Goal: Answer question/provide support: Answer question/provide support

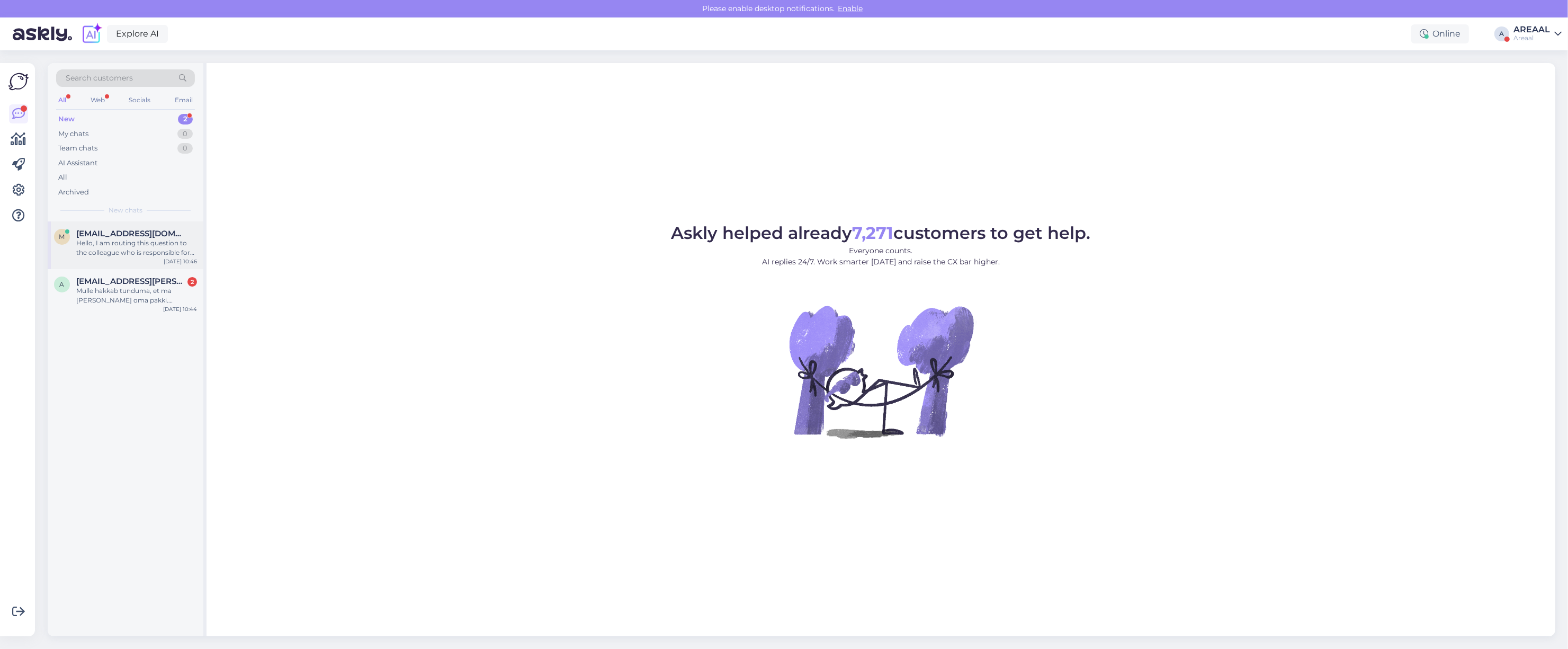
click at [169, 259] on div "[DATE] 10:46" at bounding box center [180, 261] width 33 height 8
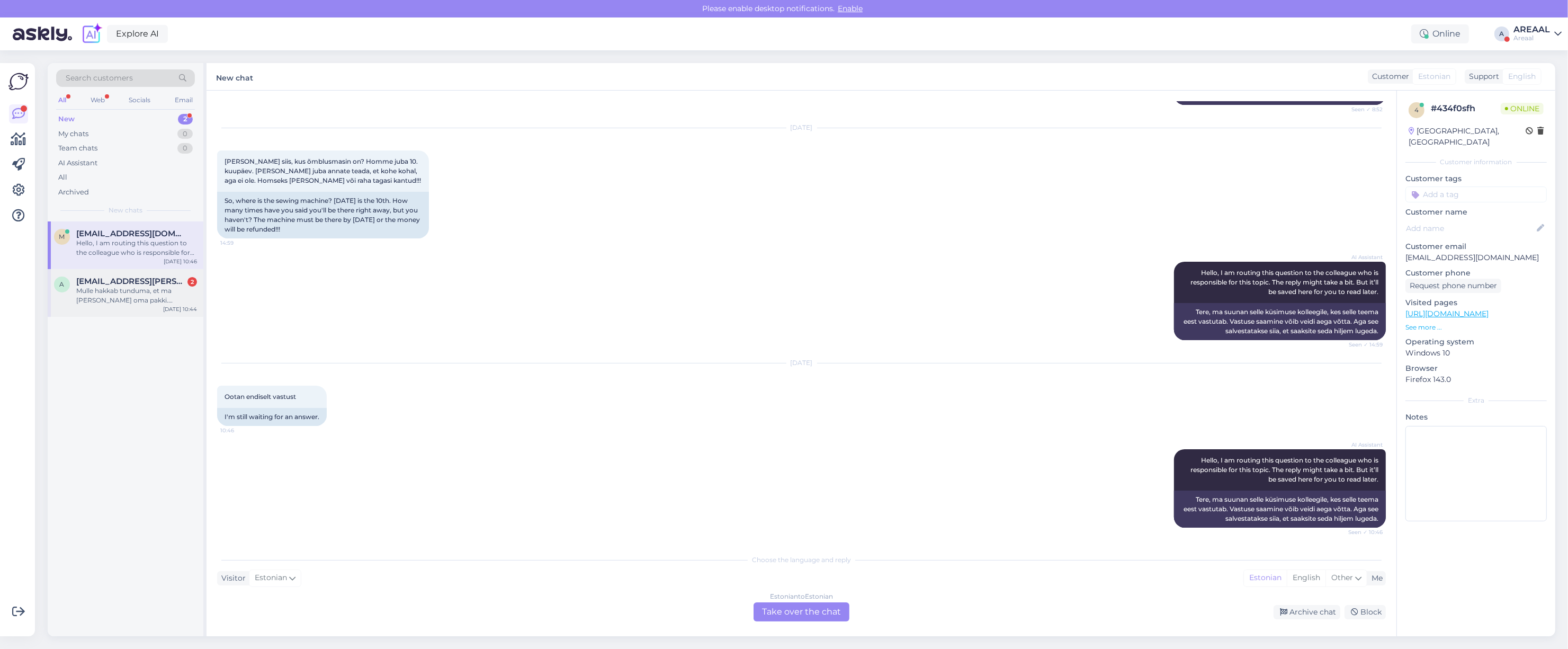
click at [170, 297] on div "Mulle hakkab tunduma, et ma [PERSON_NAME] oma pakki. [PERSON_NAME] töötlemine p…" at bounding box center [136, 295] width 121 height 19
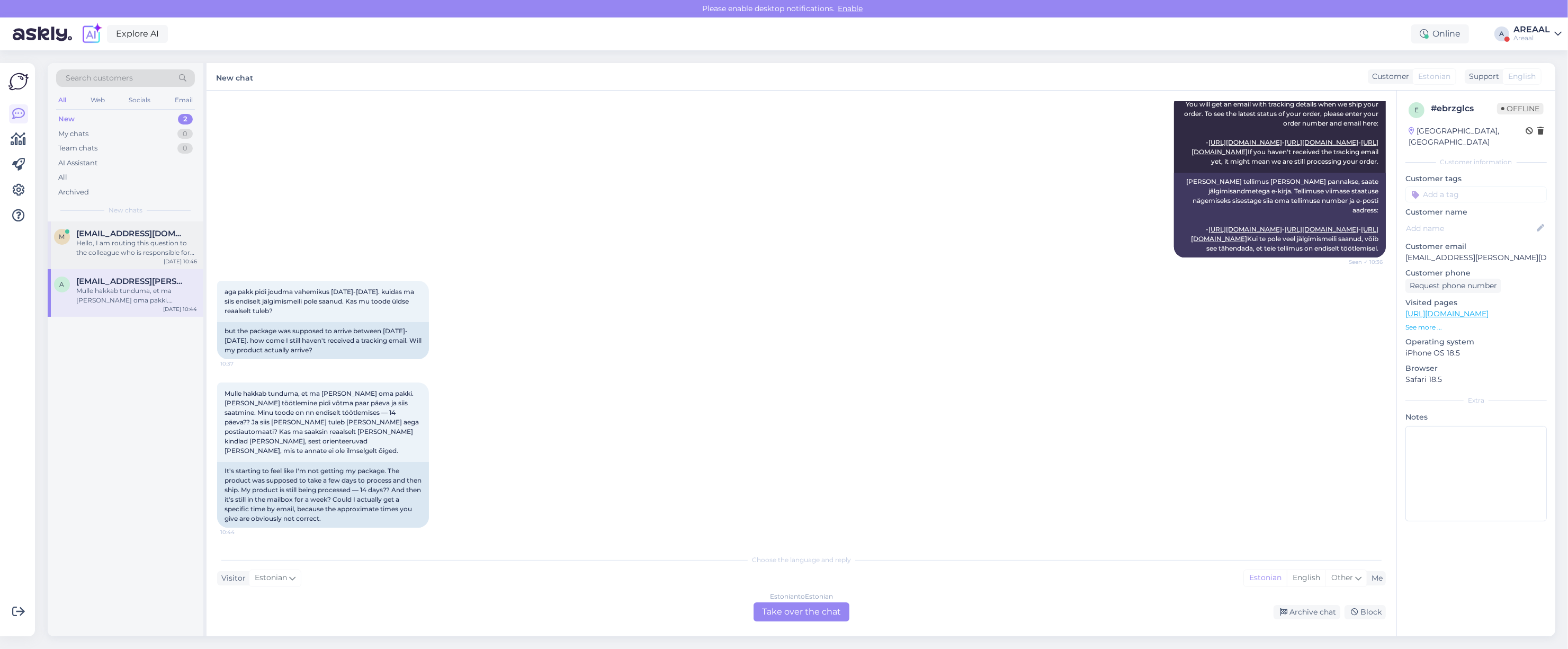
click at [154, 245] on div "Hello, I am routing this question to the colleague who is responsible for this …" at bounding box center [136, 247] width 121 height 19
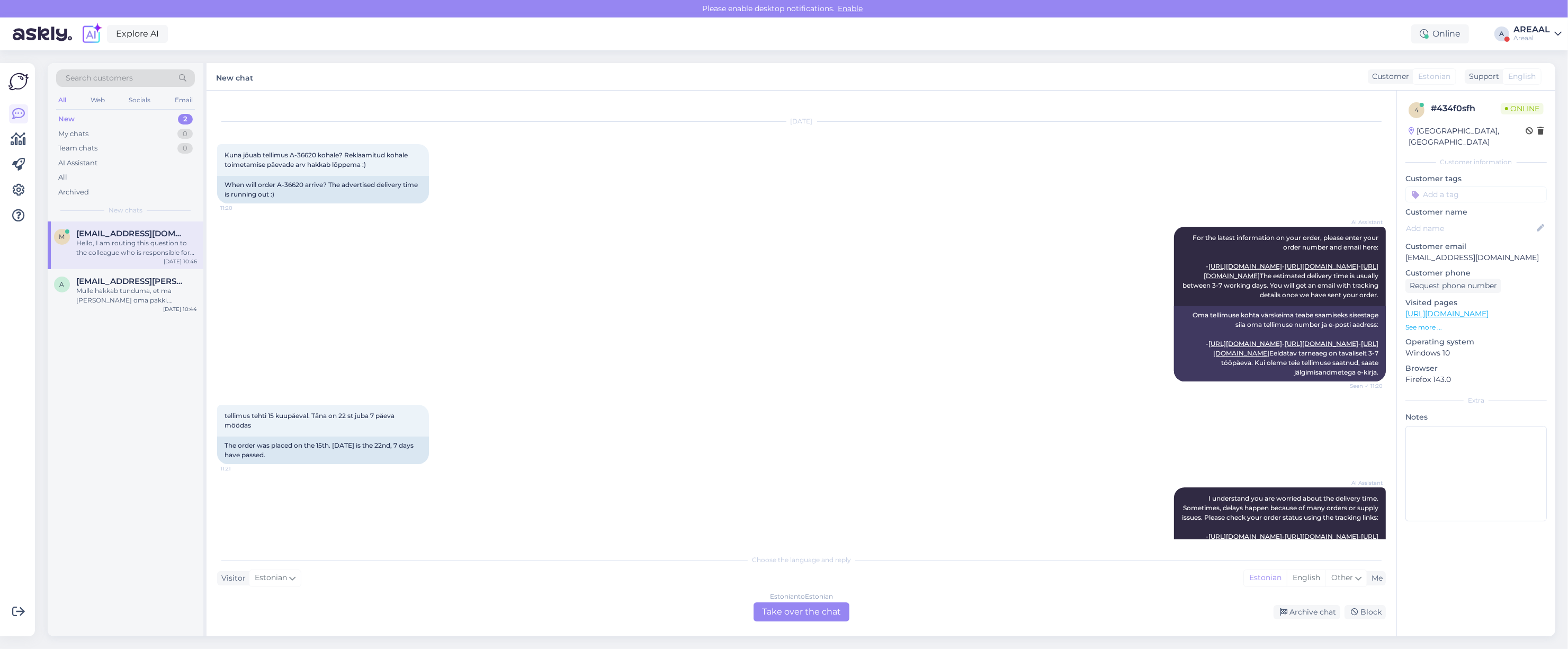
scroll to position [1271, 0]
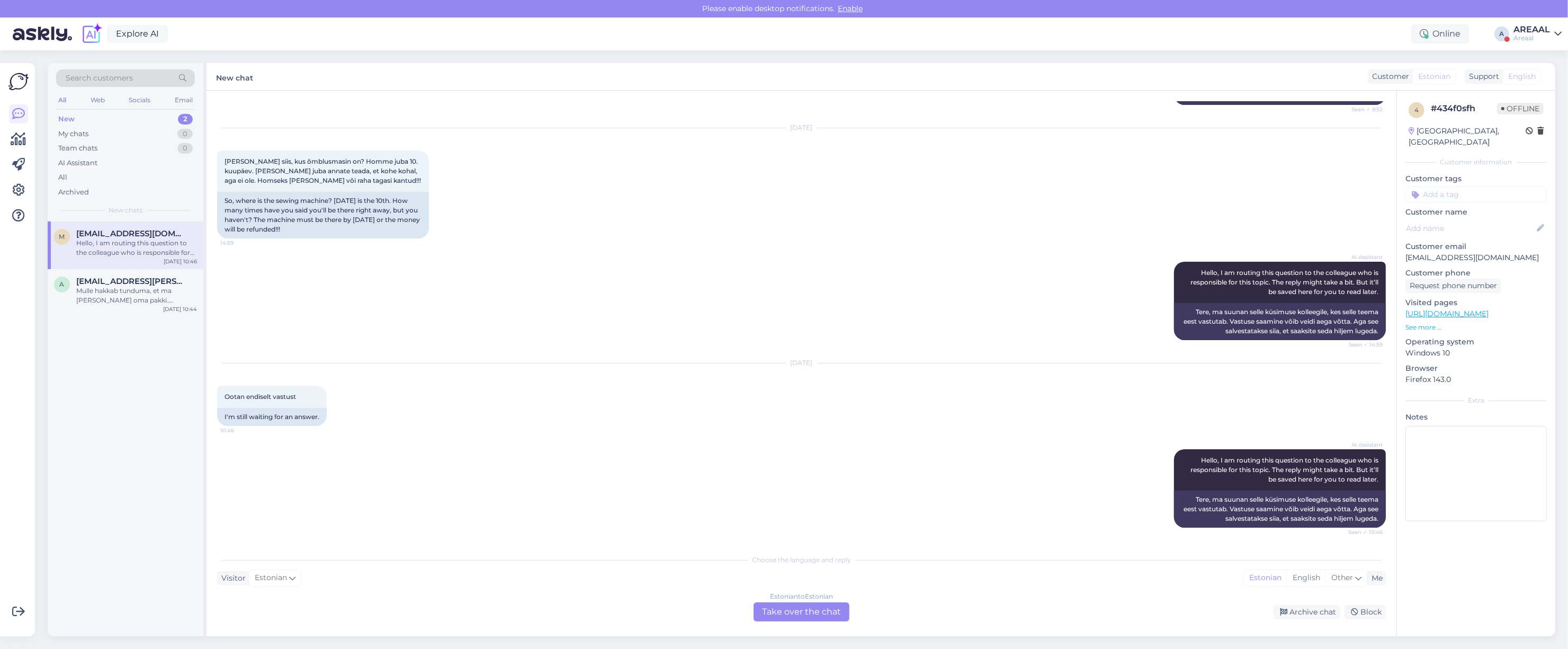
click at [828, 342] on div "AI Assistant Hello, I am routing this question to the colleague who is responsi…" at bounding box center [802, 301] width 1169 height 102
click at [1536, 27] on div "AREAAL" at bounding box center [1531, 30] width 37 height 9
click at [1547, 79] on button "Open" at bounding box center [1538, 82] width 30 height 16
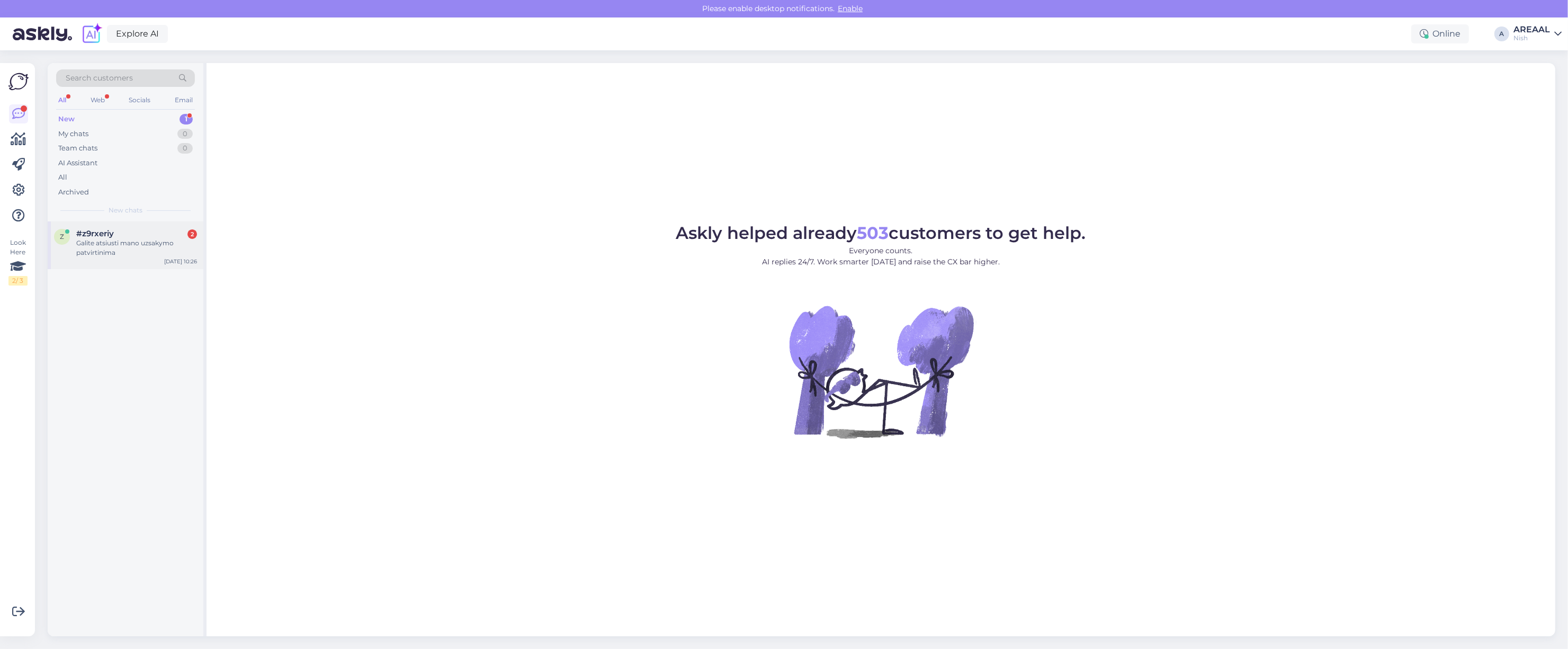
click at [180, 253] on div "Galite atsiusti mano uzsakymo patvirtinima" at bounding box center [136, 247] width 121 height 19
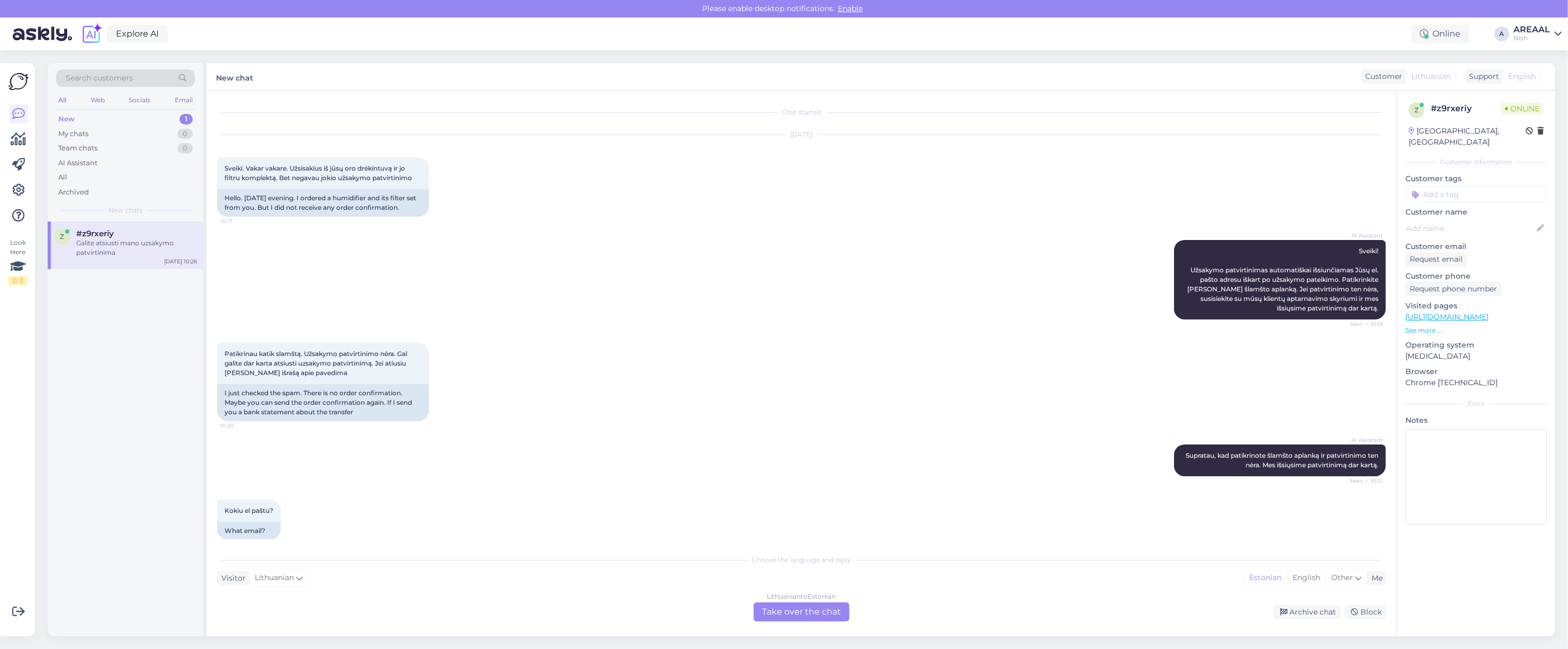
scroll to position [203, 0]
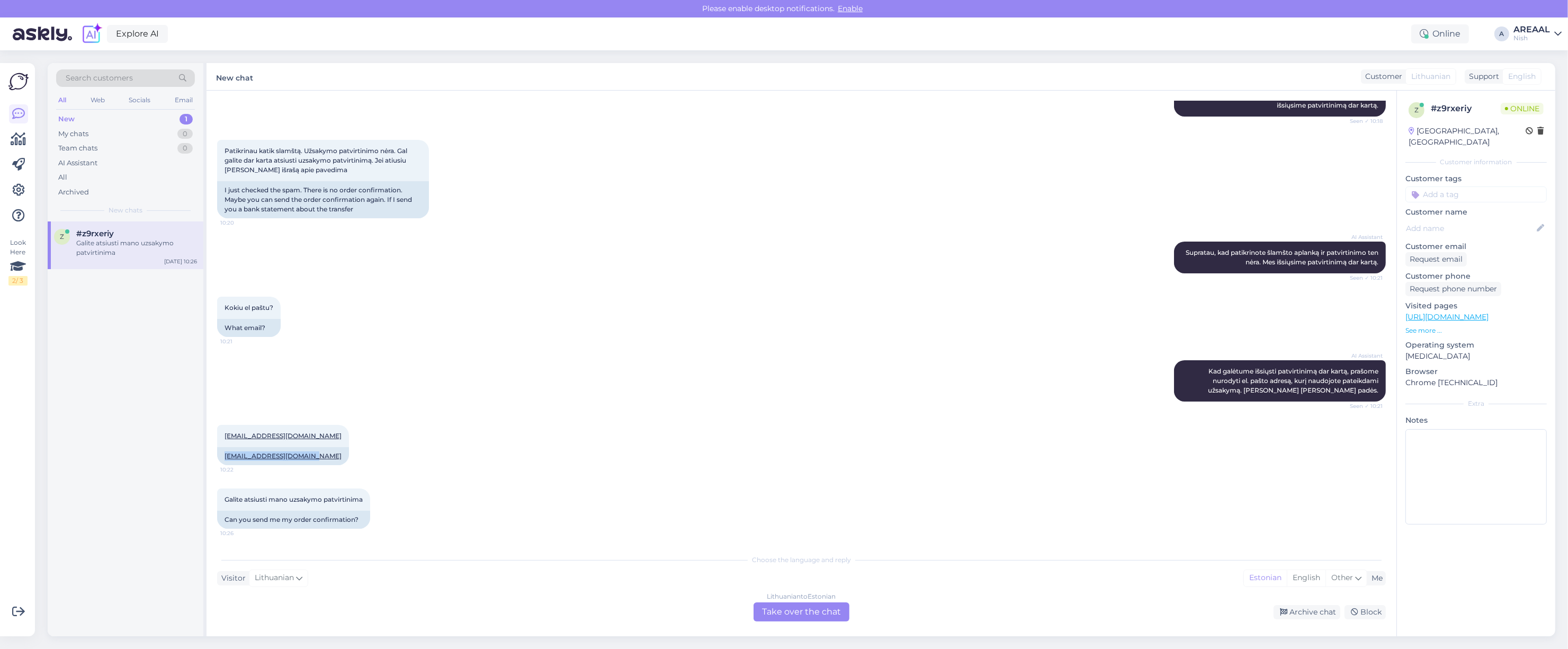
copy link "Ajjakubcionis@gmail.com"
drag, startPoint x: 304, startPoint y: 455, endPoint x: 219, endPoint y: 461, distance: 85.2
click at [219, 461] on div "Ajjakubcionis@gmail.com 10:22 Ajjakubcionis@gmail.com" at bounding box center [802, 445] width 1169 height 63
click at [957, 189] on div "Patikrinau katik slamštą. Užsakymo patvirtinimo nėra. Gal galite dar karta atsi…" at bounding box center [802, 179] width 1169 height 102
click at [851, 295] on div "Kokiu el paštu? 10:21 What email?" at bounding box center [802, 317] width 1169 height 63
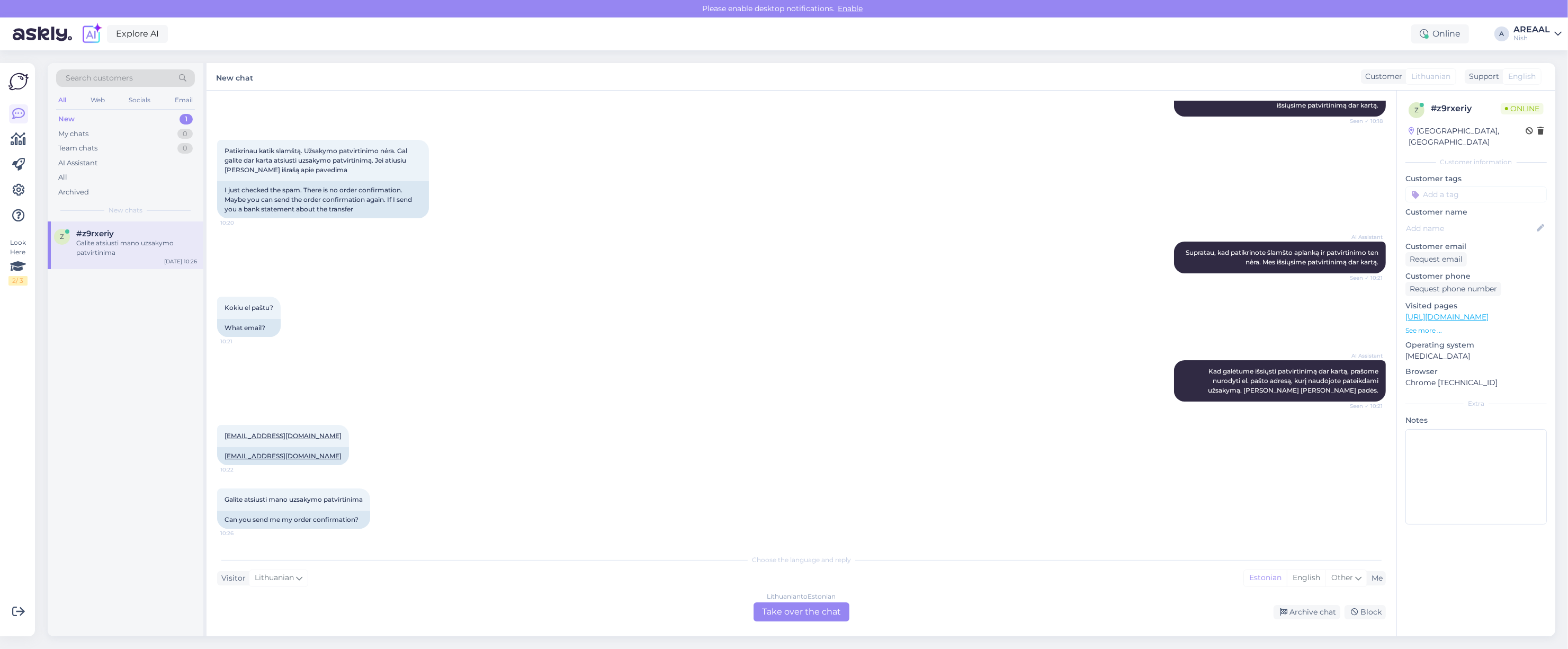
click at [822, 609] on div "Lithuanian to Estonian Take over the chat" at bounding box center [801, 611] width 96 height 19
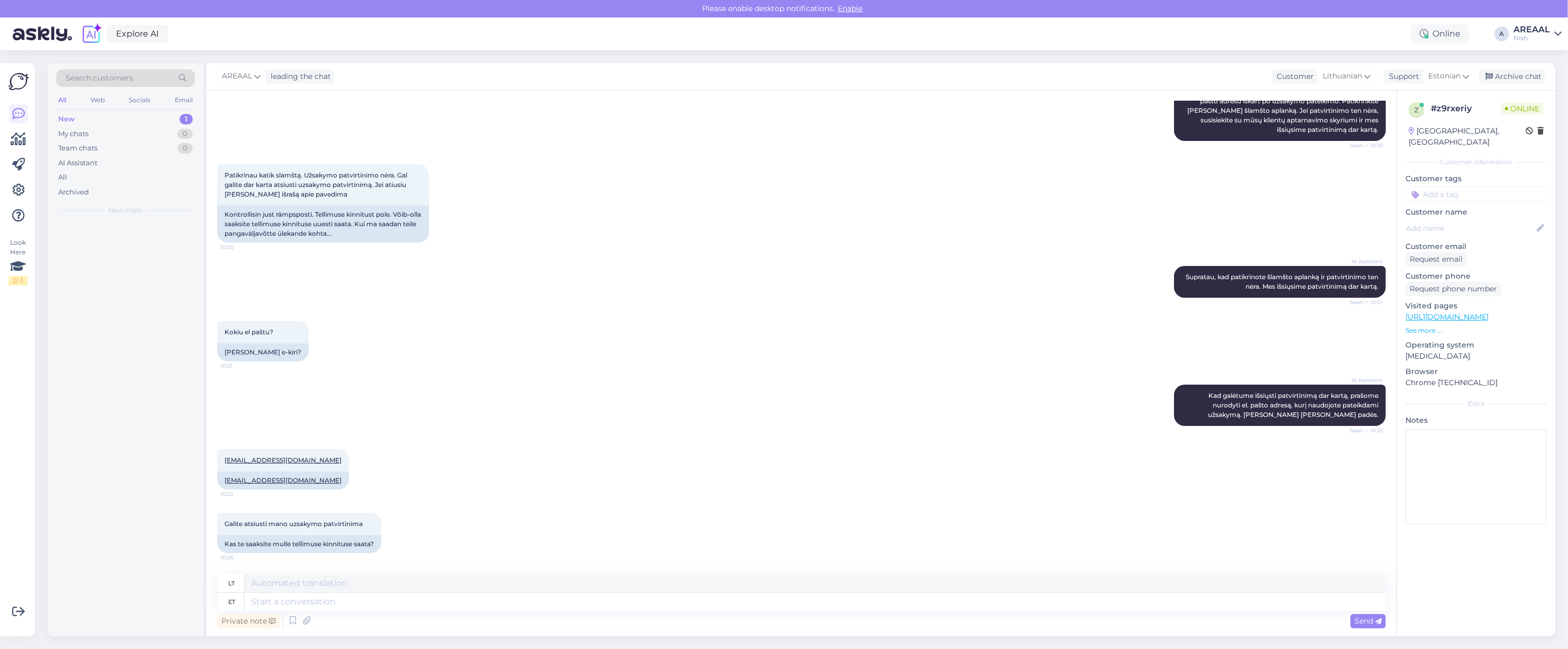
scroll to position [178, 0]
click at [308, 624] on icon at bounding box center [307, 621] width 15 height 16
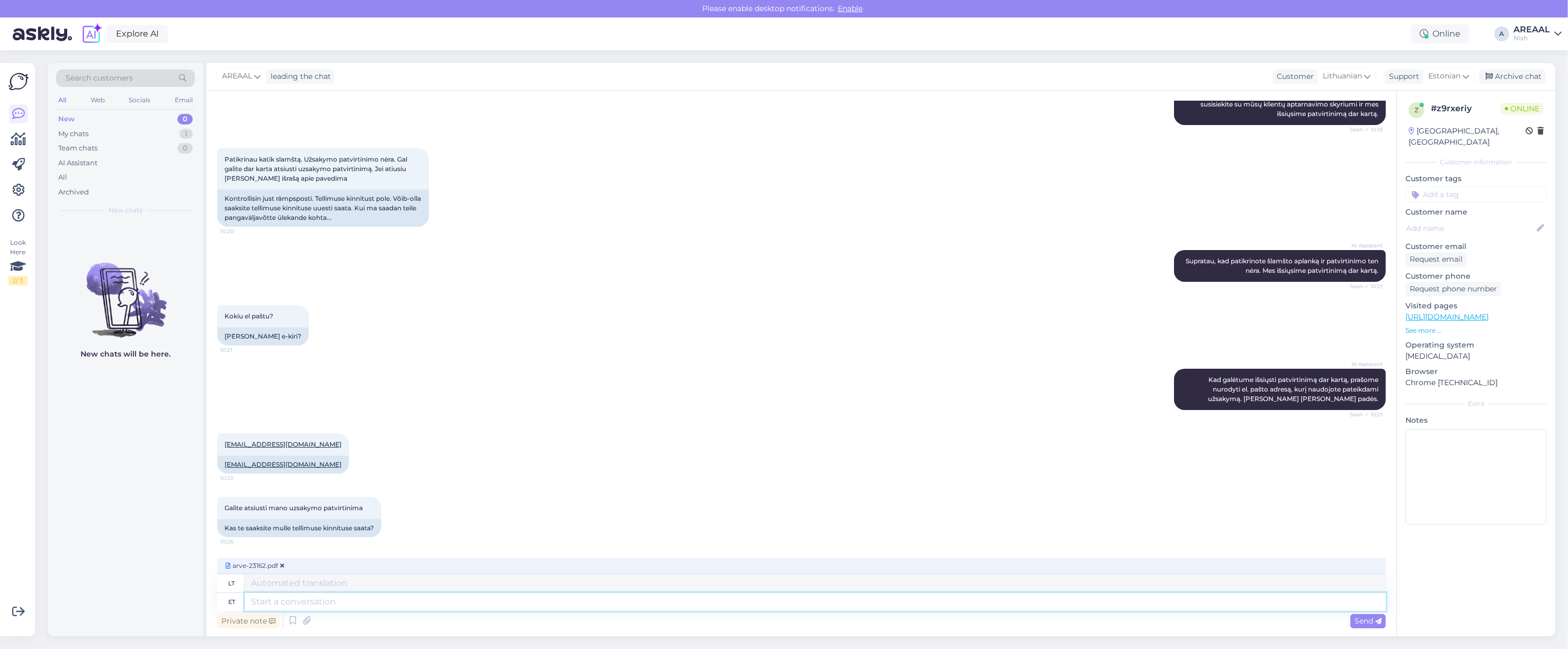
click at [440, 606] on textarea at bounding box center [815, 602] width 1141 height 18
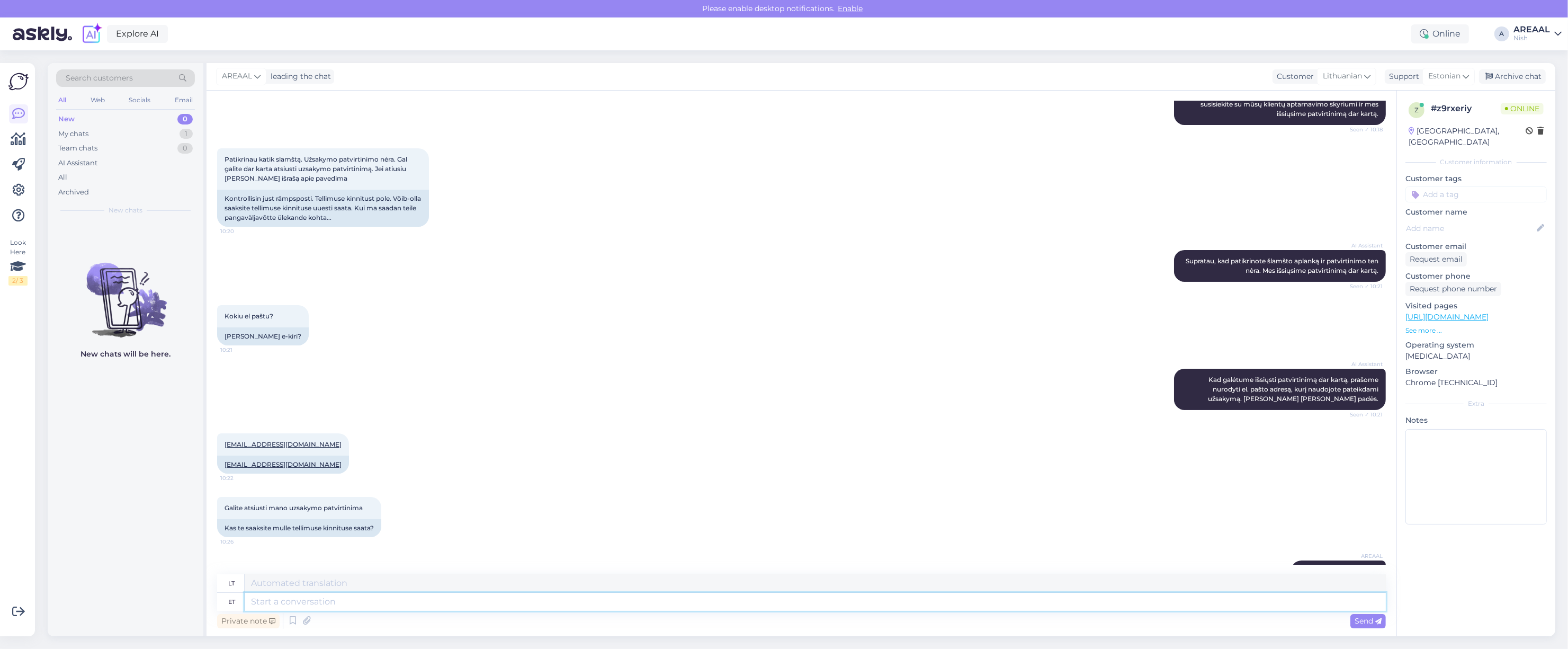
scroll to position [224, 0]
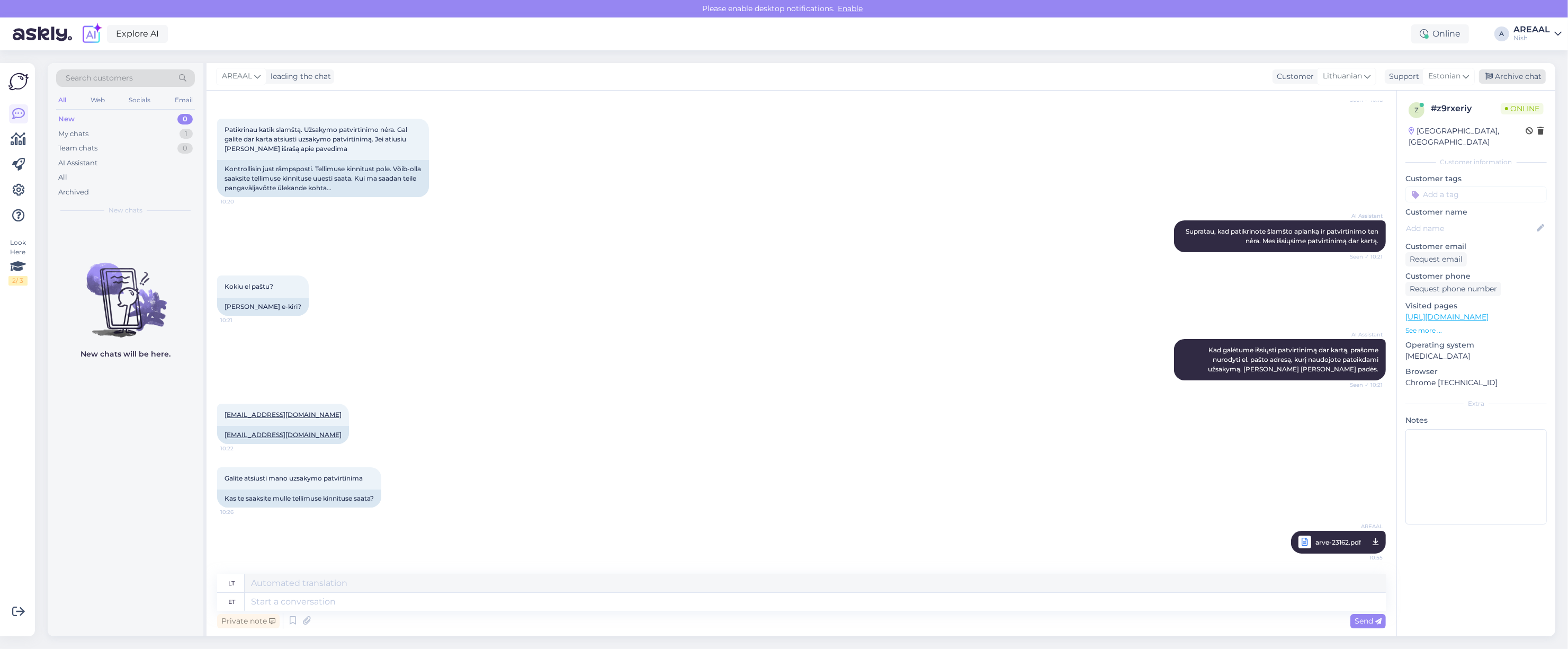
click at [1531, 72] on div "Archive chat" at bounding box center [1513, 76] width 67 height 14
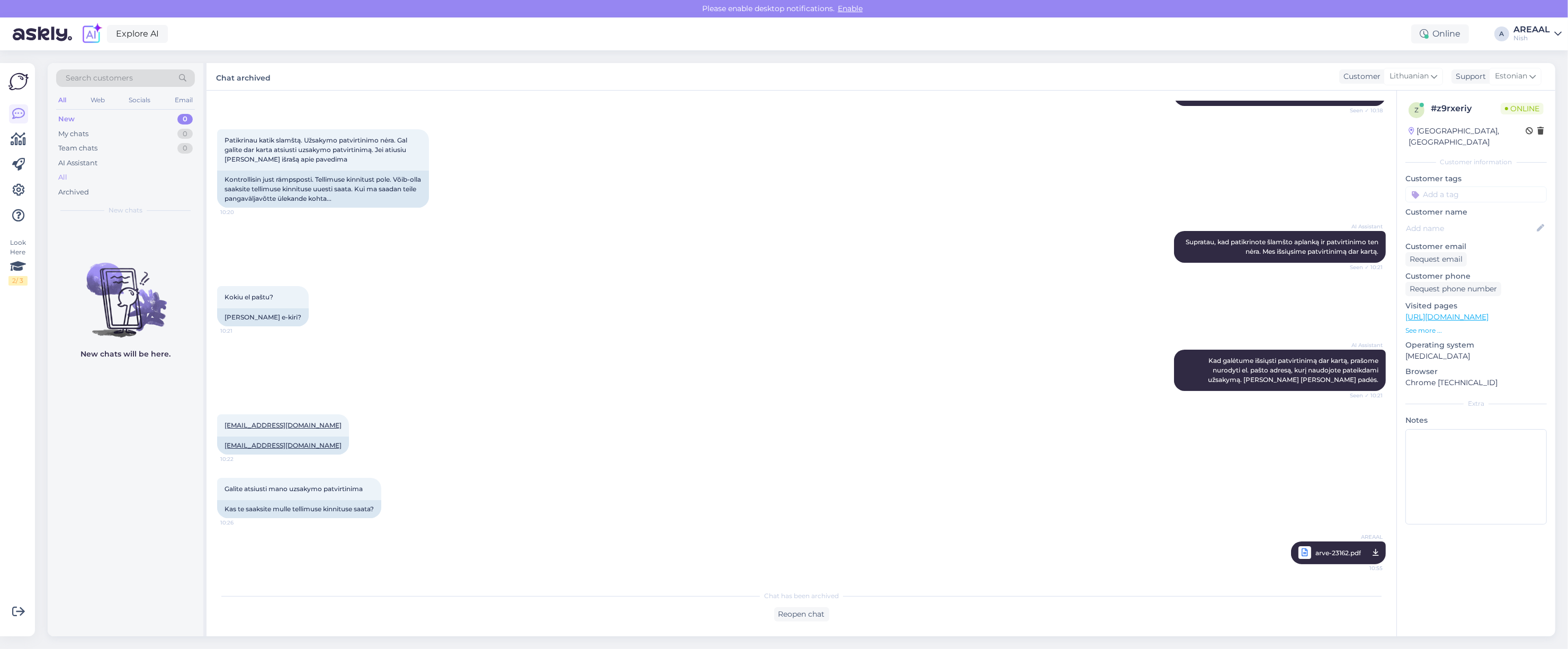
click at [117, 181] on div "All" at bounding box center [125, 177] width 139 height 15
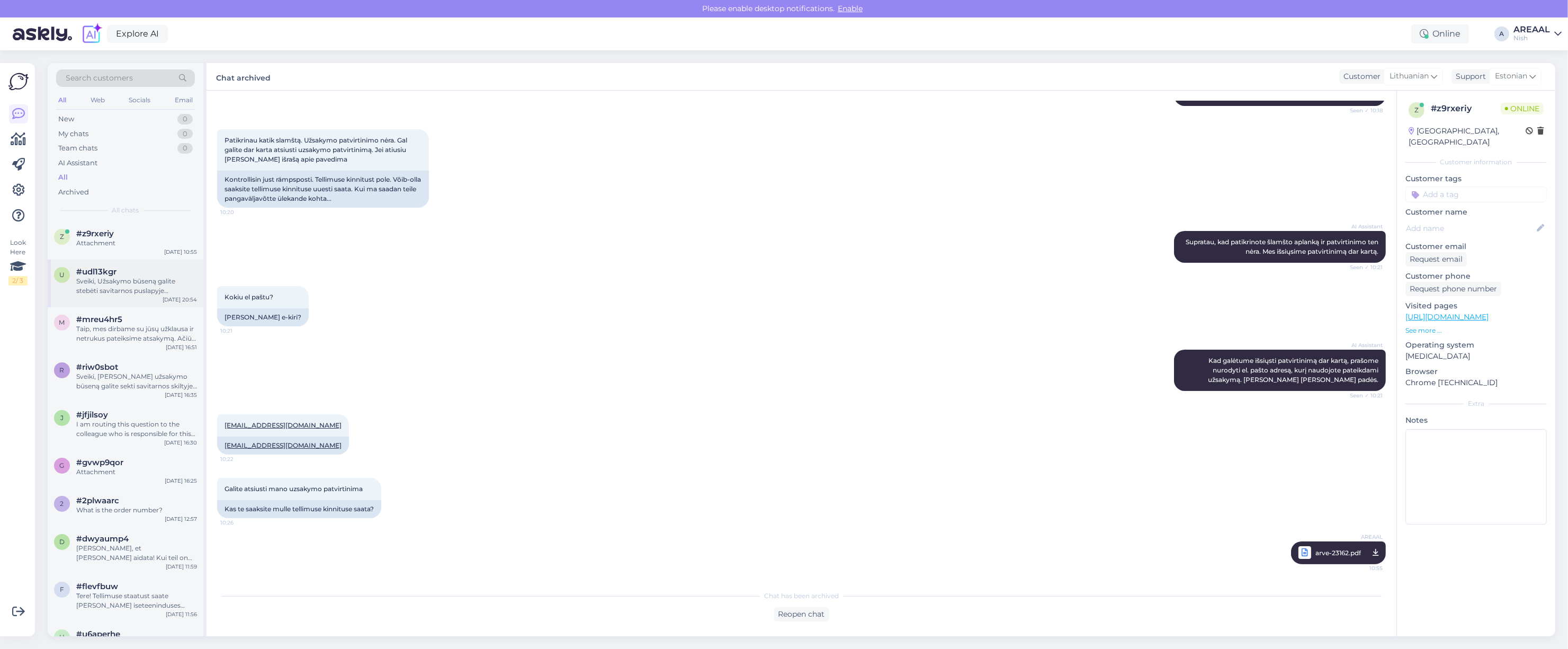
click at [128, 259] on div "u #udl13kgr Sveiki, Užsakymo būseną galite stebėti savitarnos puslapyje „Užsaky…" at bounding box center [125, 283] width 156 height 47
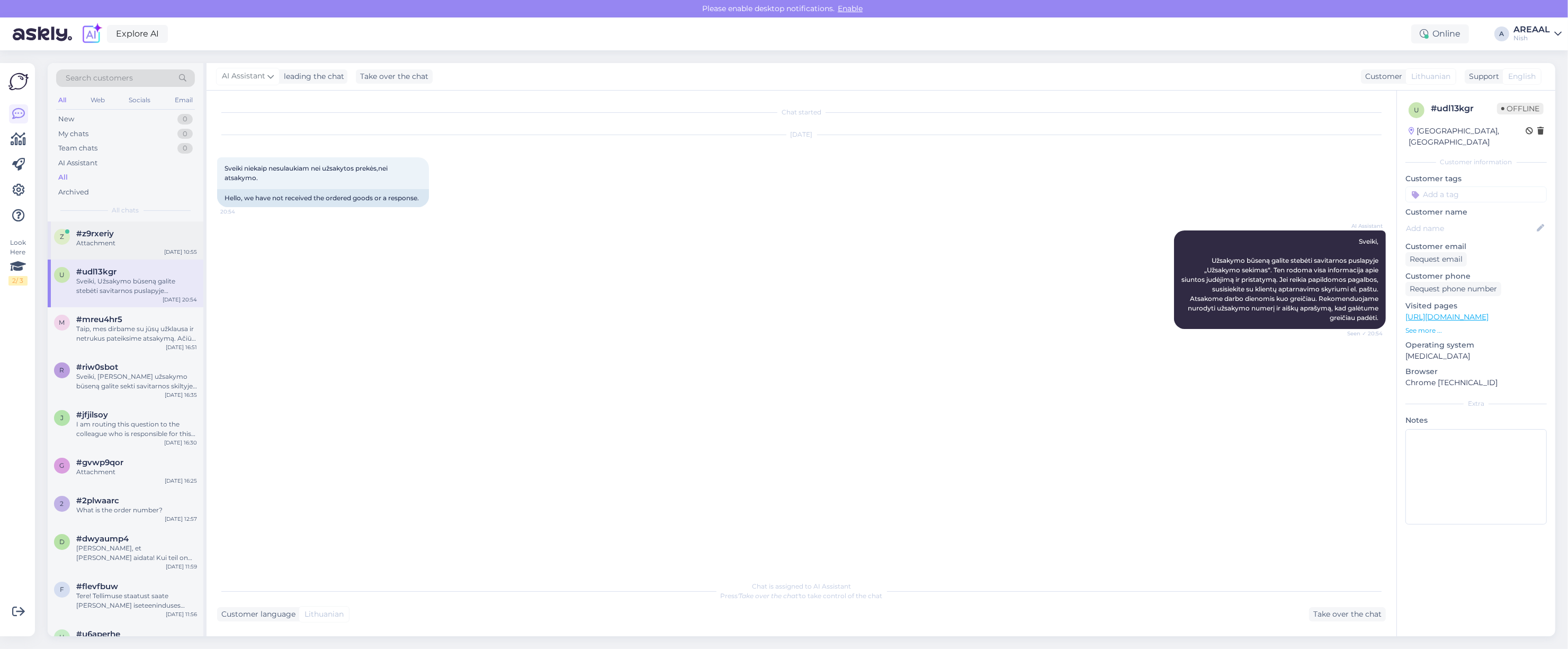
click at [133, 252] on div "z #z9rxeriy Attachment Oct 10 10:55" at bounding box center [125, 240] width 156 height 38
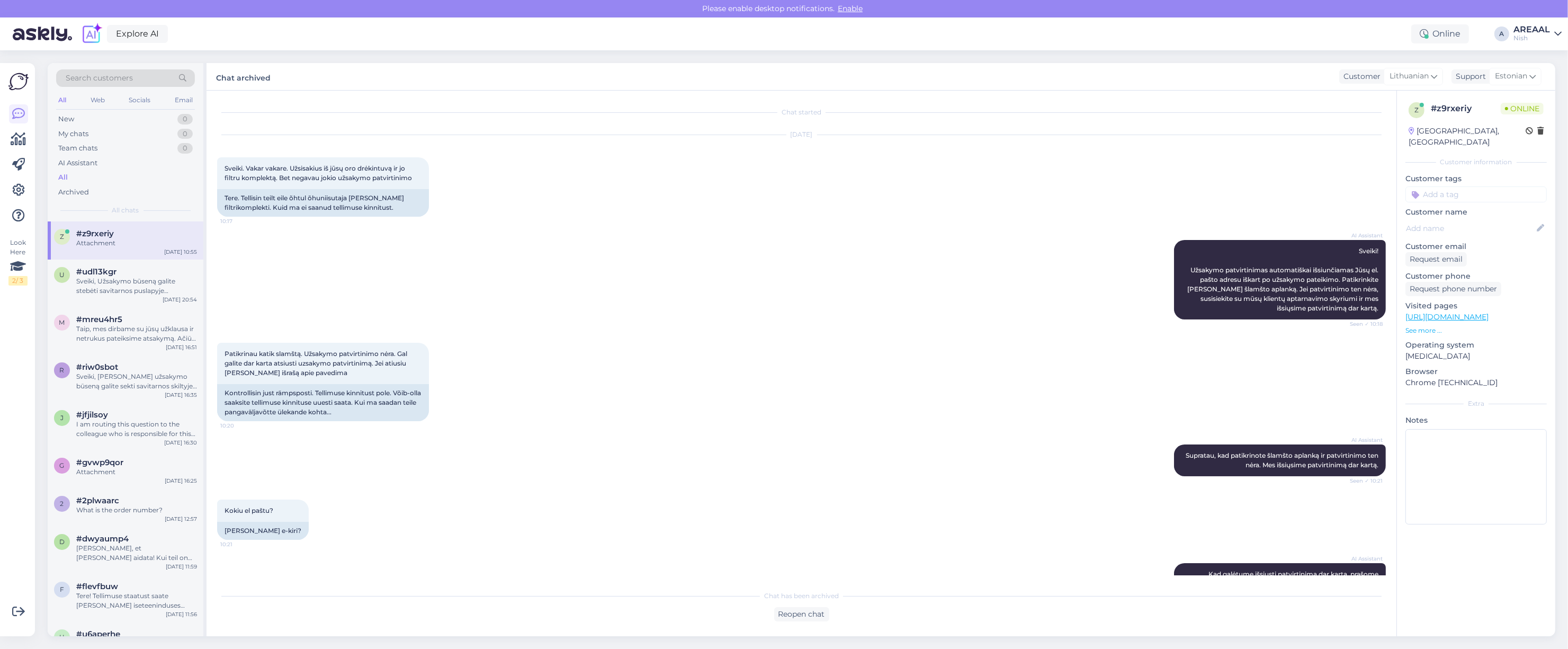
scroll to position [214, 0]
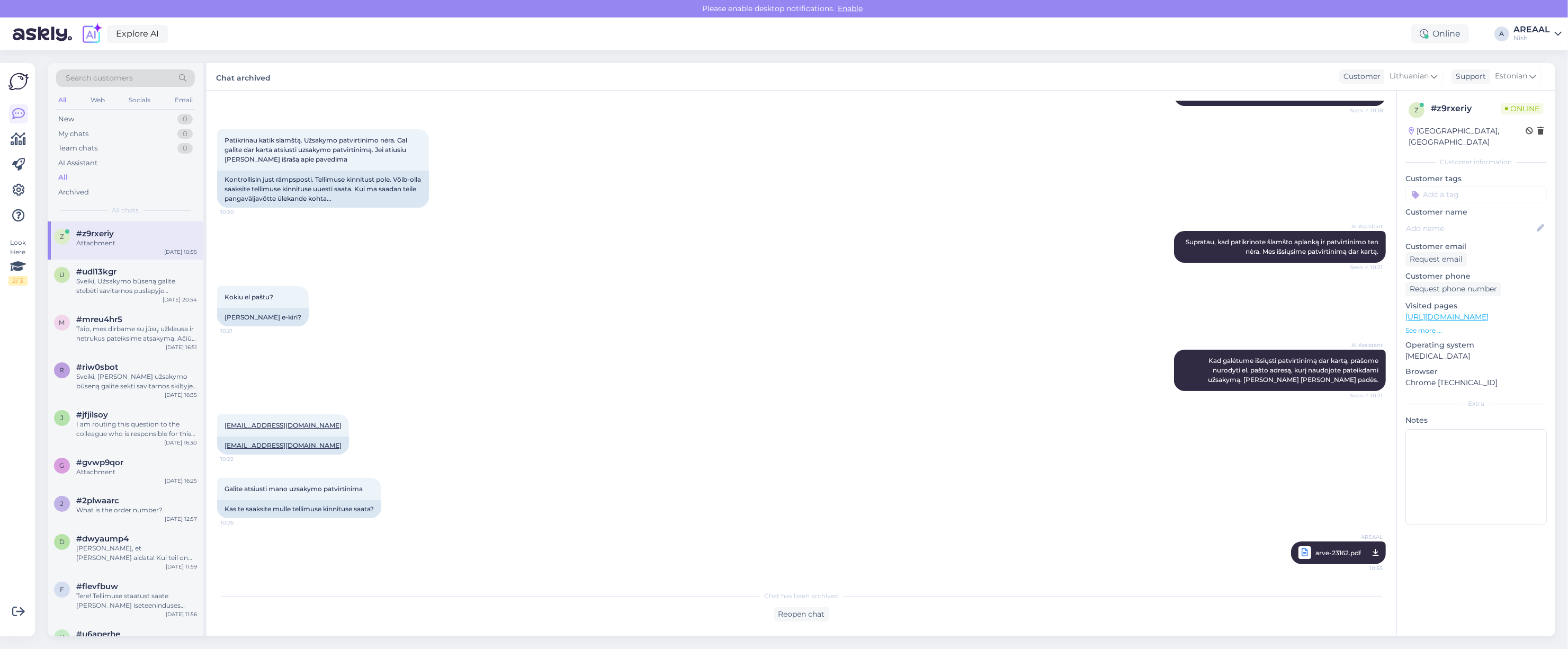
click at [1521, 47] on div "Explore AI Online A AREAAL Nish" at bounding box center [784, 34] width 1568 height 33
click at [1527, 30] on div "AREAAL" at bounding box center [1531, 30] width 37 height 9
click at [1540, 67] on button "Open" at bounding box center [1538, 59] width 30 height 16
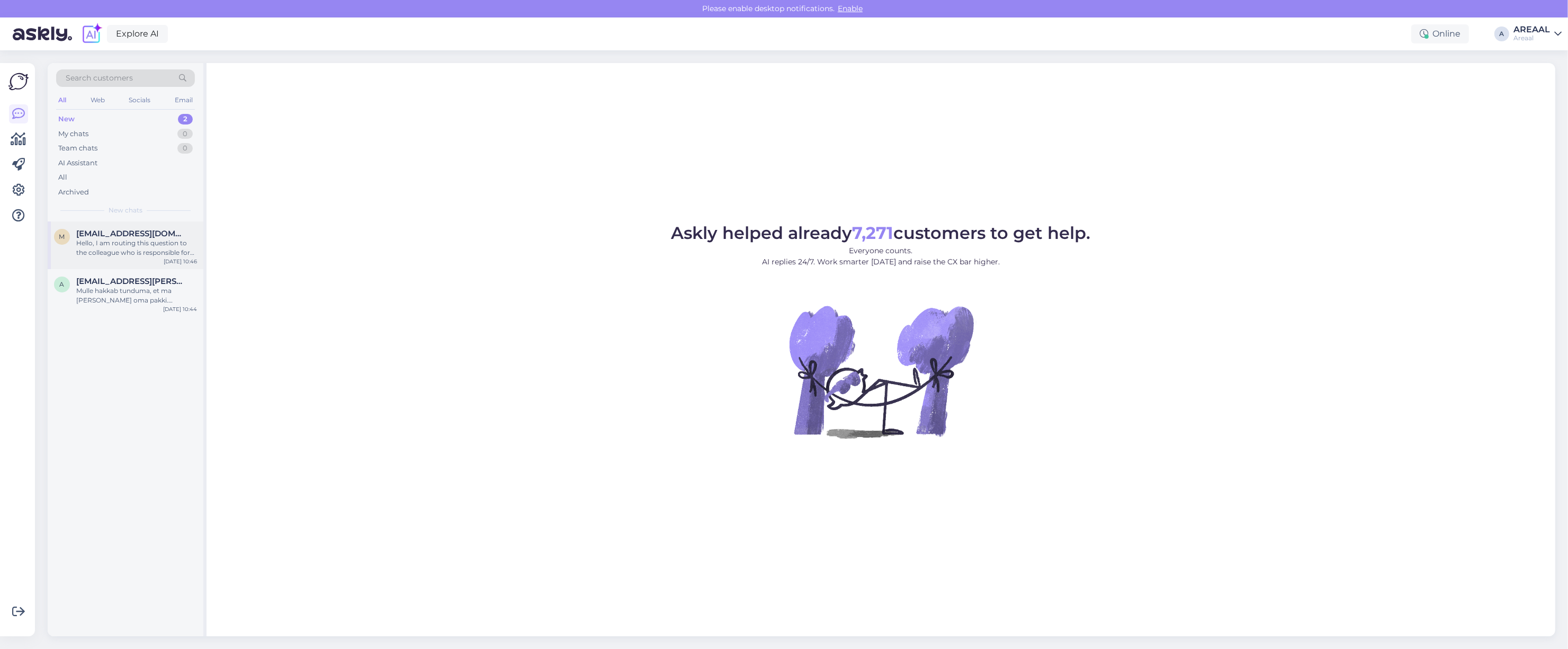
click at [96, 226] on div "m mati1411@hotmail.com Hello, I am routing this question to the colleague who i…" at bounding box center [125, 245] width 156 height 47
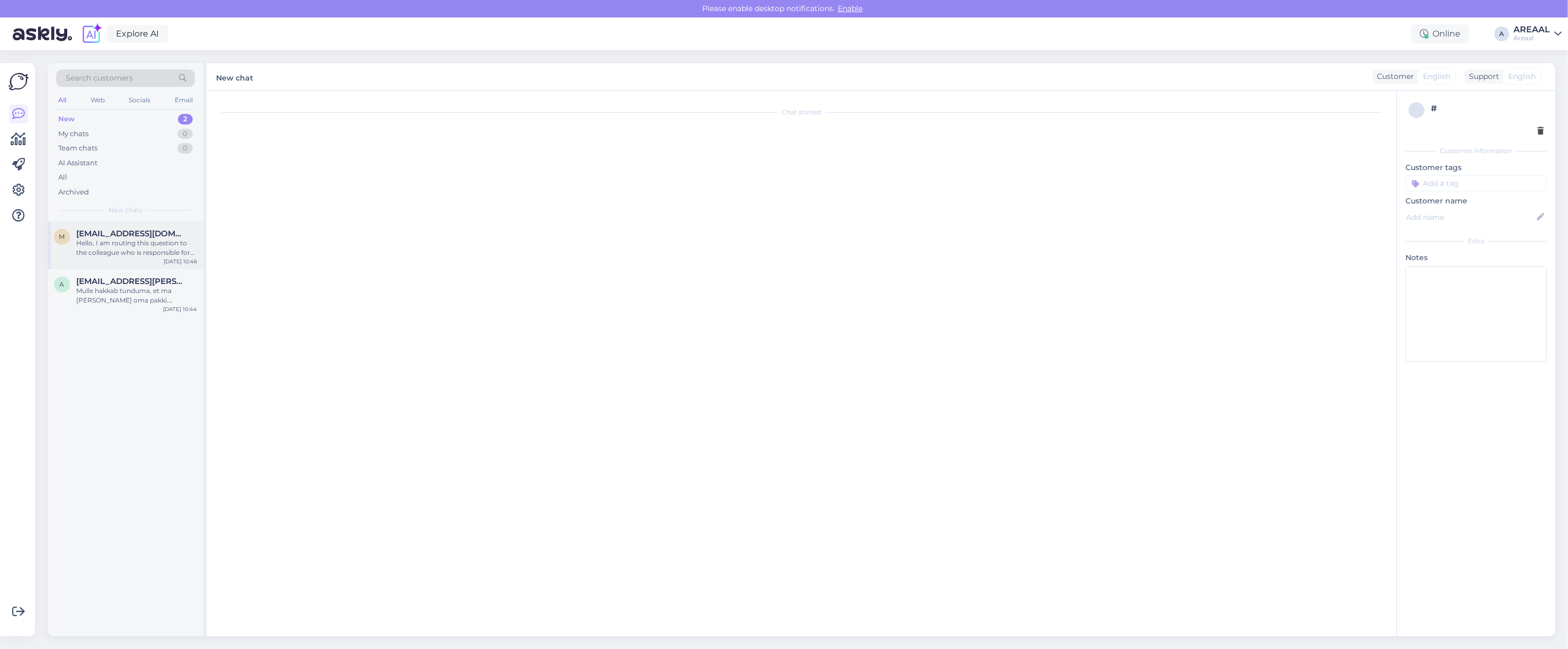
scroll to position [1271, 0]
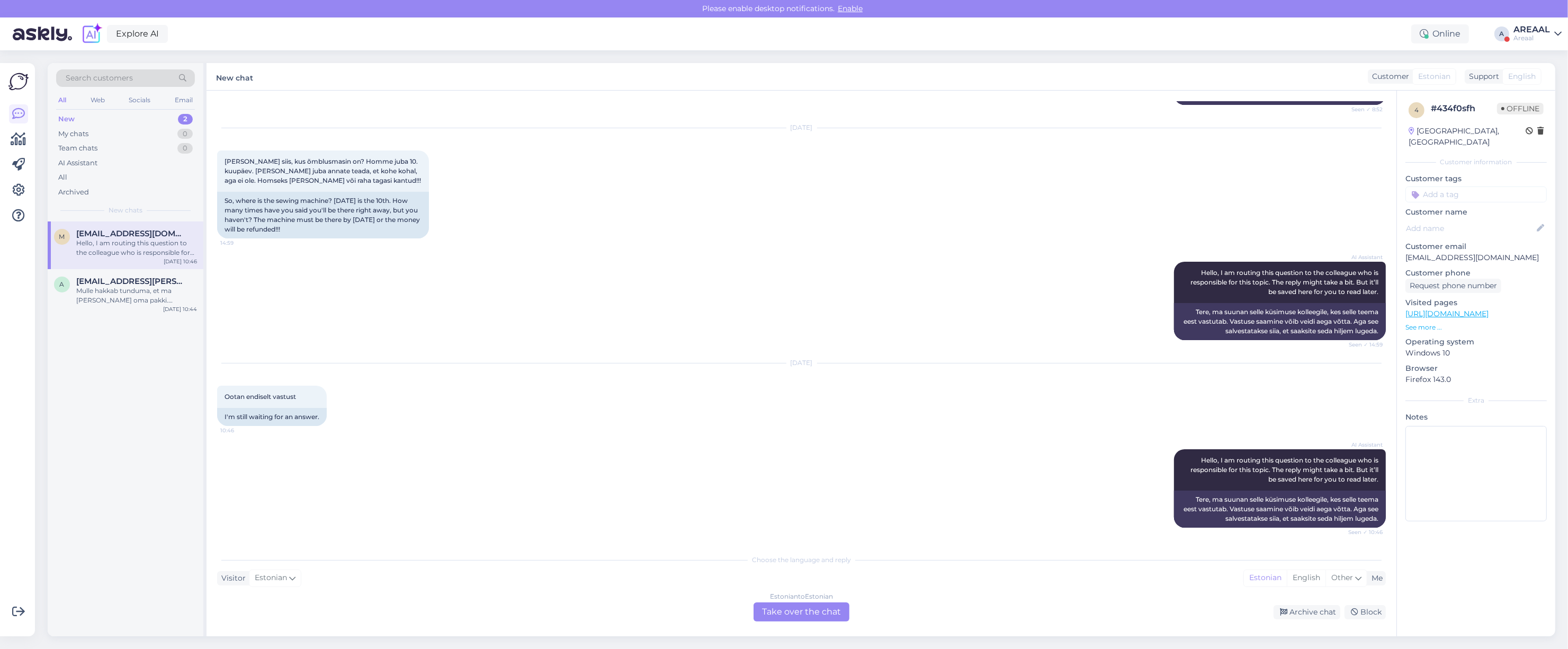
click at [809, 609] on div "Estonian to Estonian Take over the chat" at bounding box center [801, 611] width 96 height 19
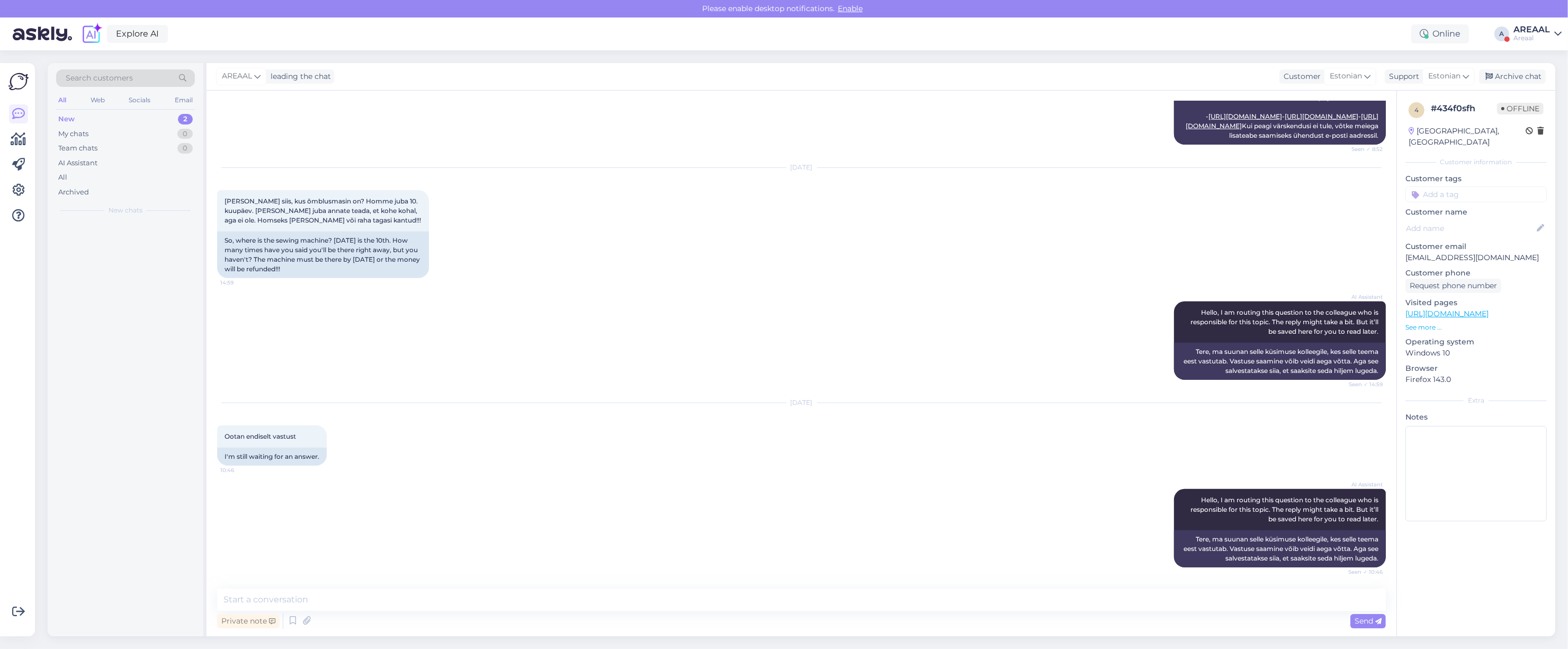
scroll to position [1232, 0]
click at [803, 600] on textarea at bounding box center [802, 600] width 1169 height 23
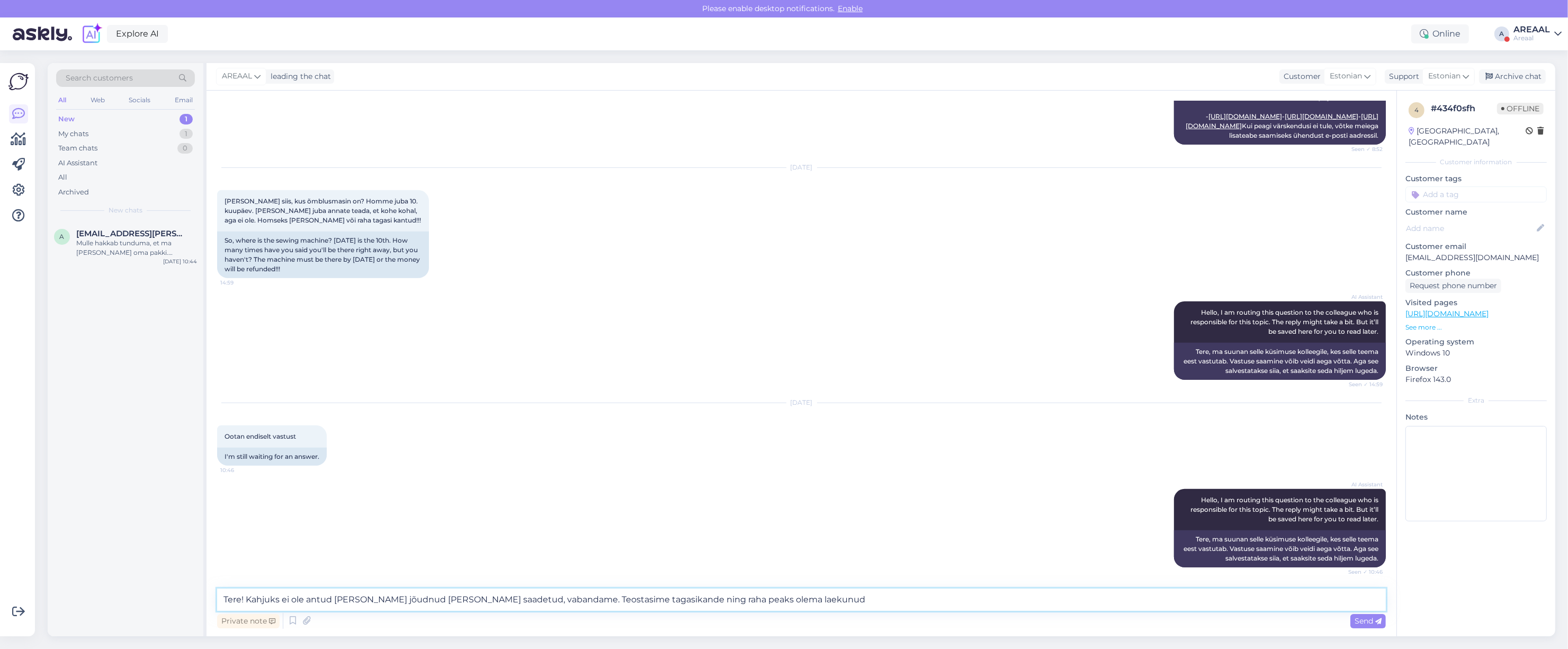
type textarea "Tere! Kahjuks ei ole antud toode lattu jõudnud ja välja saadetud, vabandame. Te…"
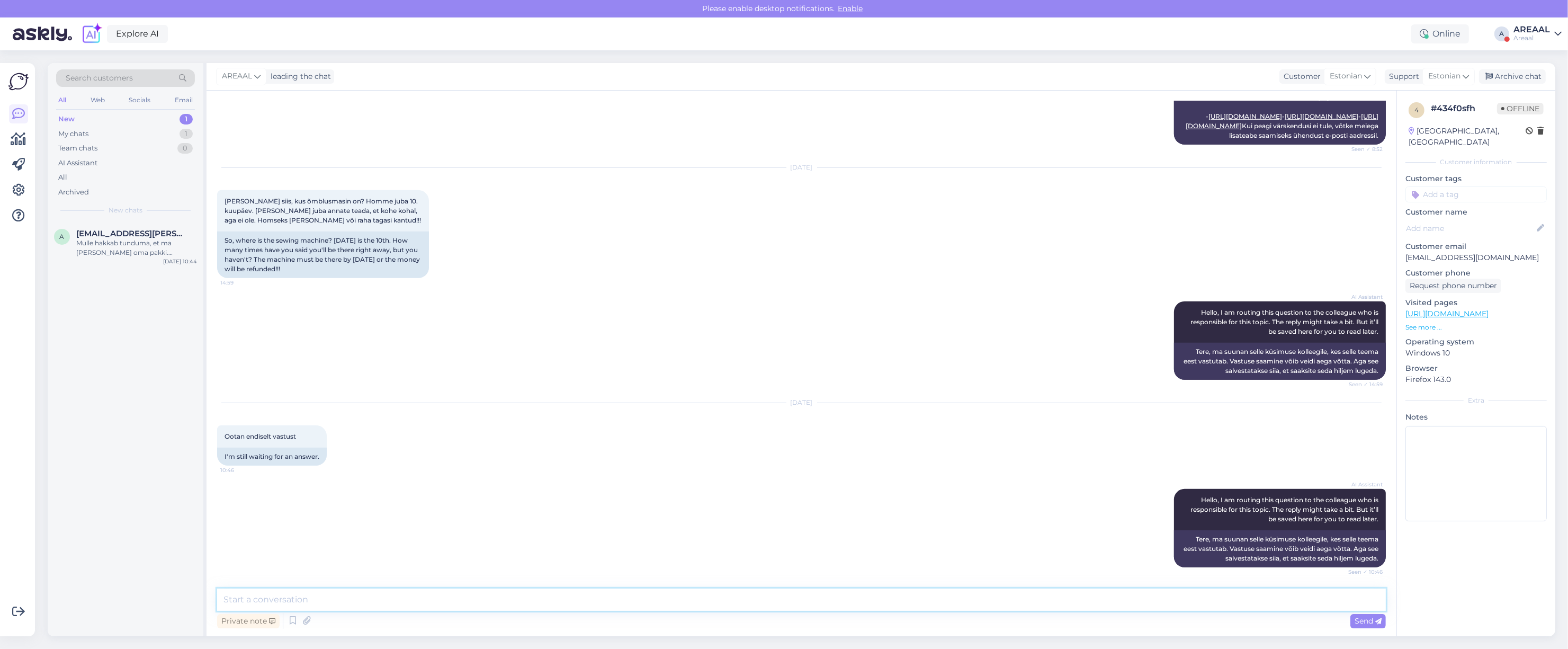
scroll to position [1296, 0]
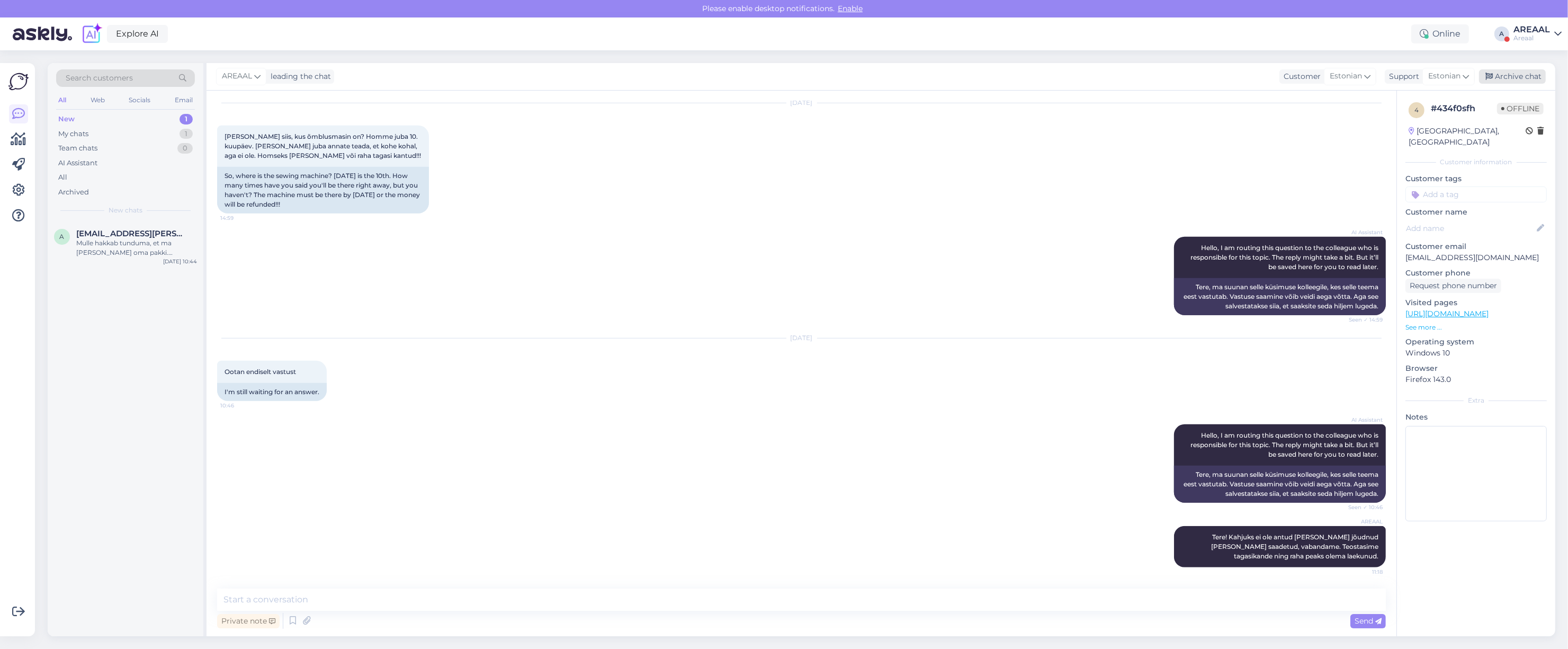
click at [1521, 70] on div "Archive chat" at bounding box center [1513, 76] width 67 height 14
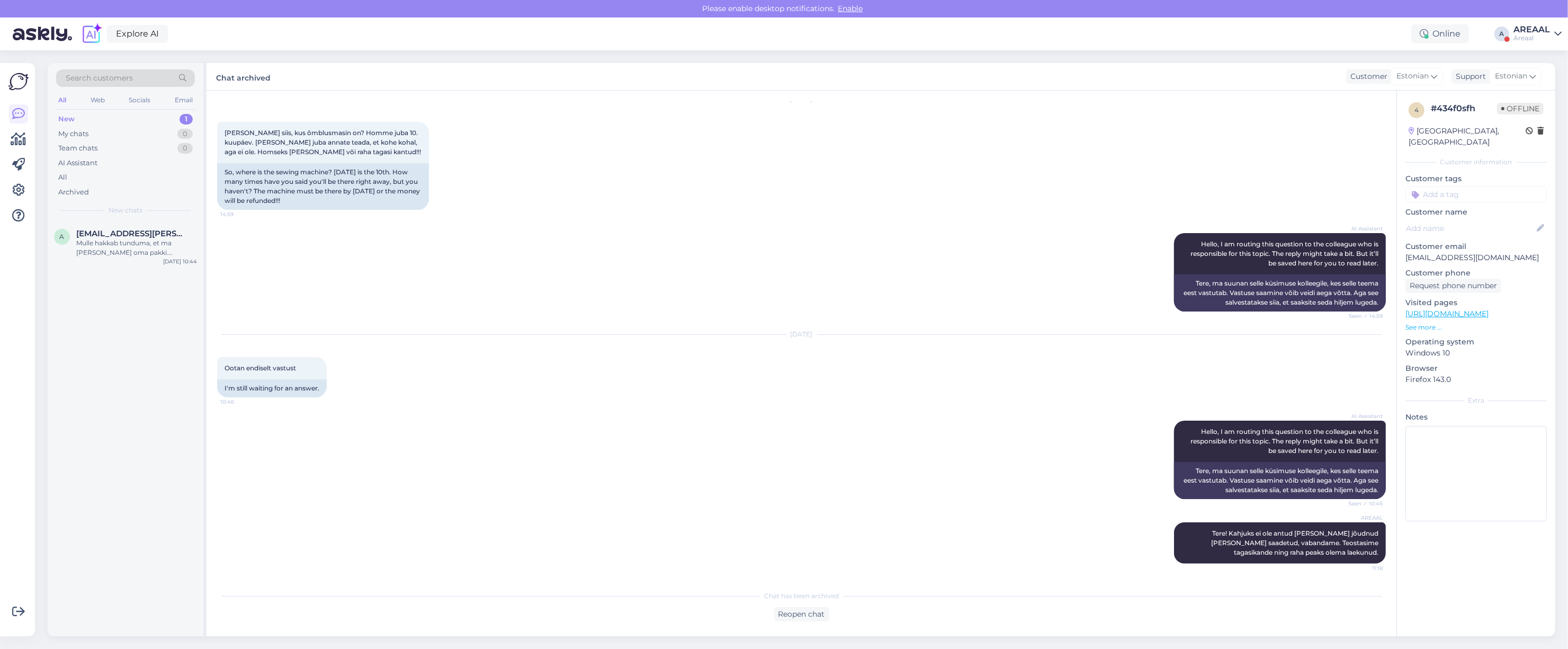
click at [1534, 35] on div "Areaal" at bounding box center [1531, 38] width 37 height 9
click at [1541, 72] on div "Nish Open" at bounding box center [1496, 82] width 130 height 23
click at [1545, 77] on button "Open" at bounding box center [1538, 82] width 30 height 16
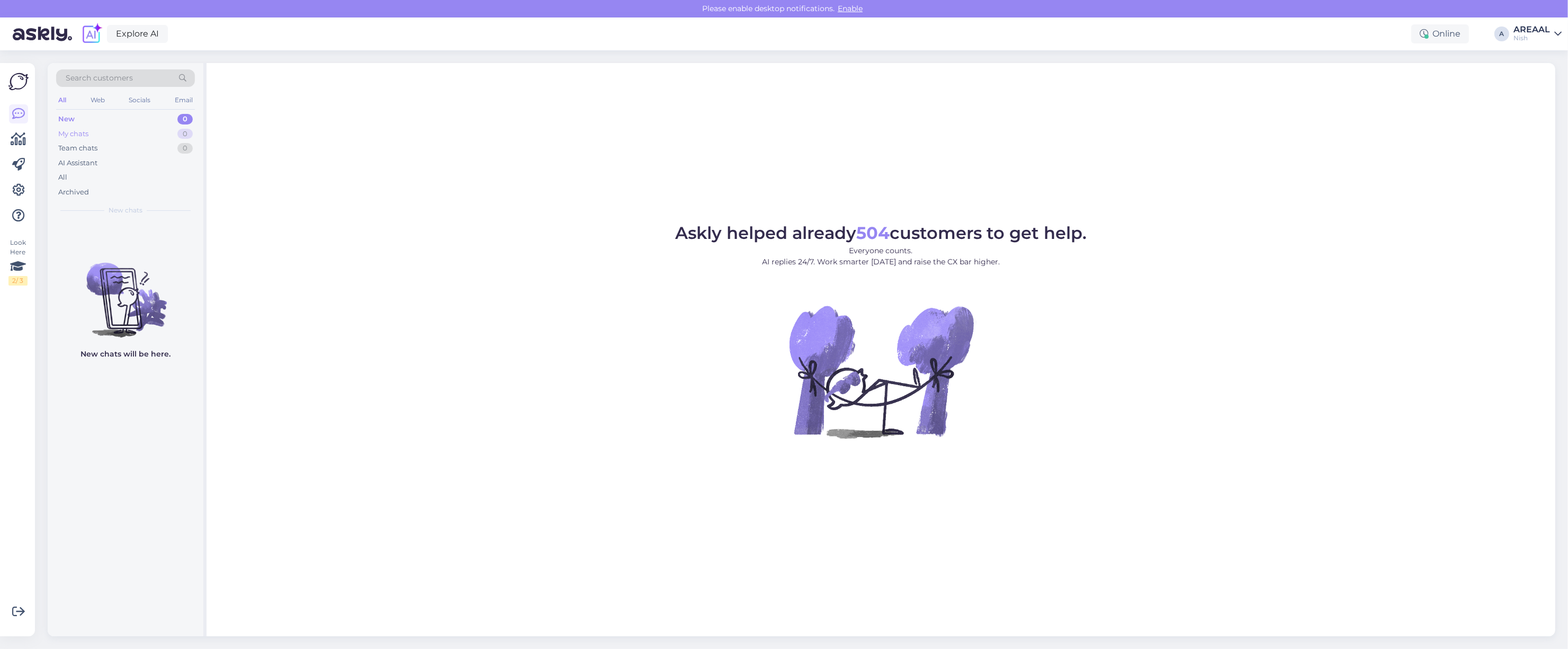
click at [192, 141] on div "My chats 0" at bounding box center [125, 134] width 139 height 15
click at [124, 173] on div "All" at bounding box center [125, 177] width 139 height 15
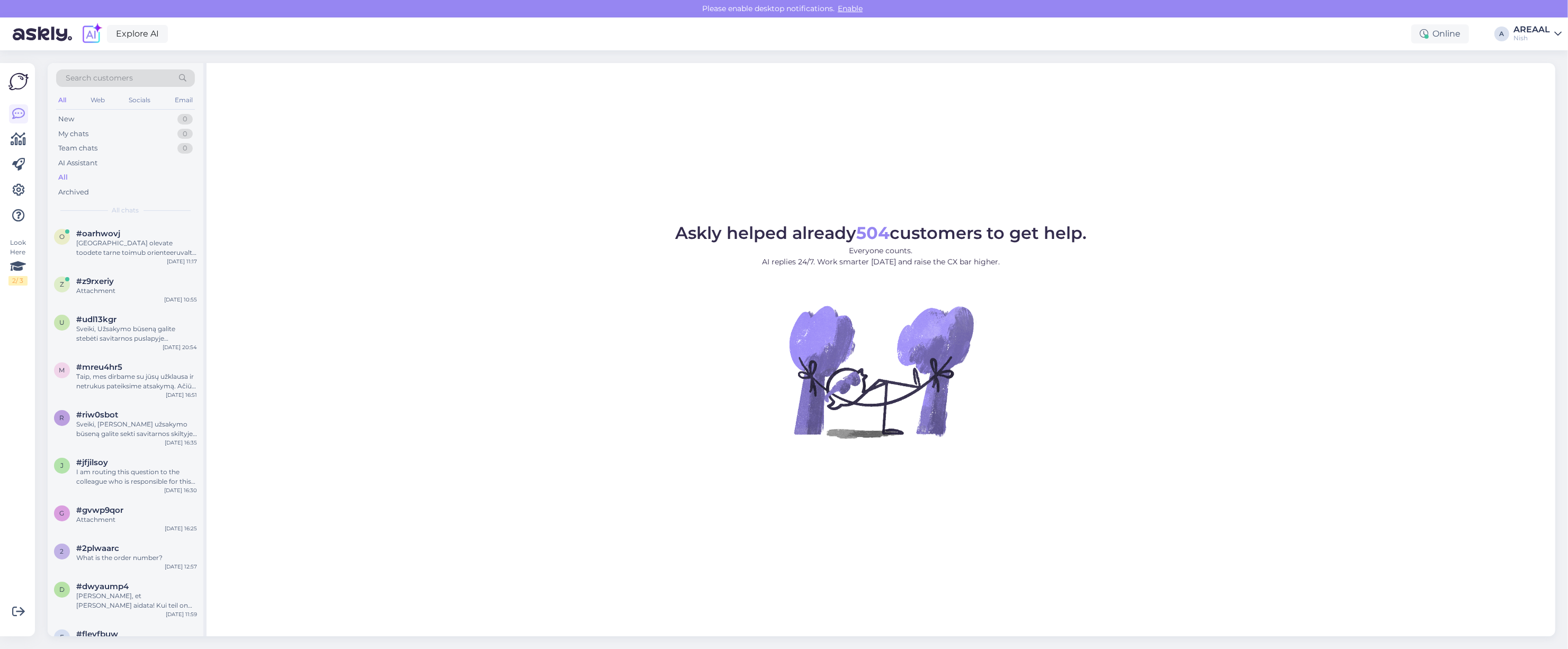
click at [142, 249] on div "[GEOGRAPHIC_DATA] olevate toodete tarne toimub orienteeruvalt kuni 7 tööpäeva j…" at bounding box center [136, 247] width 121 height 19
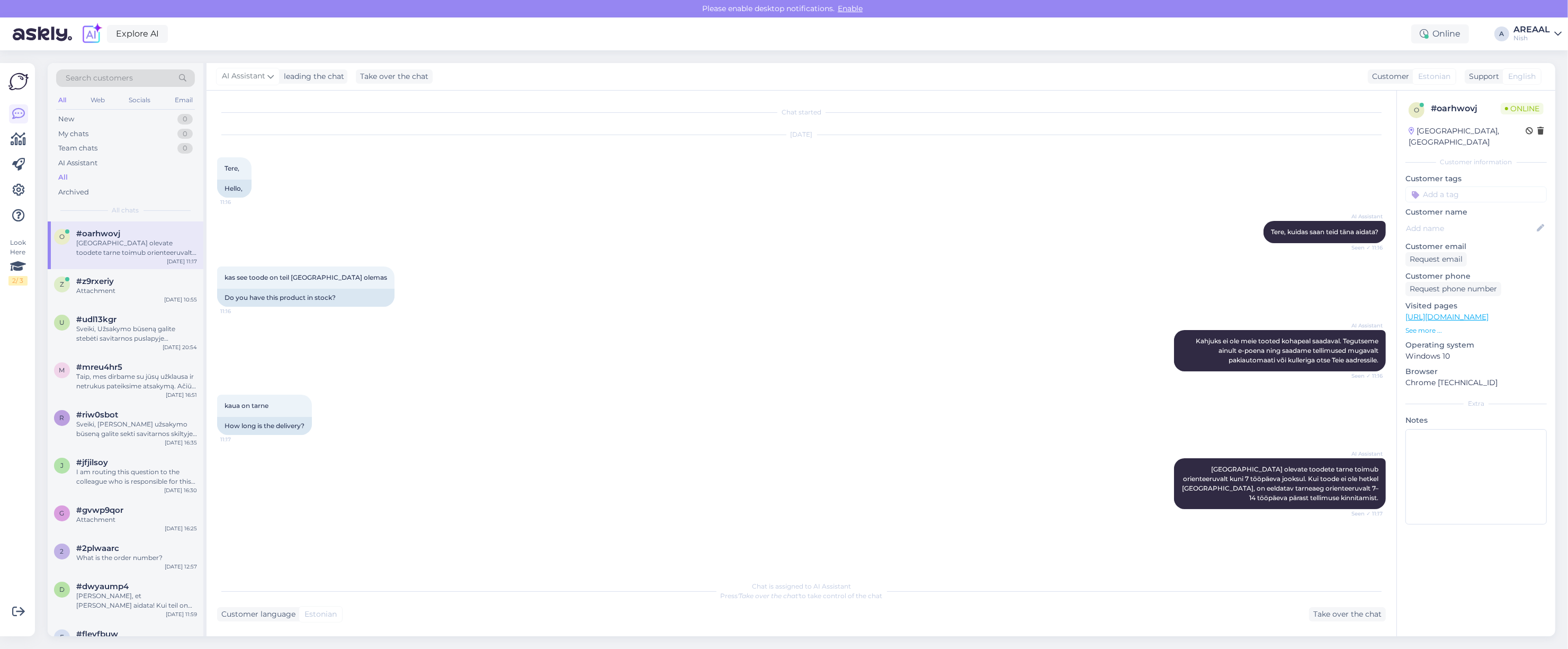
click at [1478, 312] on link "https://ohuniisutid.ee/termo-hugromeeter-hama-black-line/" at bounding box center [1447, 317] width 83 height 10
click at [155, 290] on div "Attachment" at bounding box center [136, 291] width 121 height 10
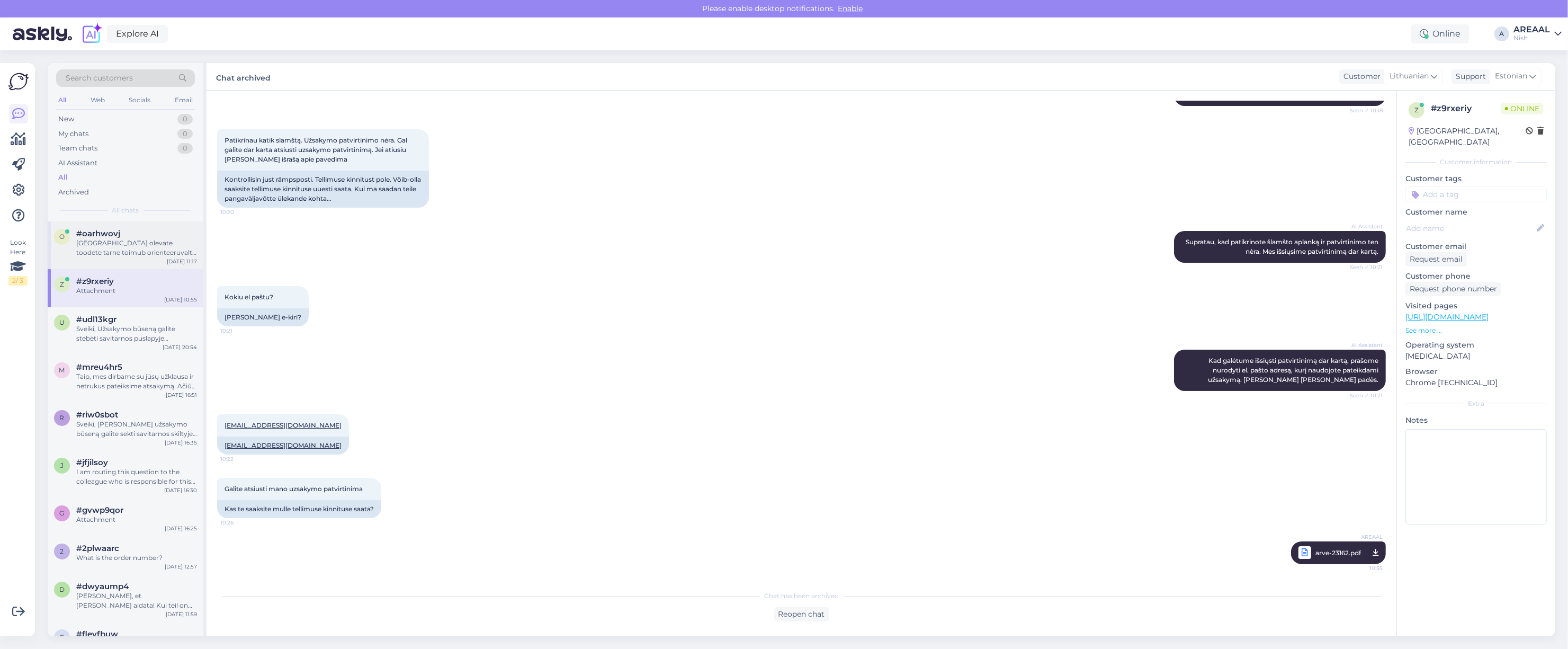
click at [164, 245] on div "[GEOGRAPHIC_DATA] olevate toodete tarne toimub orienteeruvalt kuni 7 tööpäeva j…" at bounding box center [136, 247] width 121 height 19
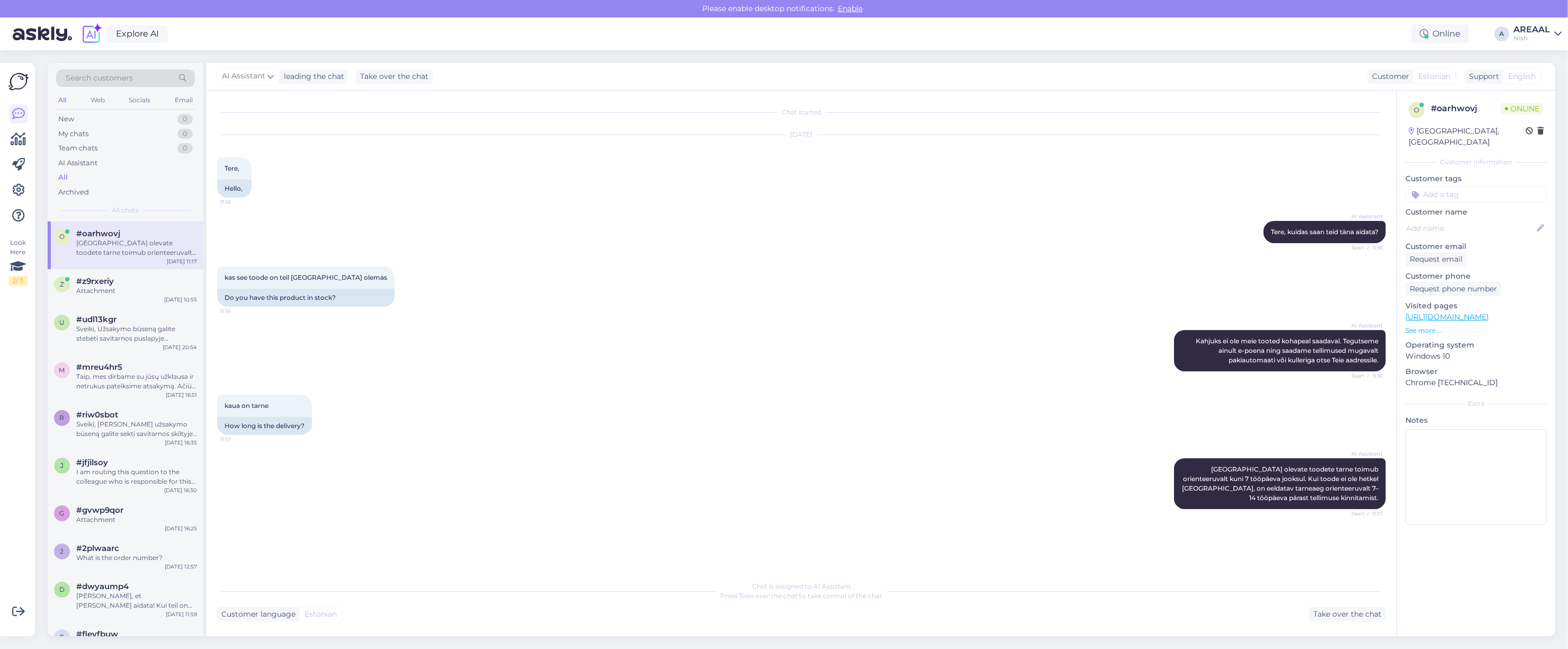
click at [1525, 37] on div "Nish" at bounding box center [1531, 38] width 37 height 9
click at [1538, 58] on button "Open" at bounding box center [1538, 59] width 30 height 16
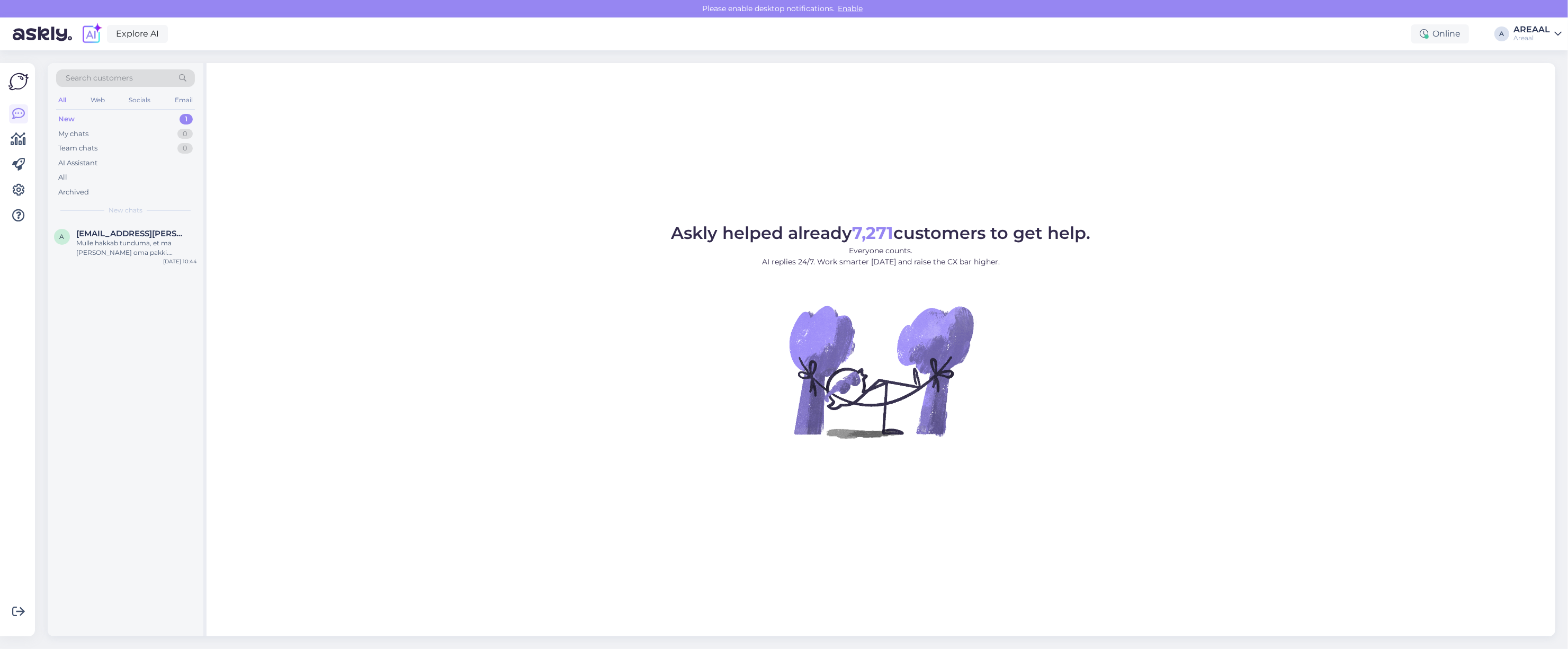
click at [1023, 198] on div "Askly helped already 7,271 customers to get help. Everyone counts. AI replies 2…" at bounding box center [881, 349] width 1349 height 573
click at [764, 199] on div "Askly helped already 7,271 customers to get help. Everyone counts. AI replies 2…" at bounding box center [881, 349] width 1349 height 573
click at [895, 272] on figcaption "Askly helped already 7,271 customers to get help. Everyone counts. AI replies 2…" at bounding box center [881, 250] width 419 height 51
click at [872, 122] on div "Askly helped already 7,271 customers to get help. Everyone counts. AI replies 2…" at bounding box center [881, 349] width 1349 height 573
click at [907, 127] on div "Askly helped already 7,271 customers to get help. Everyone counts. AI replies 2…" at bounding box center [881, 349] width 1349 height 573
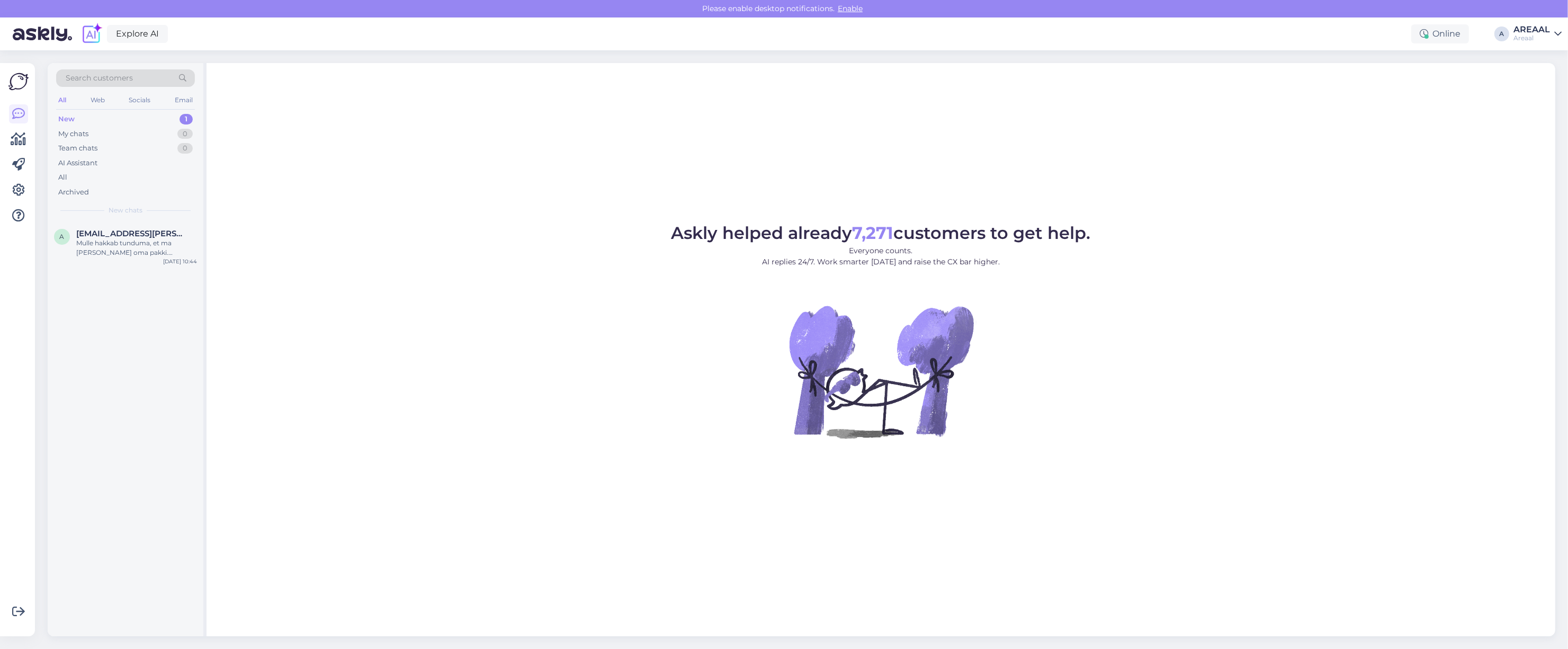
click at [834, 178] on div "Askly helped already 7,271 customers to get help. Everyone counts. AI replies 2…" at bounding box center [881, 349] width 1349 height 573
click at [1243, 173] on div "Askly helped already 7,271 customers to get help. Everyone counts. AI replies 2…" at bounding box center [881, 349] width 1349 height 573
click at [1539, 28] on div "AREAAL" at bounding box center [1531, 30] width 37 height 9
click at [1533, 74] on button "Open" at bounding box center [1538, 82] width 30 height 16
click at [69, 175] on div "All" at bounding box center [125, 177] width 139 height 15
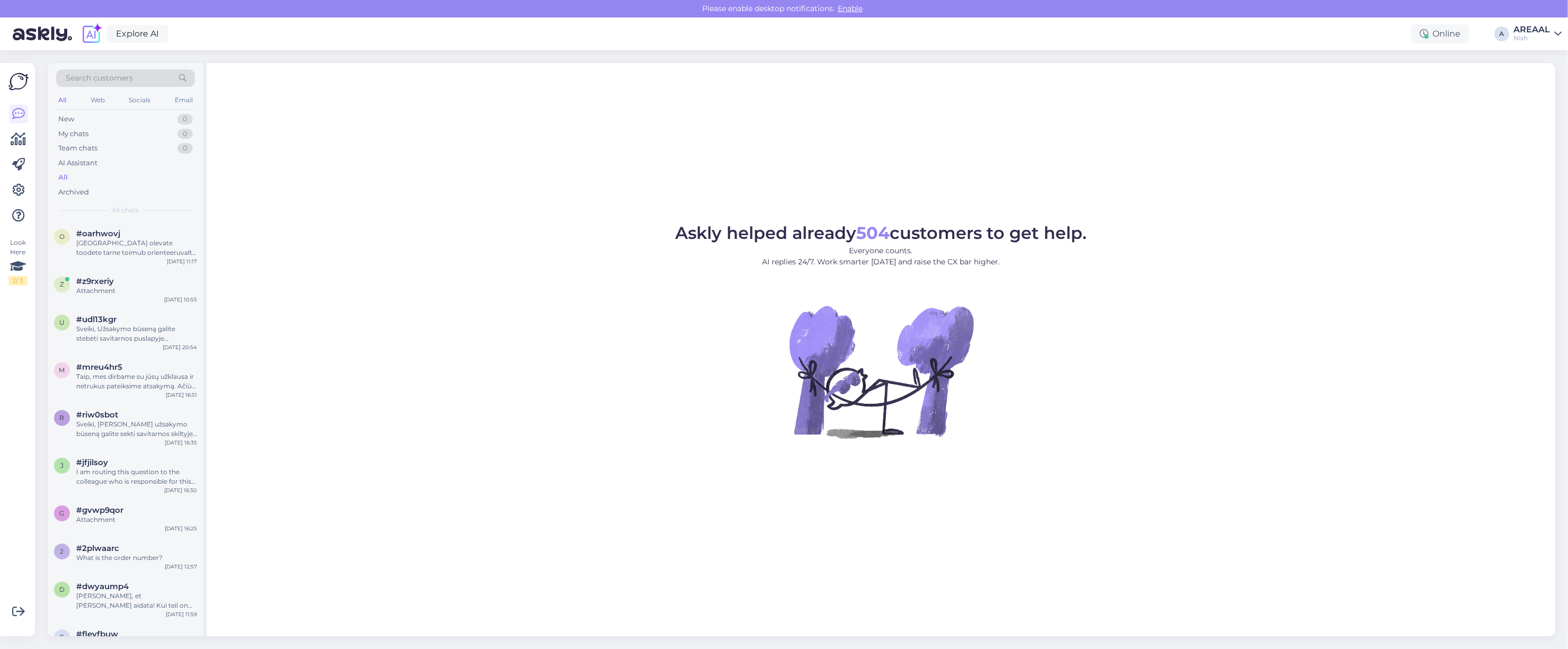
click at [1534, 27] on div "AREAAL" at bounding box center [1531, 30] width 37 height 9
click at [1539, 49] on div "Areaal Open" at bounding box center [1496, 58] width 130 height 23
click at [1545, 57] on button "Open" at bounding box center [1538, 59] width 30 height 16
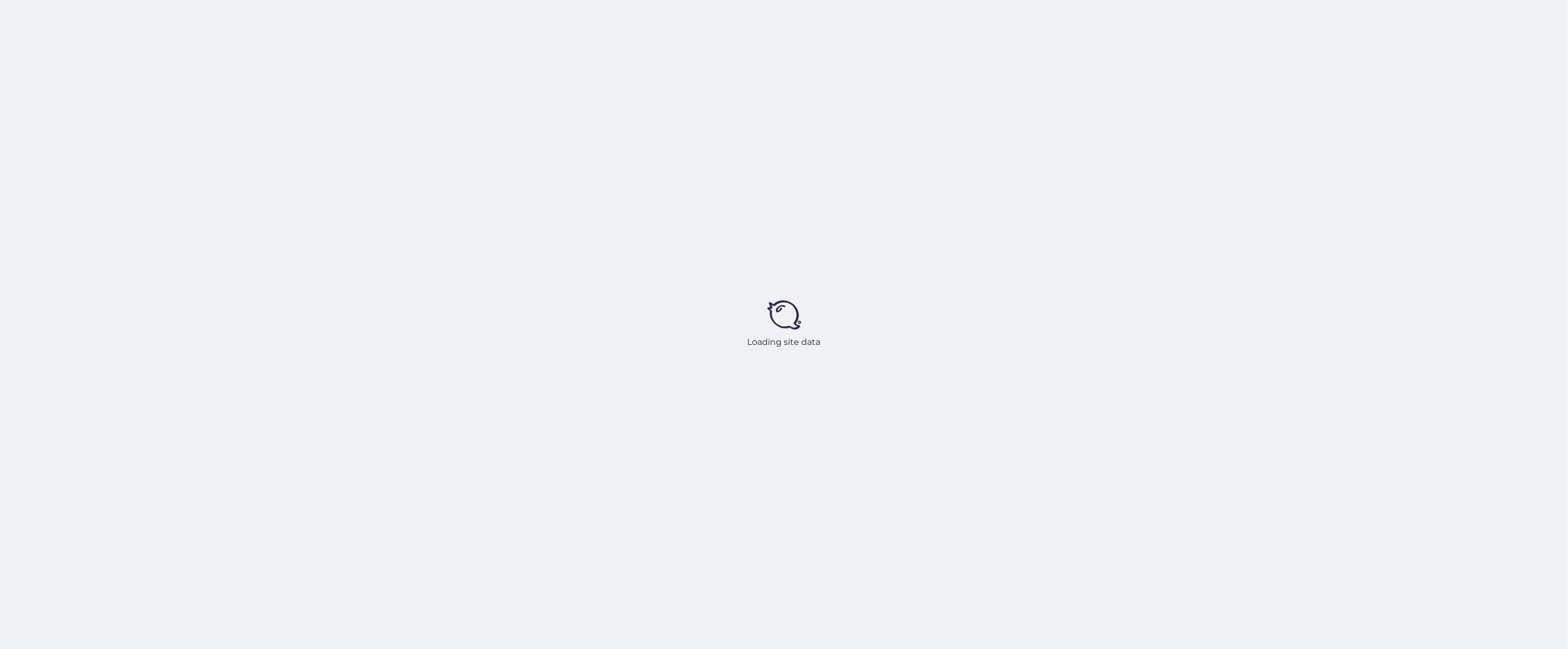
click at [1241, 226] on div "Loading site data" at bounding box center [784, 324] width 1568 height 649
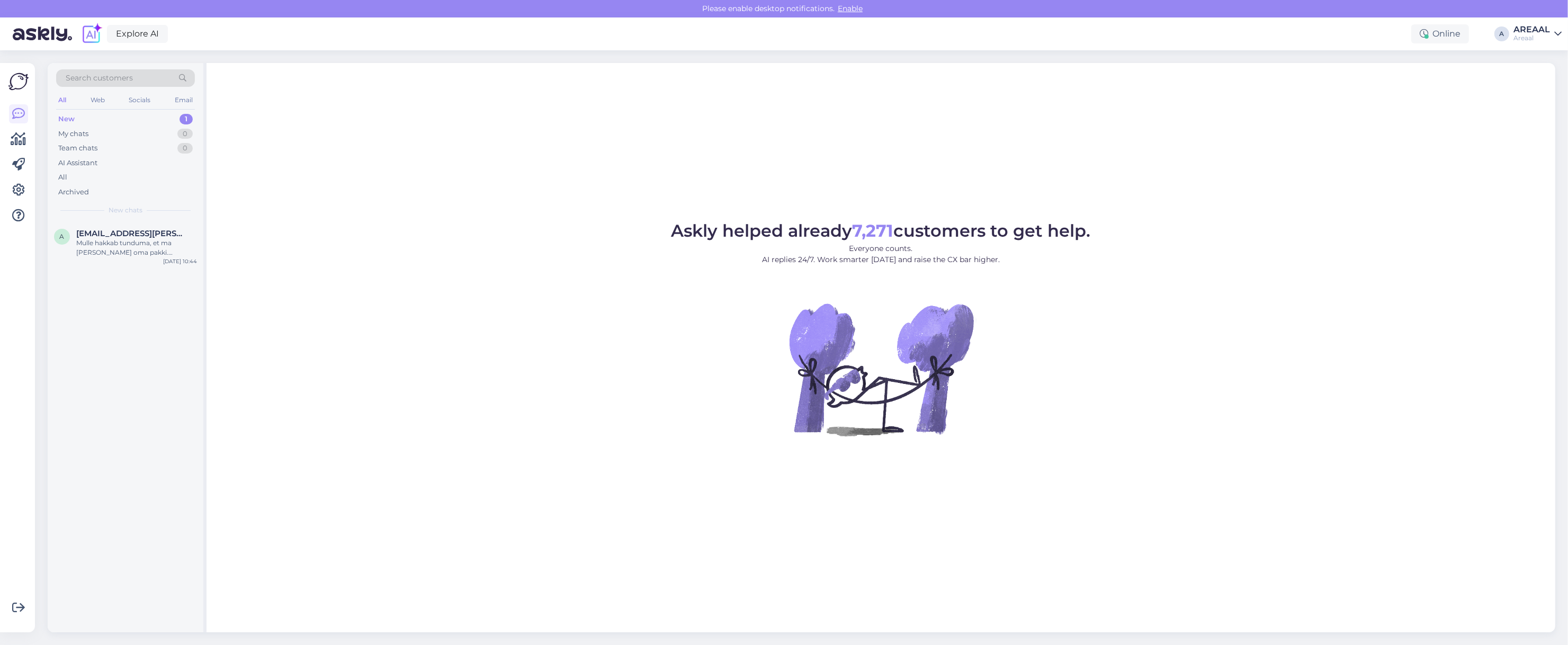
click at [1521, 37] on div "Areaal" at bounding box center [1531, 38] width 37 height 9
click at [1532, 88] on button "Open" at bounding box center [1538, 82] width 30 height 16
click at [120, 176] on div "All" at bounding box center [125, 177] width 139 height 15
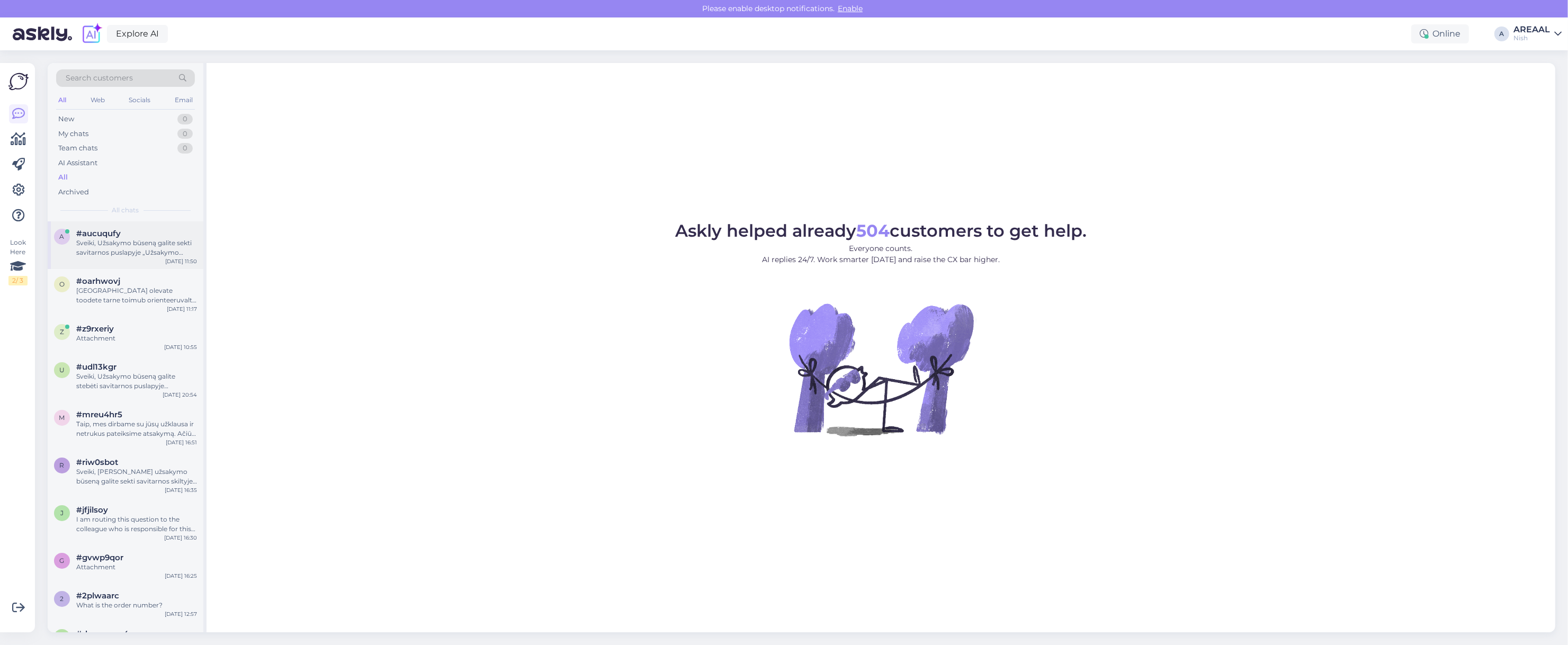
click at [120, 241] on div "Sveiki, Užsakymo būseną galite sekti savitarnos puslapyje „Užsakymo sekimas“. T…" at bounding box center [136, 247] width 121 height 19
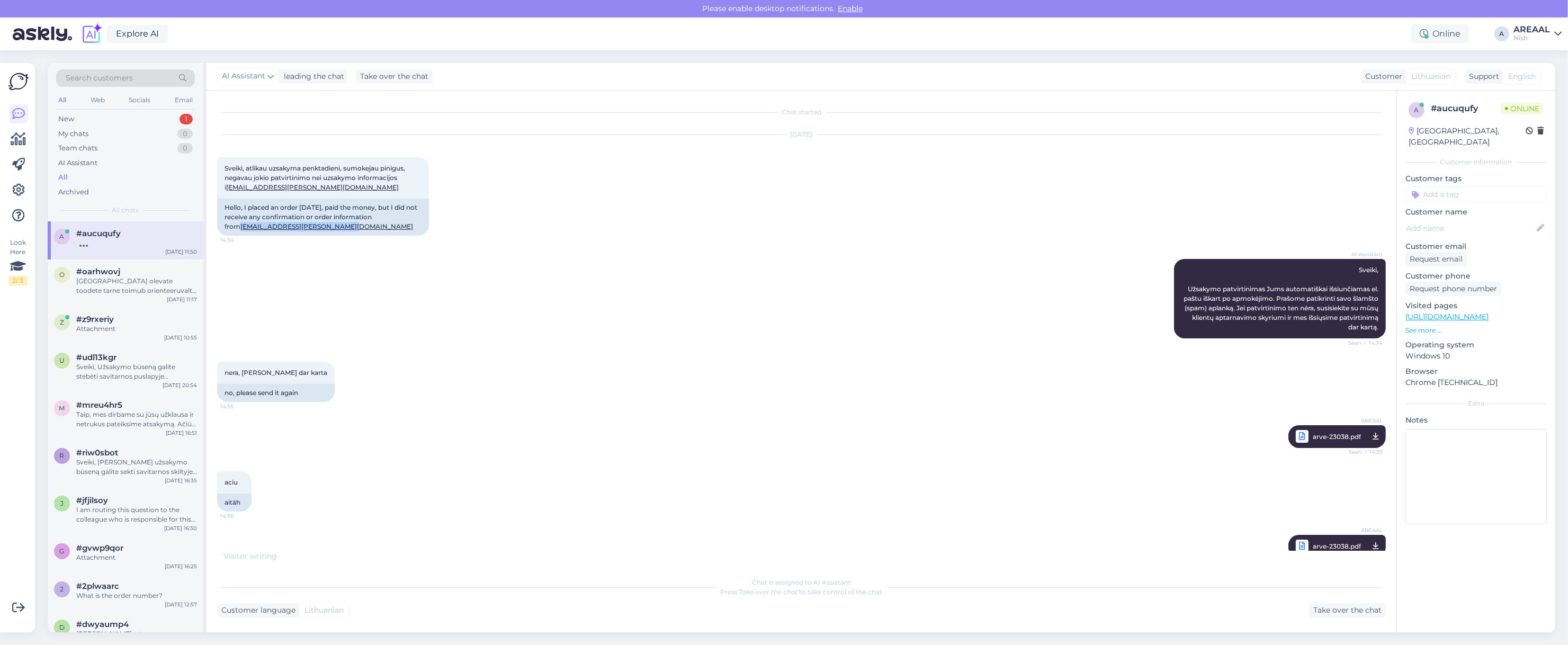
drag, startPoint x: 344, startPoint y: 222, endPoint x: 206, endPoint y: 234, distance: 138.5
click at [206, 234] on div "Chat started [DATE] Sveiki, atlikau uzsakyma penktadieni, sumokejau pinigus, ne…" at bounding box center [801, 361] width 1190 height 542
copy link "[EMAIL_ADDRESS][PERSON_NAME][DOMAIN_NAME]"
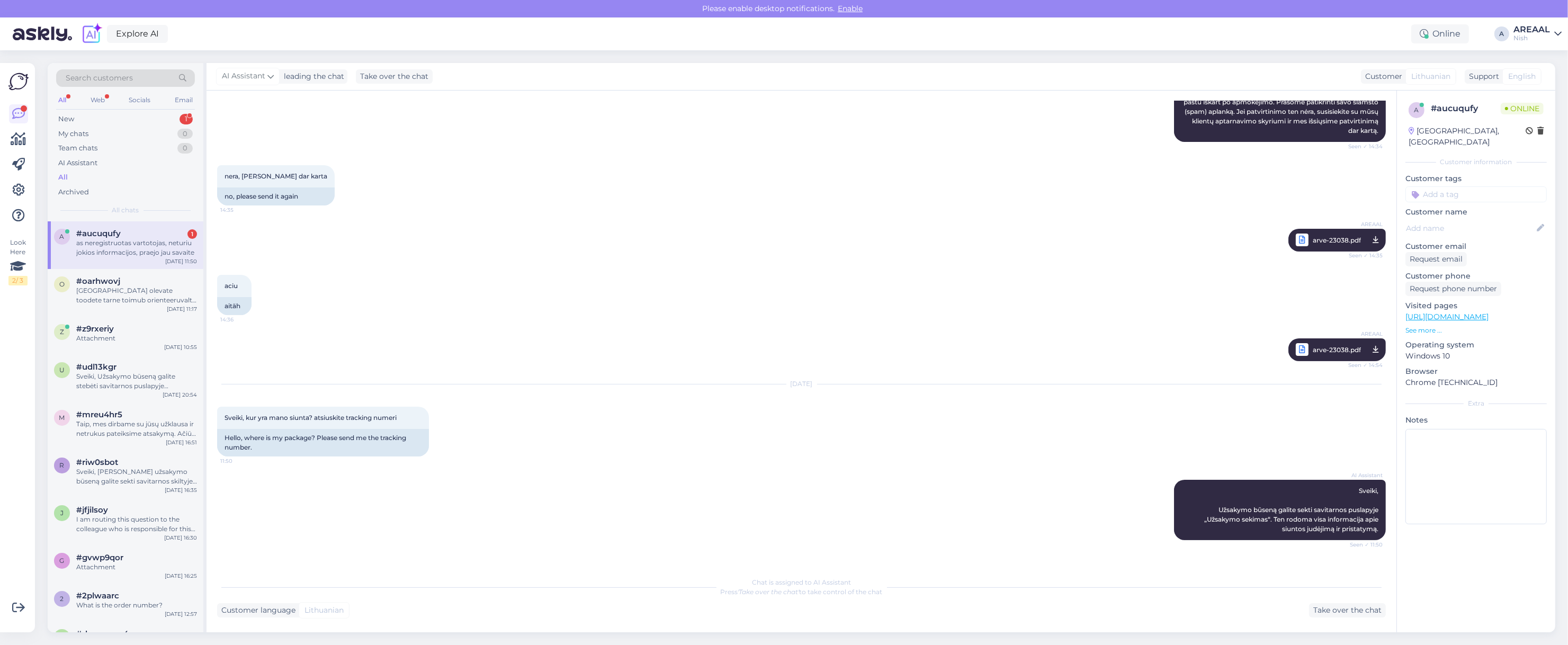
scroll to position [268, 0]
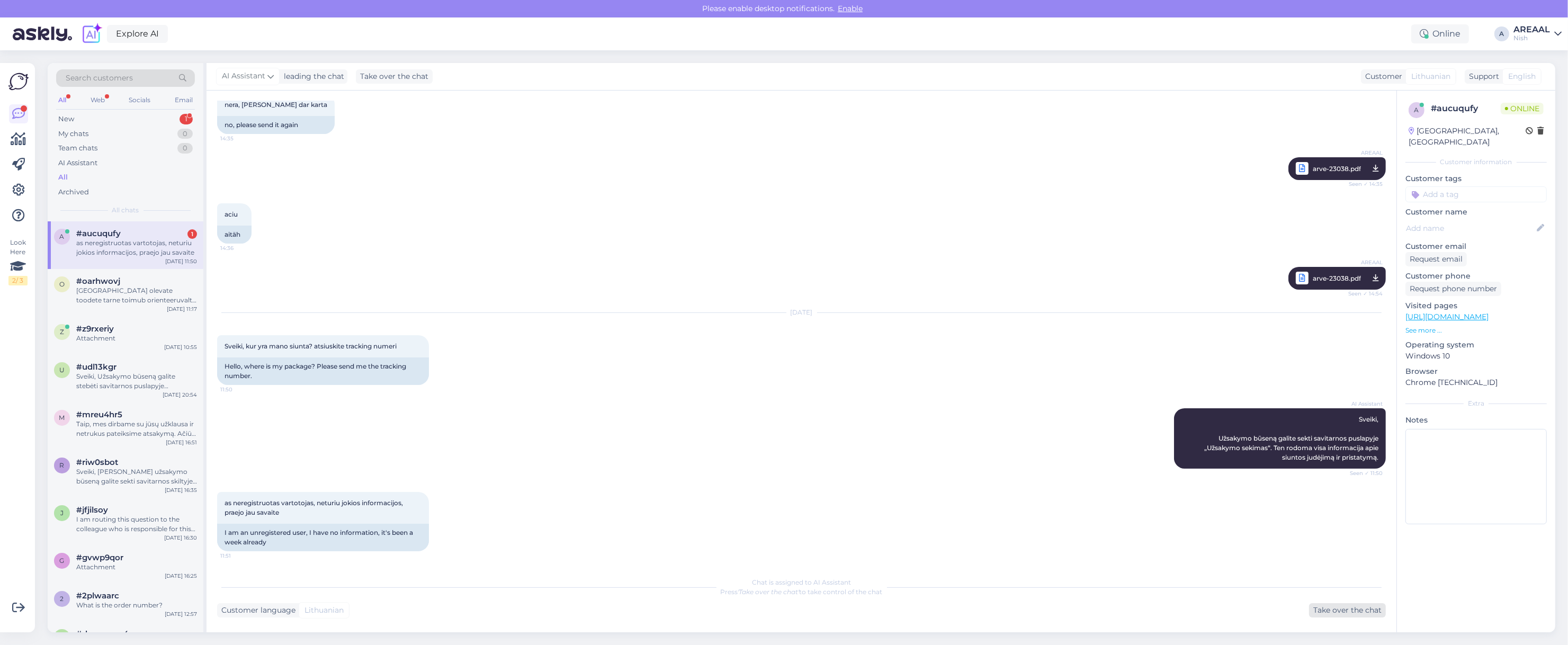
click at [1380, 615] on div "Take over the chat" at bounding box center [1348, 610] width 77 height 14
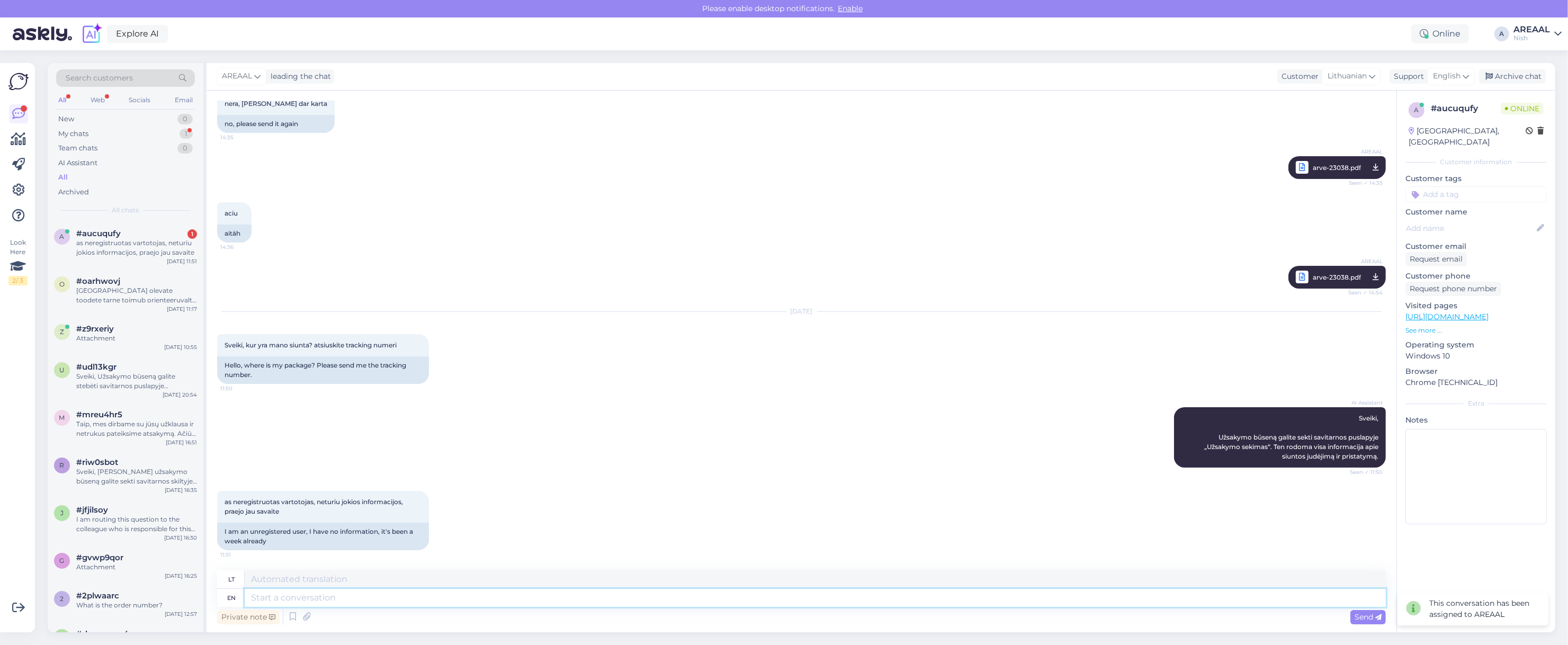
click at [1077, 605] on textarea at bounding box center [815, 598] width 1141 height 18
type textarea "Approximate del"
type textarea "Apytikslis"
type textarea "Approximate delivery ti"
type textarea "Apytikslis pristatymo laikas"
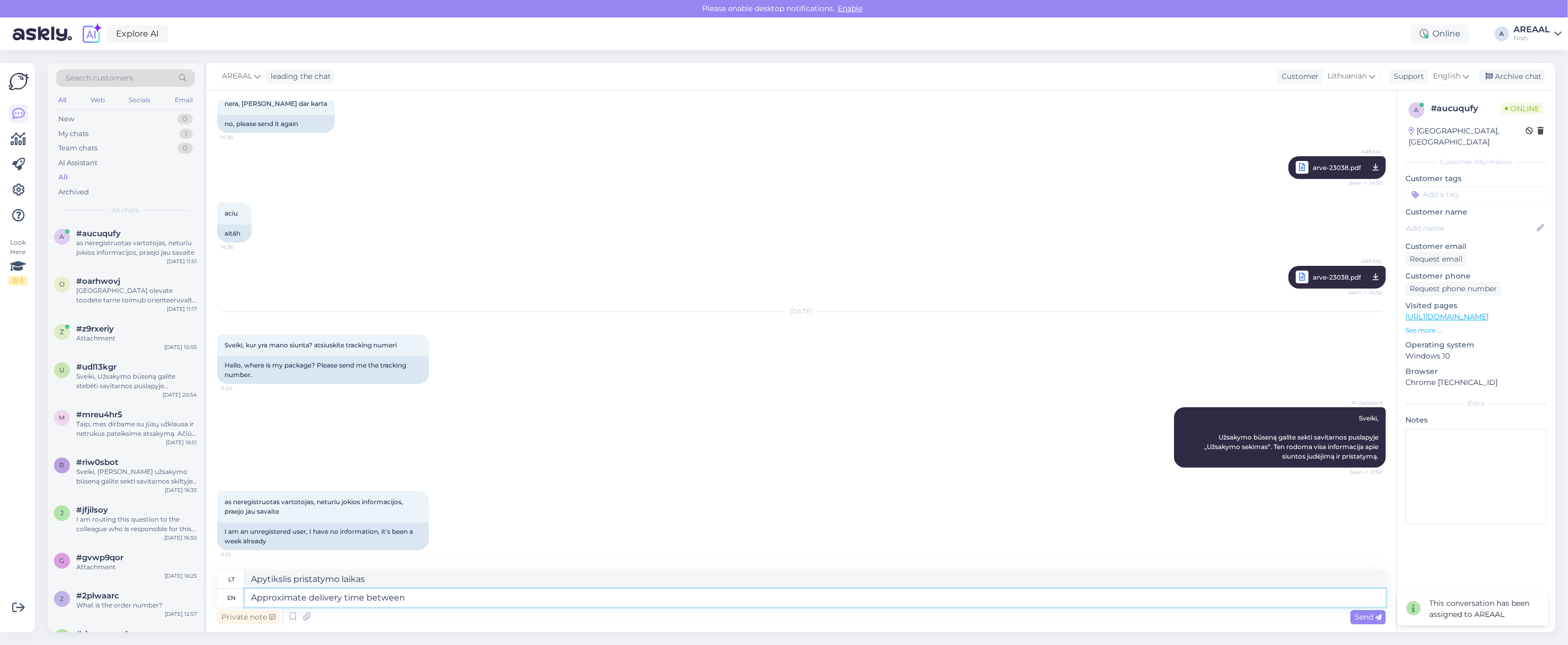
type textarea "Approximate delivery time between 1"
type textarea "Apytikslis pristatymo laikas tarp"
type textarea "Approximate delivery time between 11-16 o"
type textarea "Apytikslis pristatymo laikas nuo 11 iki 16 val."
type textarea "Approximate delivery time between [DATE]-[DATE]."
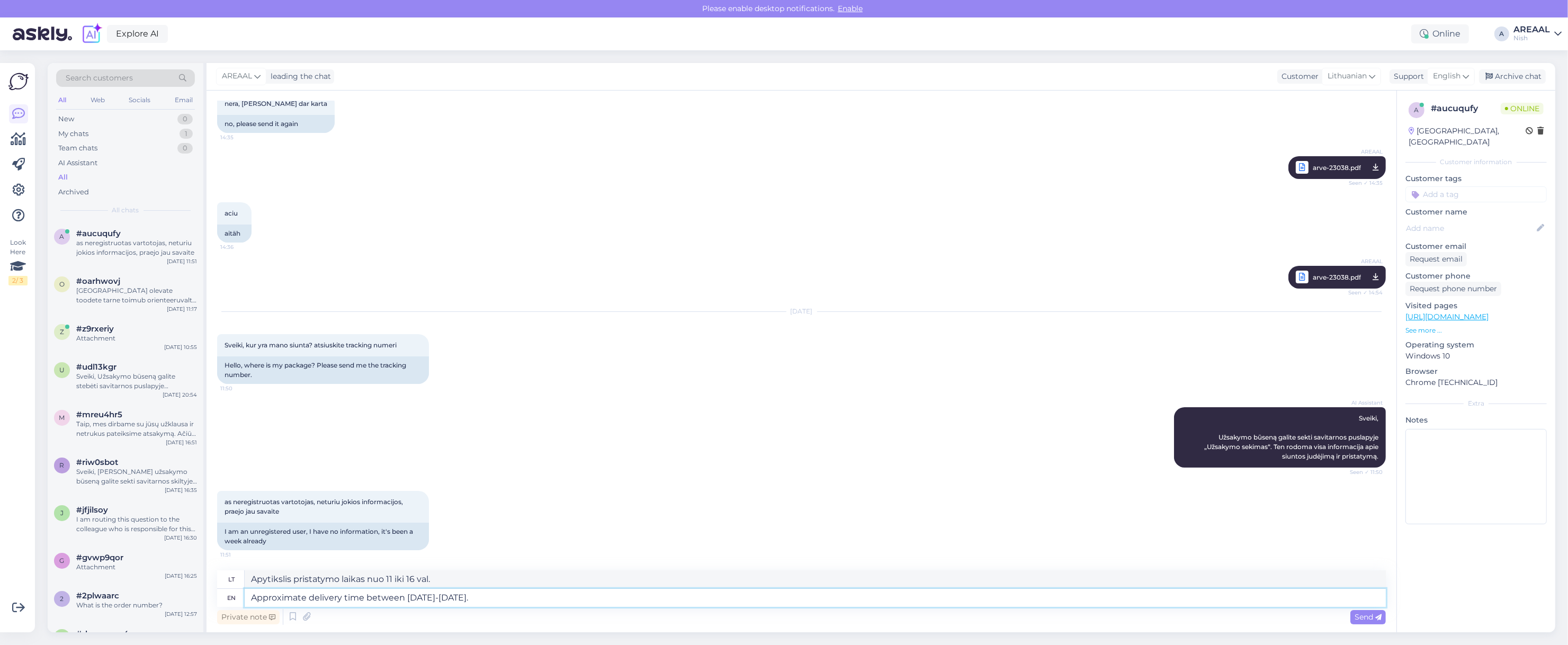
type textarea "Apytikslis pristatymo laikas spalio 11–16 d."
type textarea "Approximate delivery time between [DATE]-[DATE]. Order has"
type textarea "Apytikslis pristatymo laikas spalio 11–16 d. Užsakymas"
type textarea "Approximate delivery time between [DATE]-[DATE]. Order has not"
type textarea "Apytikslis pristatymo laikas spalio 11–16 d. Užsakymas pateiktas"
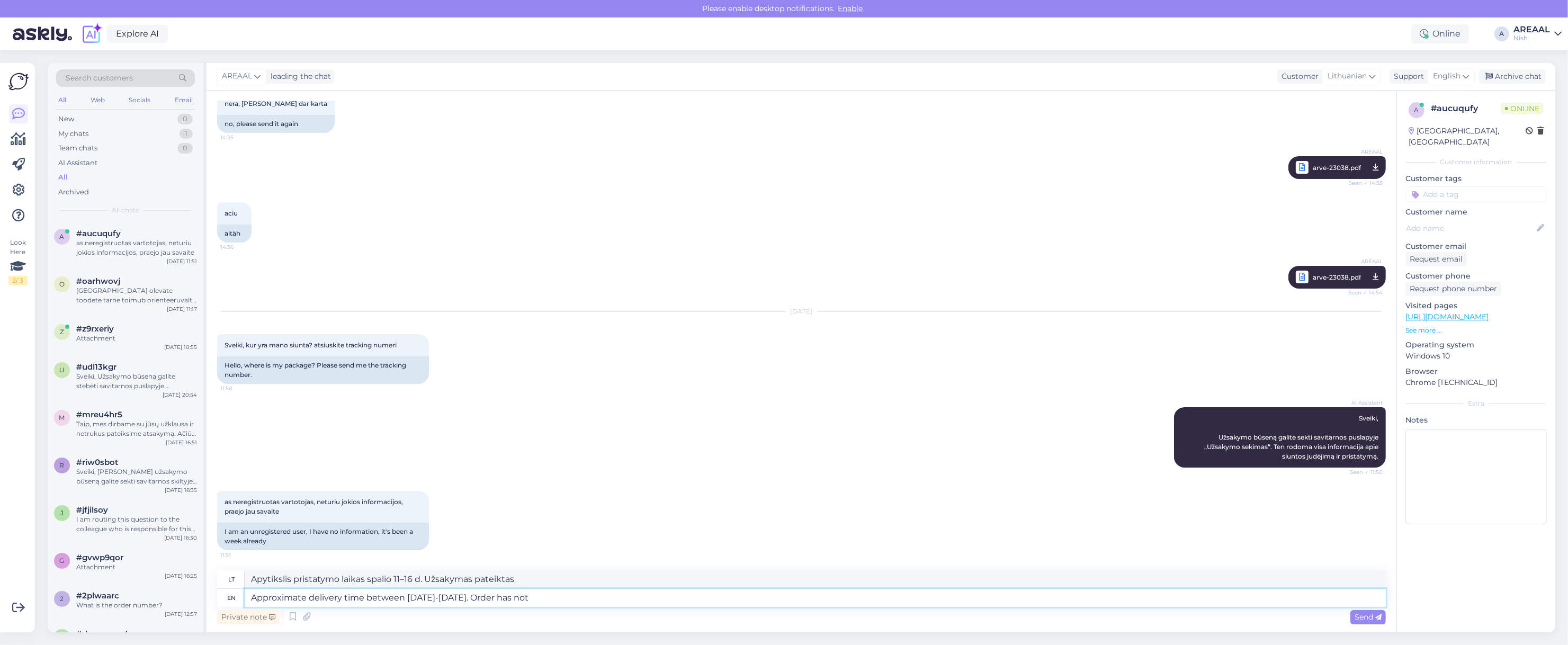
type textarea "Approximate delivery time between [DATE]-[DATE]. Order has not"
type textarea "Apytikslis pristatymo laikas spalio 11–16 d. Užsakymas dar nėra"
type textarea "Approximate delivery time between [DATE]-[DATE]. Order has not been ship"
type textarea "Apytikslis pristatymo laikas spalio 11–16 d. Užsakymas dar nebuvo priimtas."
type textarea "Approximate delivery time between [DATE]-[DATE]. Order has not been shipped yet"
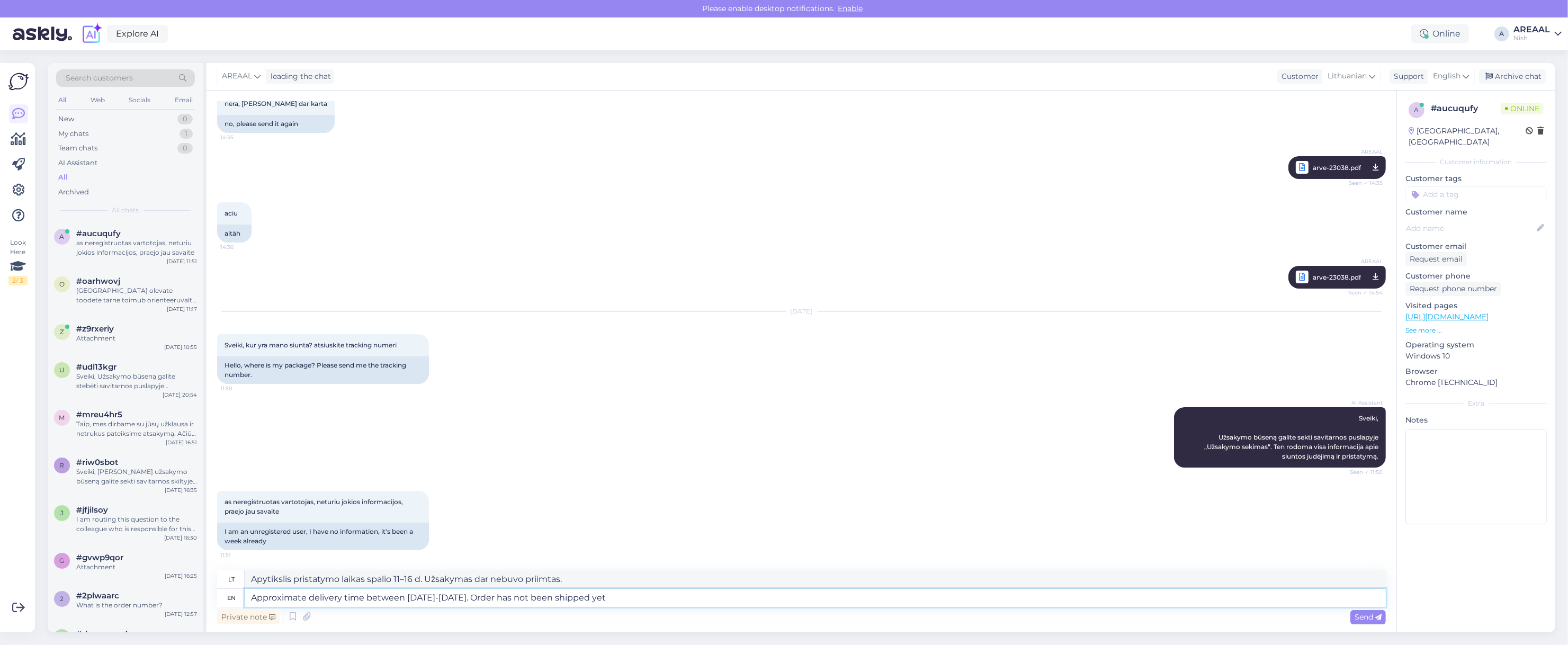
type textarea "Apytikslis pristatymo laikas spalio 11–16 d. Užsakymas dar neišsiųstas."
type textarea "Approximate delivery time between [DATE]-[DATE]. Order has not been shipped yet…"
type textarea "Apytikslis pristatymo laikas spalio 11–16 d. Užsakymas dar neišsiųstas, bus išs…"
type textarea "Approximate delivery time between [DATE]-[DATE]. Order has not been shipped yet…"
type textarea "Apytikslis pristatymo laikas spalio 11–16 d. Užsakymas dar neišsiųstas, bus išs…"
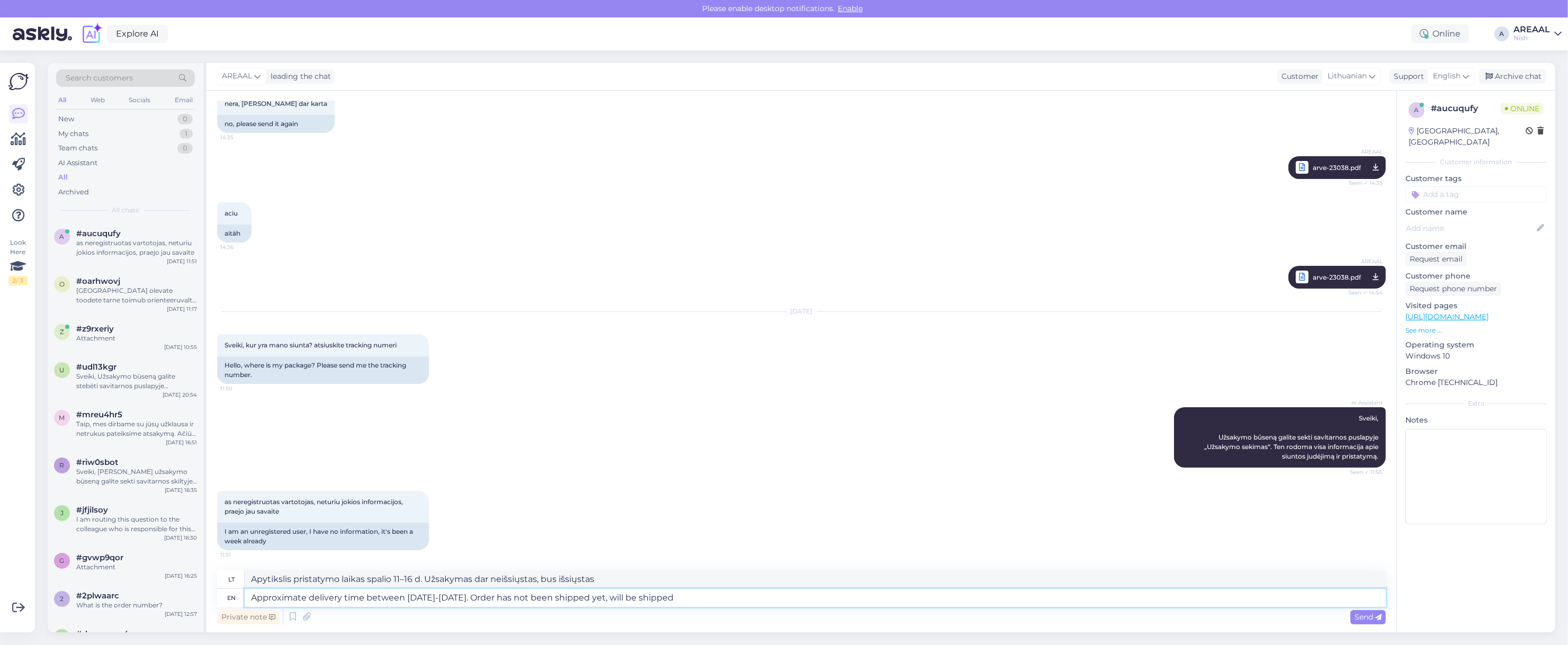
type textarea "Approximate delivery time between [DATE]-[DATE]. Order has not been shipped yet…"
type textarea "Apytikslis pristatymo laikas spalio 11–16 d. Užsakymas dar neišsiųstas, bus išs…"
type textarea "Approximate delivery time between [DATE]-[DATE]. Order has not been shipped yet…"
type textarea "Apytikslis pristatymo laikas spalio 11–16 d. Užsakymas dar neišsiųstas, bus išs…"
type textarea "Approximate delivery time between [DATE]-[DATE]. Order has not been shipped yet…"
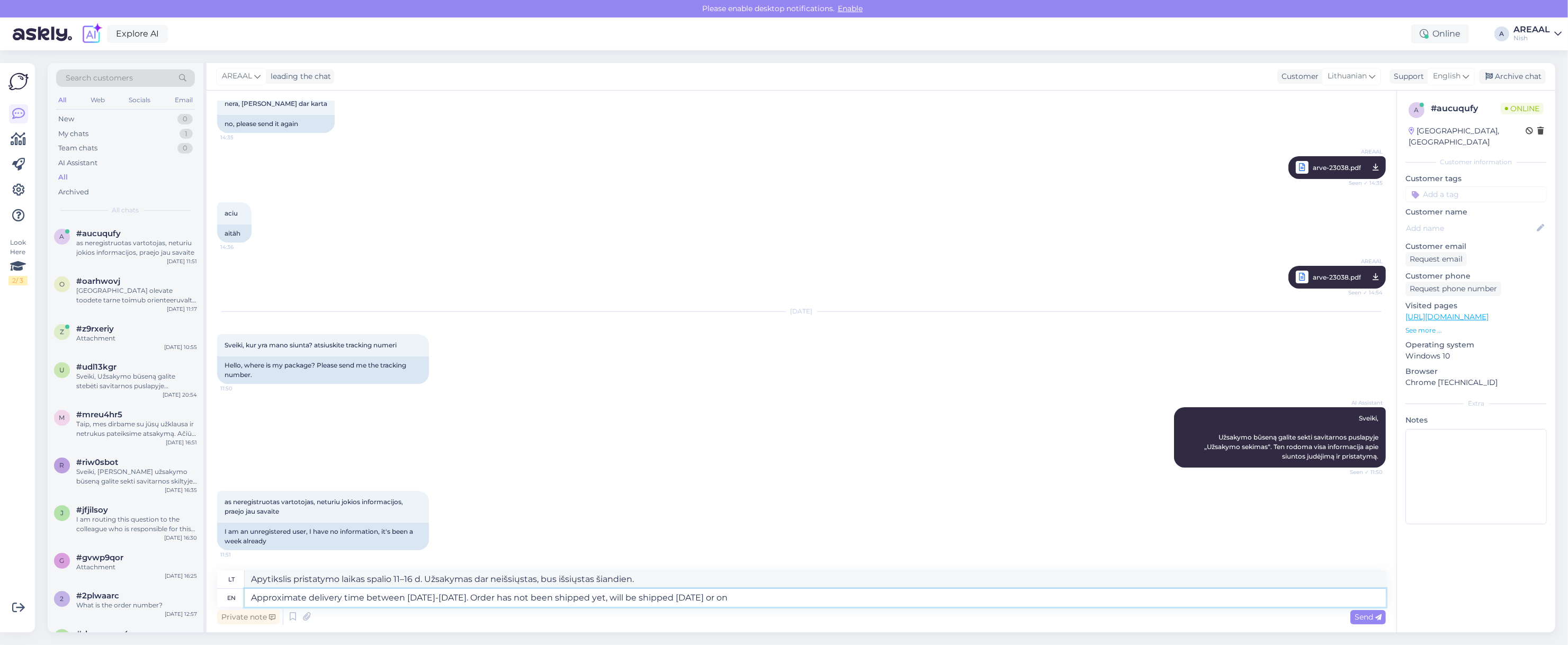
type textarea "Apytikslis pristatymo laikas spalio 11–16 d. Užsakymas dar neišsiųstas, bus išs…"
type textarea "Approximate delivery time between [DATE]-[DATE]. Order has not been shipped yet…"
type textarea "Apytikslis pristatymo laikas spalio 11–16 d. Užsakymas dar neišsiųstas, bus išs…"
type textarea "Approximate delivery time between [DATE]-[DATE]. Order has not been shipped yet…"
type textarea "Apytikslis pristatymo laikas spalio 11–16 d. Užsakymas dar neišsiųstas, bus išs…"
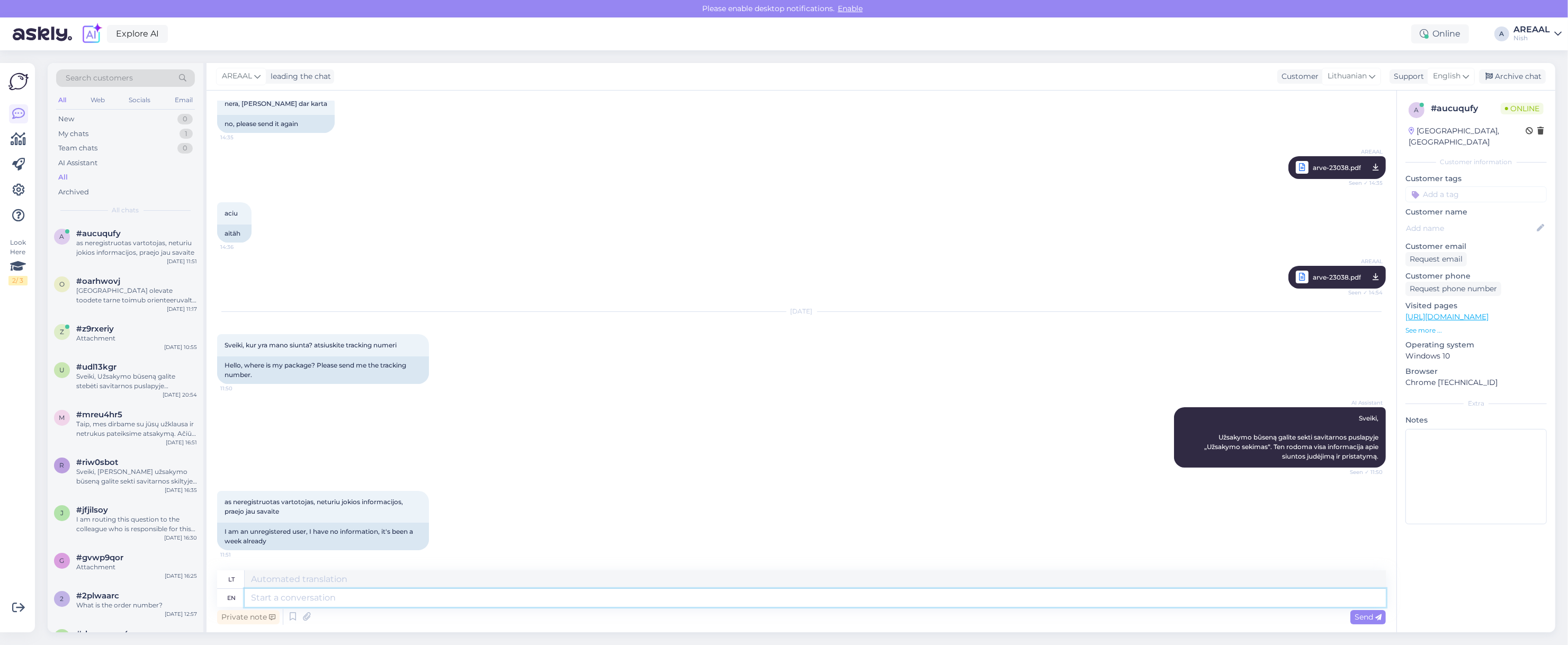
scroll to position [361, 0]
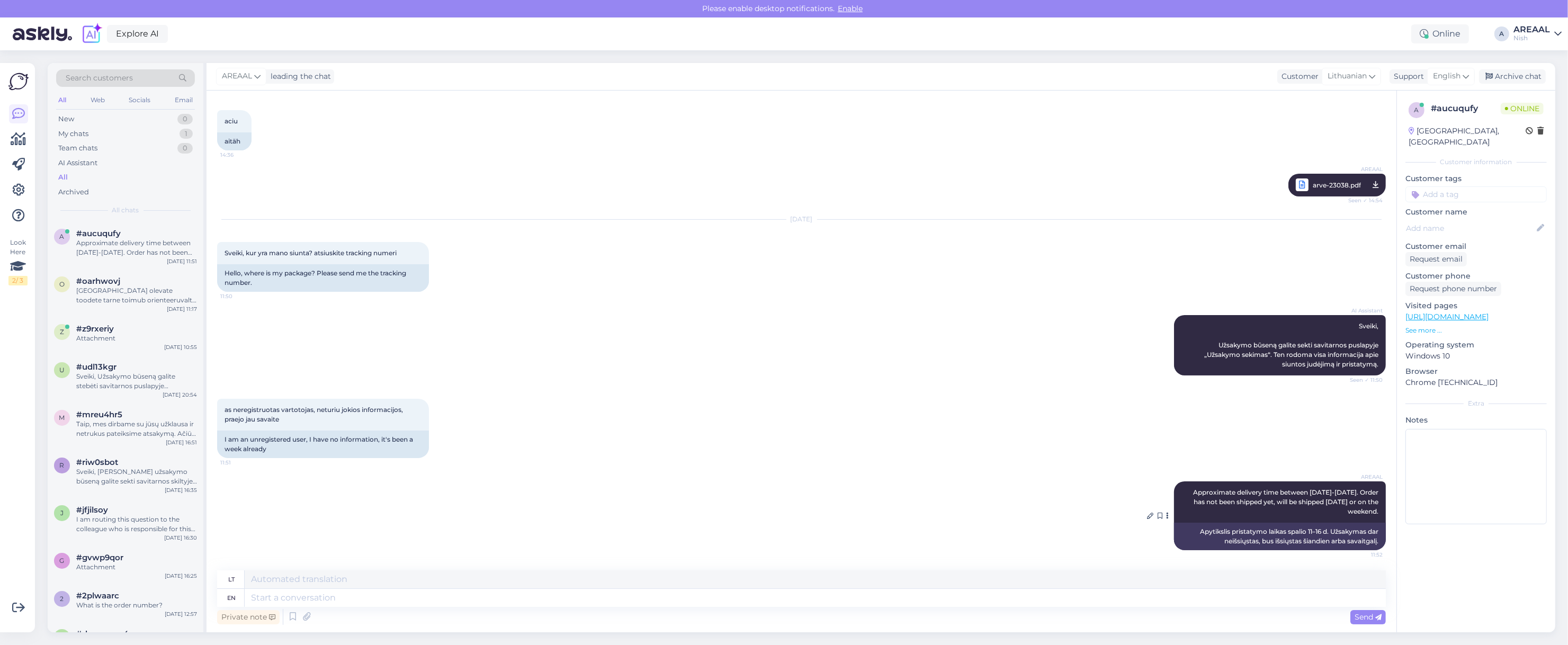
click at [1195, 490] on span "Approximate delivery time between [DATE]-[DATE]. Order has not been shipped yet…" at bounding box center [1286, 501] width 187 height 27
click at [1136, 519] on div "AREAAL Approximate delivery time between [DATE]-[DATE]. Order has not been ship…" at bounding box center [802, 515] width 1169 height 92
click at [1147, 519] on div at bounding box center [1150, 516] width 6 height 10
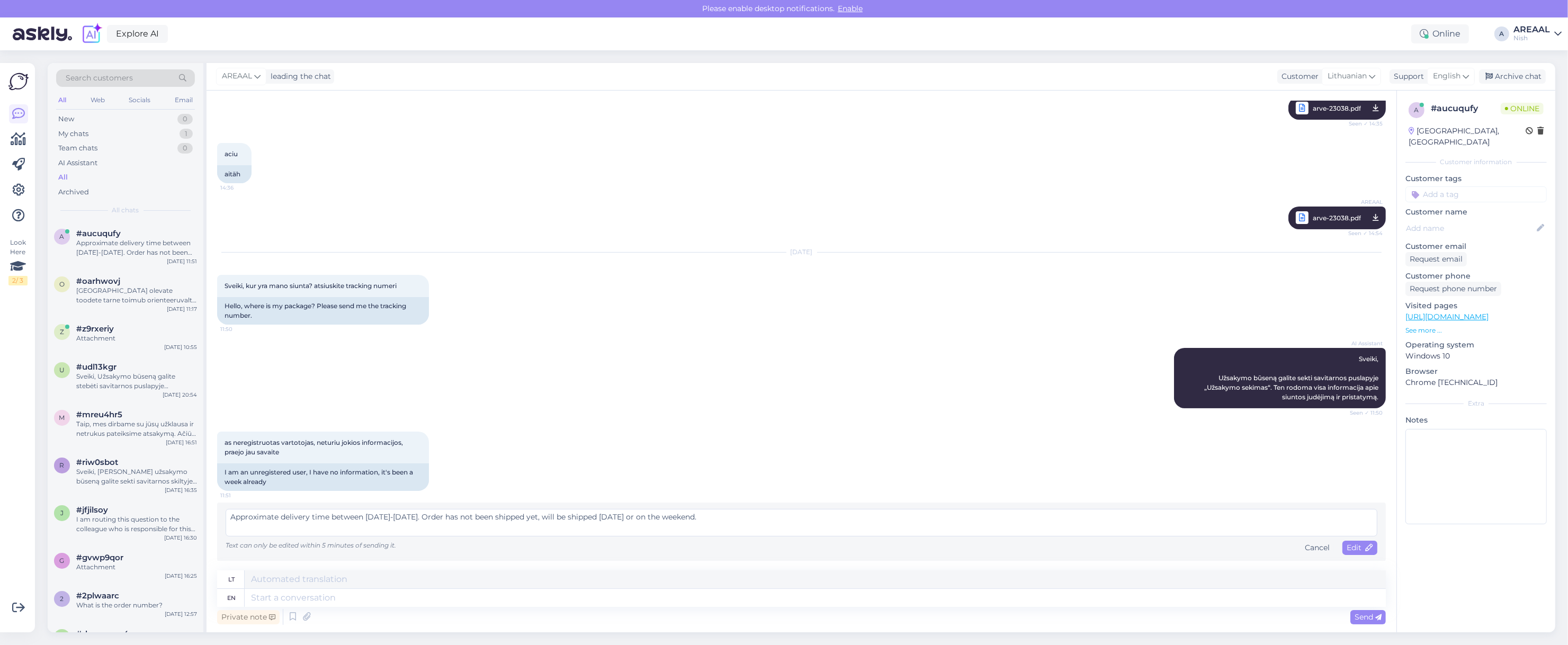
drag, startPoint x: 399, startPoint y: 519, endPoint x: 385, endPoint y: 519, distance: 14.0
click at [401, 519] on textarea "Approximate delivery time between [DATE]-[DATE]. Order has not been shipped yet…" at bounding box center [802, 522] width 1152 height 27
click at [382, 519] on textarea "Approximate delivery time between [DATE]-[DATE]. Order has not been shipped yet…" at bounding box center [802, 522] width 1152 height 27
type textarea "Approximate delivery time between [DATE]-[DATE]. Order has not been shipped yet…"
click at [1342, 543] on div "Edit" at bounding box center [1359, 547] width 35 height 14
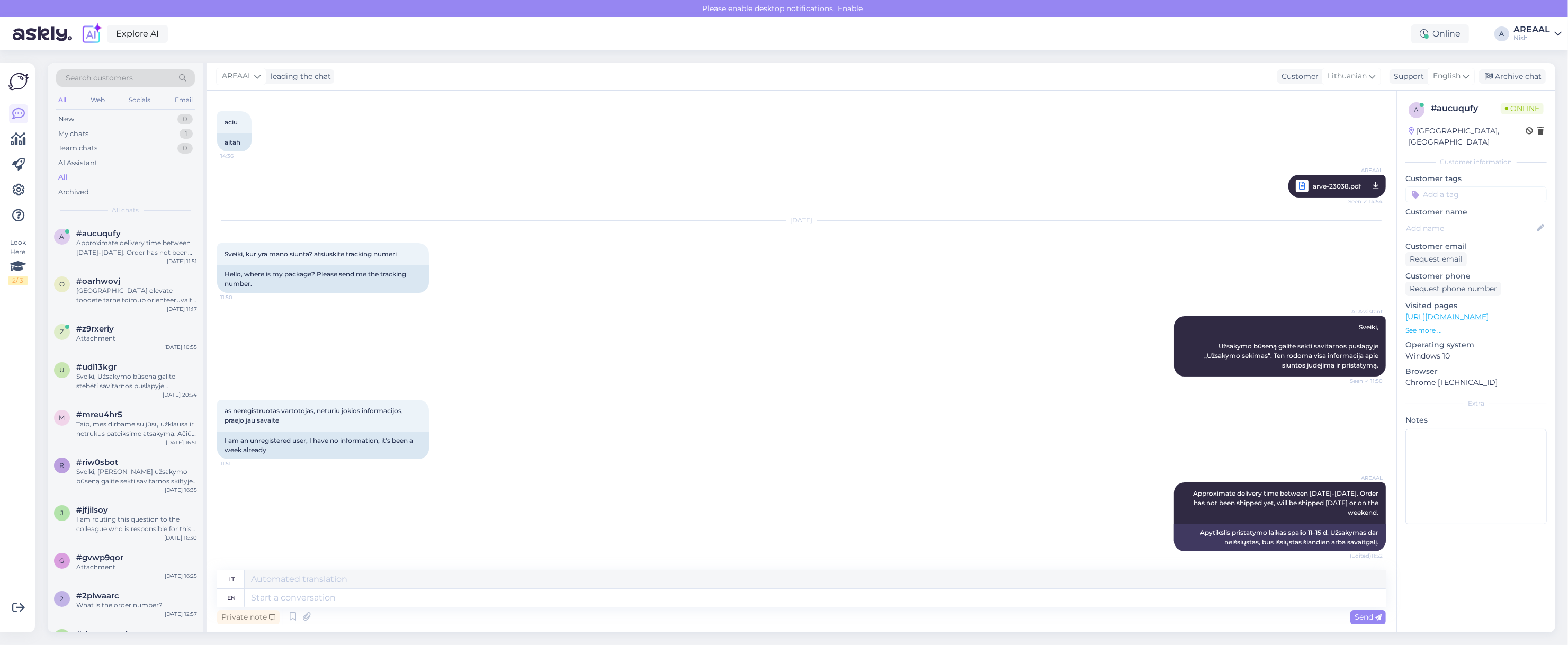
scroll to position [361, 0]
click at [1524, 35] on div "Nish" at bounding box center [1531, 38] width 37 height 9
click at [1539, 64] on button "Open" at bounding box center [1538, 59] width 30 height 16
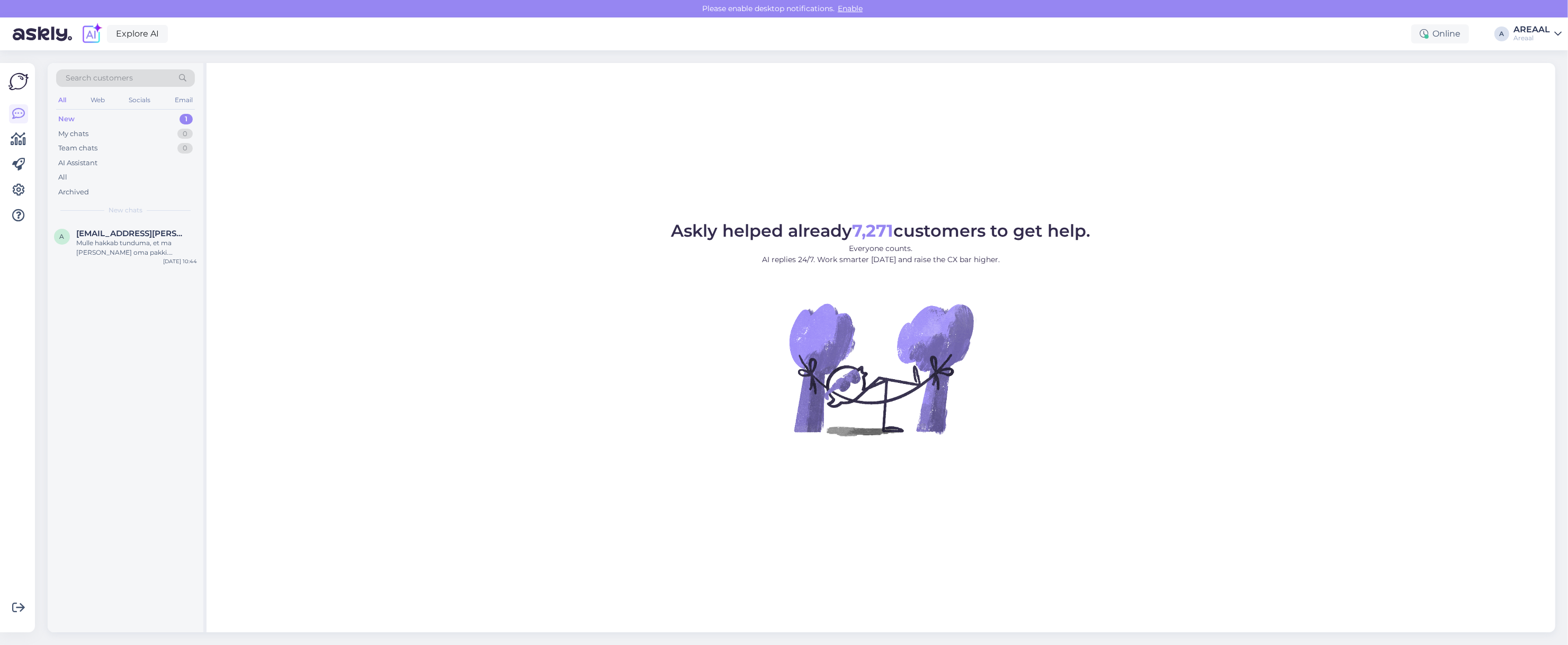
click at [393, 173] on div "Askly helped already 7,271 customers to get help. Everyone counts. AI replies 2…" at bounding box center [881, 347] width 1349 height 569
click at [167, 234] on span "[EMAIL_ADDRESS][PERSON_NAME][DOMAIN_NAME]" at bounding box center [131, 234] width 110 height 10
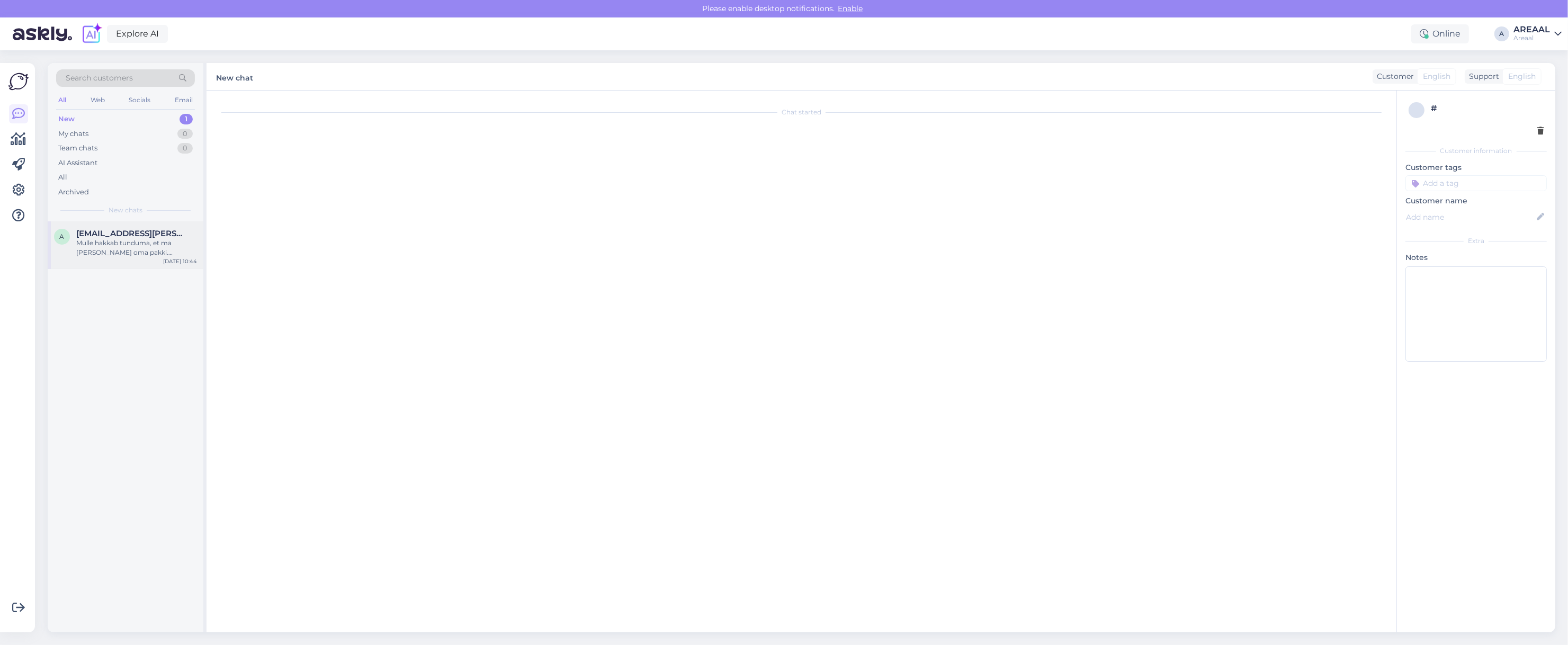
scroll to position [3186, 0]
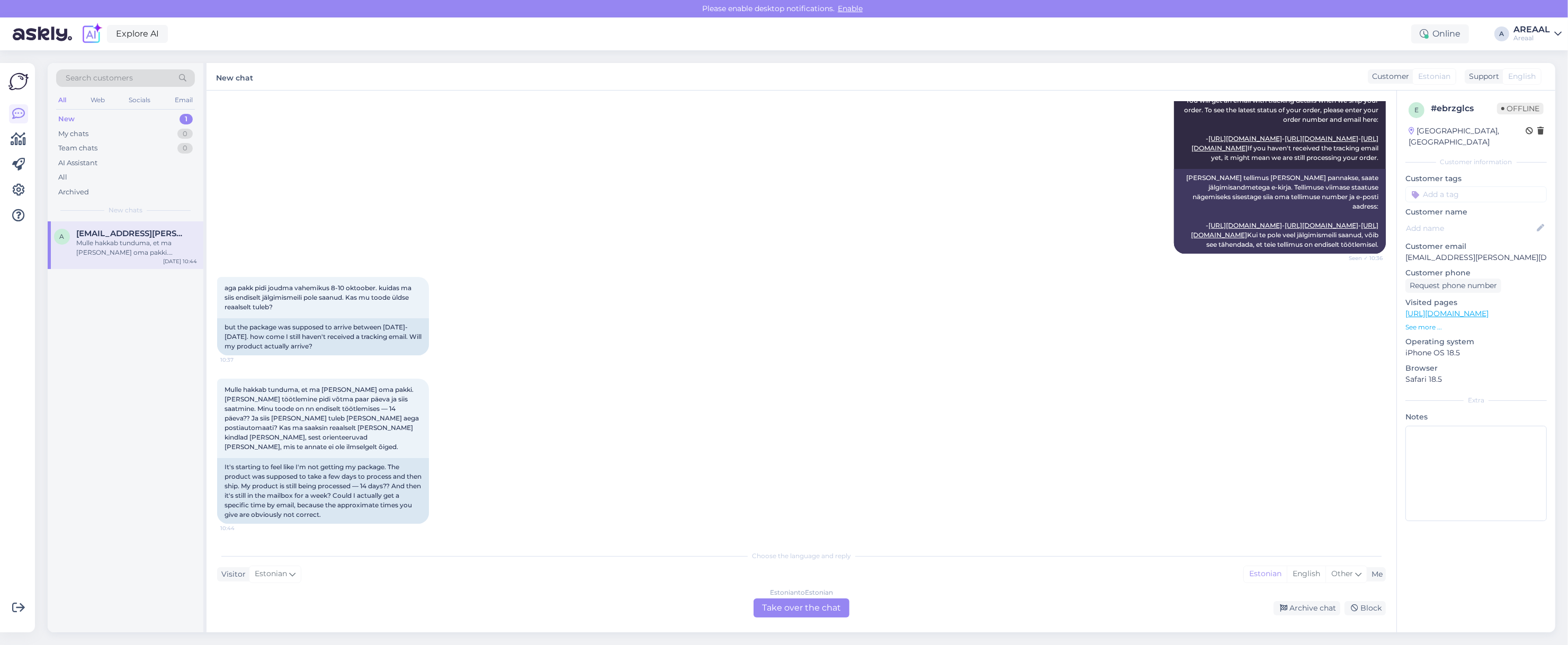
click at [578, 334] on div "aga pakk pidi joudma vahemikus 8-10 oktoober. kuidas ma siis endiselt jälgimism…" at bounding box center [802, 316] width 1169 height 102
click at [576, 341] on div "aga pakk pidi joudma vahemikus 8-10 oktoober. kuidas ma siis endiselt jälgimism…" at bounding box center [802, 316] width 1169 height 102
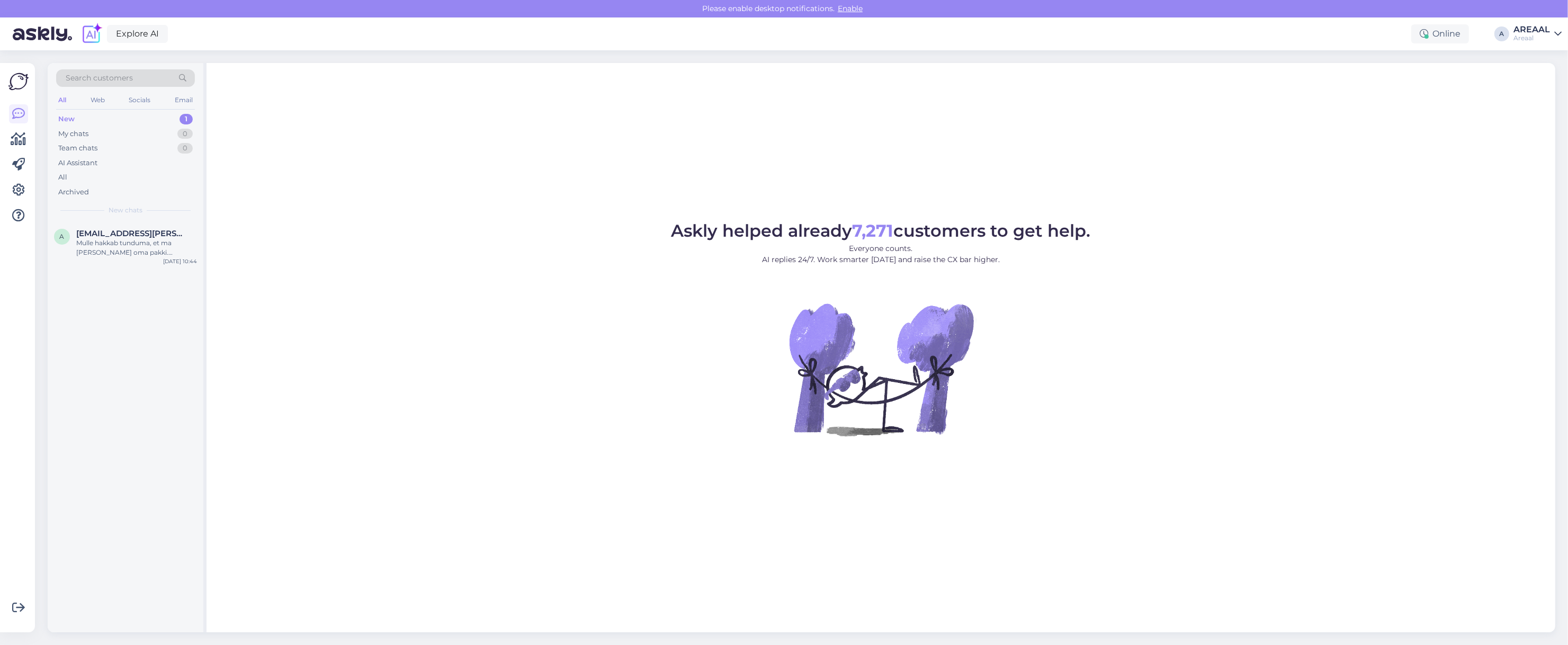
click at [281, 177] on div "Askly helped already 7,271 customers to get help. Everyone counts. AI replies 2…" at bounding box center [881, 347] width 1349 height 569
click at [1261, 220] on div "Askly helped already 7,271 customers to get help. Everyone counts. AI replies 2…" at bounding box center [881, 347] width 1349 height 569
click at [1012, 173] on div "Askly helped already 7,271 customers to get help. Everyone counts. AI replies 2…" at bounding box center [881, 347] width 1349 height 569
click at [153, 163] on div "AI Assistant" at bounding box center [125, 163] width 139 height 15
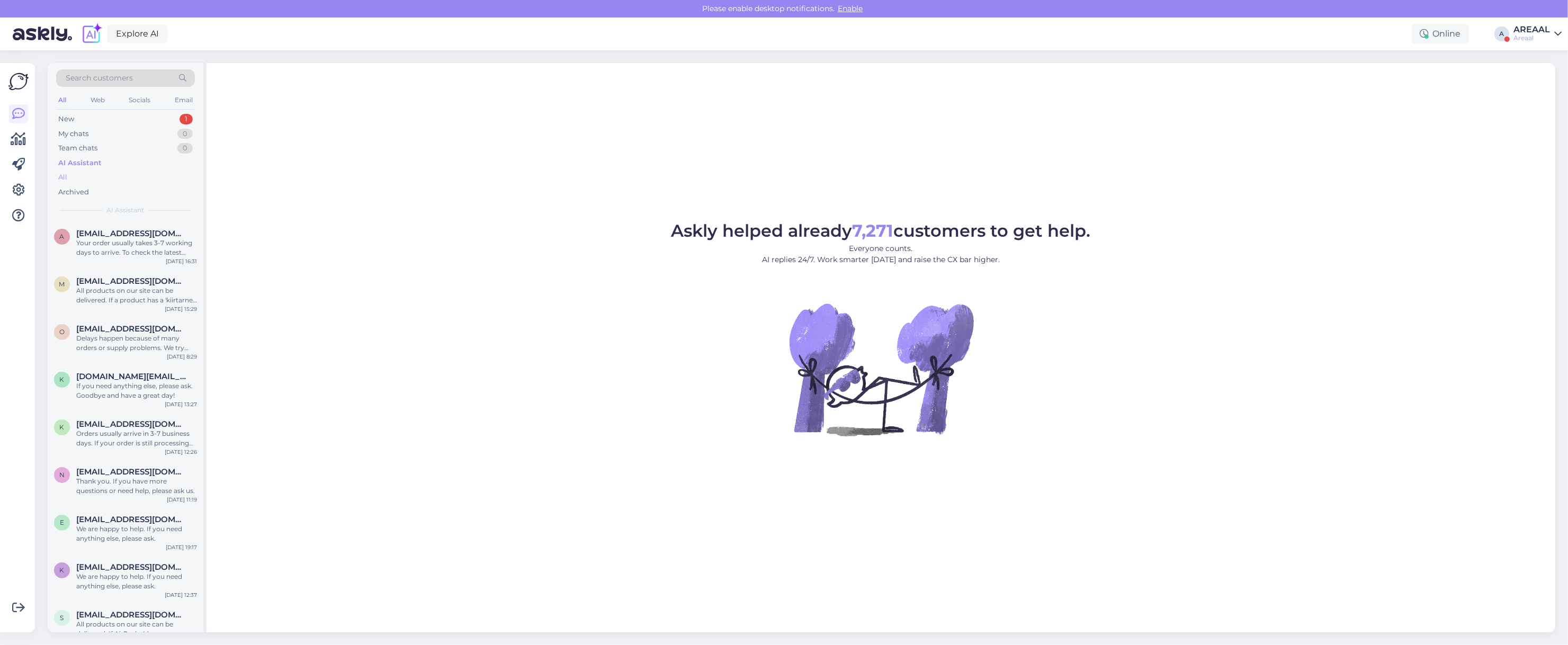
click at [131, 180] on div "All" at bounding box center [125, 177] width 139 height 15
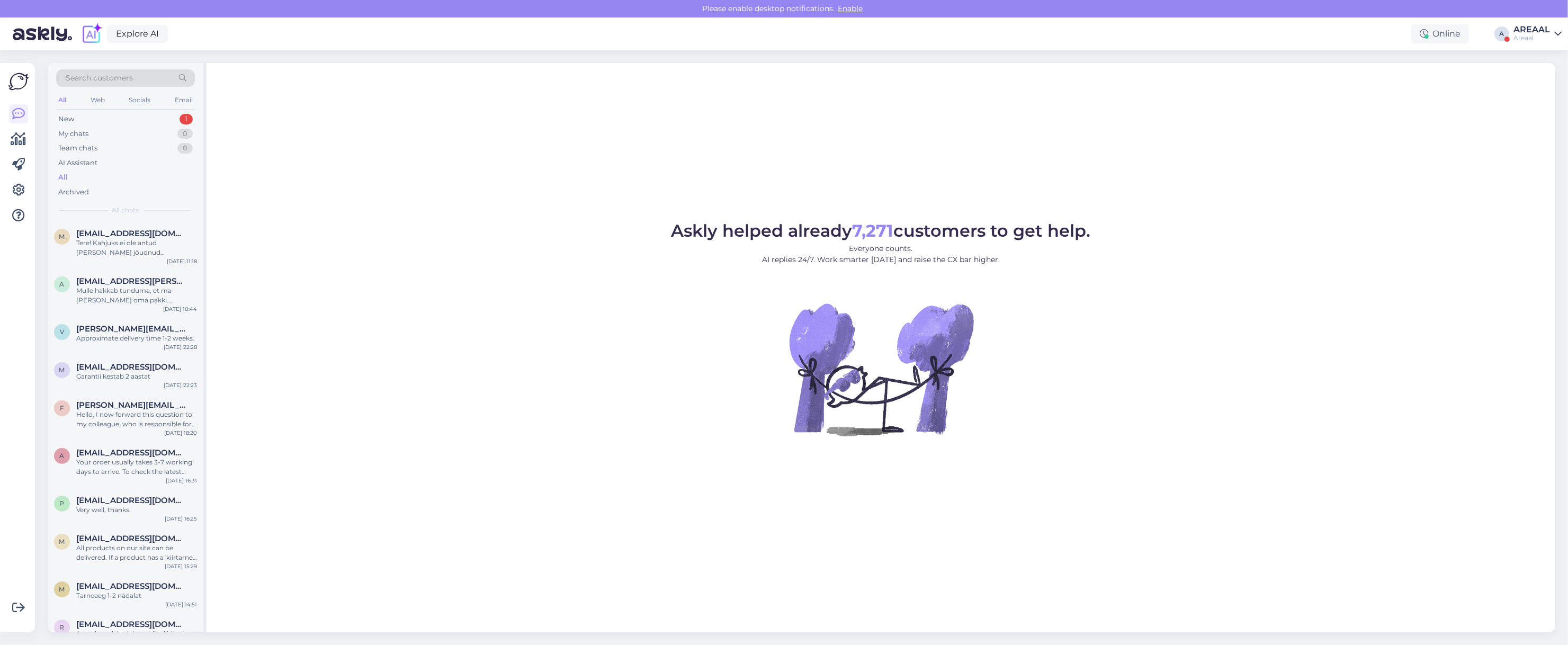
click at [75, 179] on div "All" at bounding box center [125, 177] width 139 height 15
click at [185, 299] on div "Mulle hakkab tunduma, et ma [PERSON_NAME] oma pakki. [PERSON_NAME] töötlemine p…" at bounding box center [136, 295] width 121 height 19
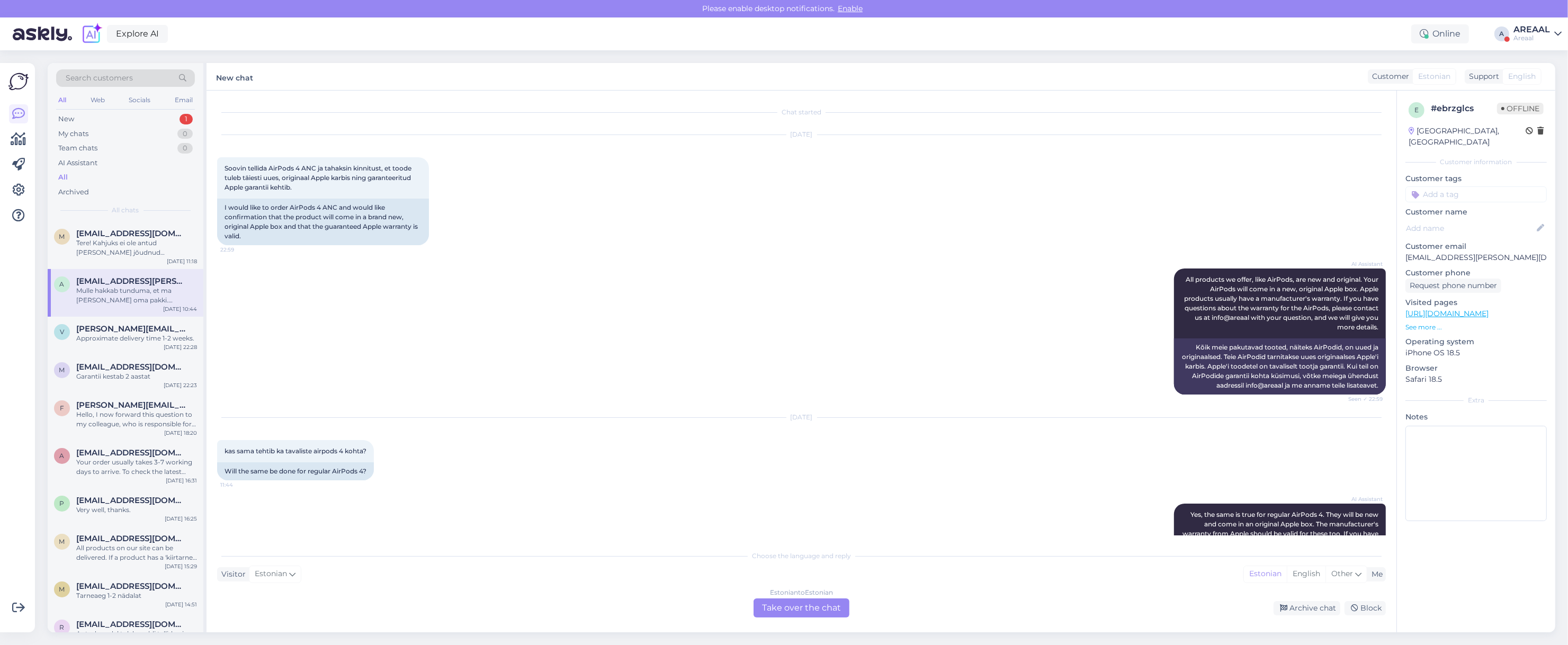
scroll to position [3186, 0]
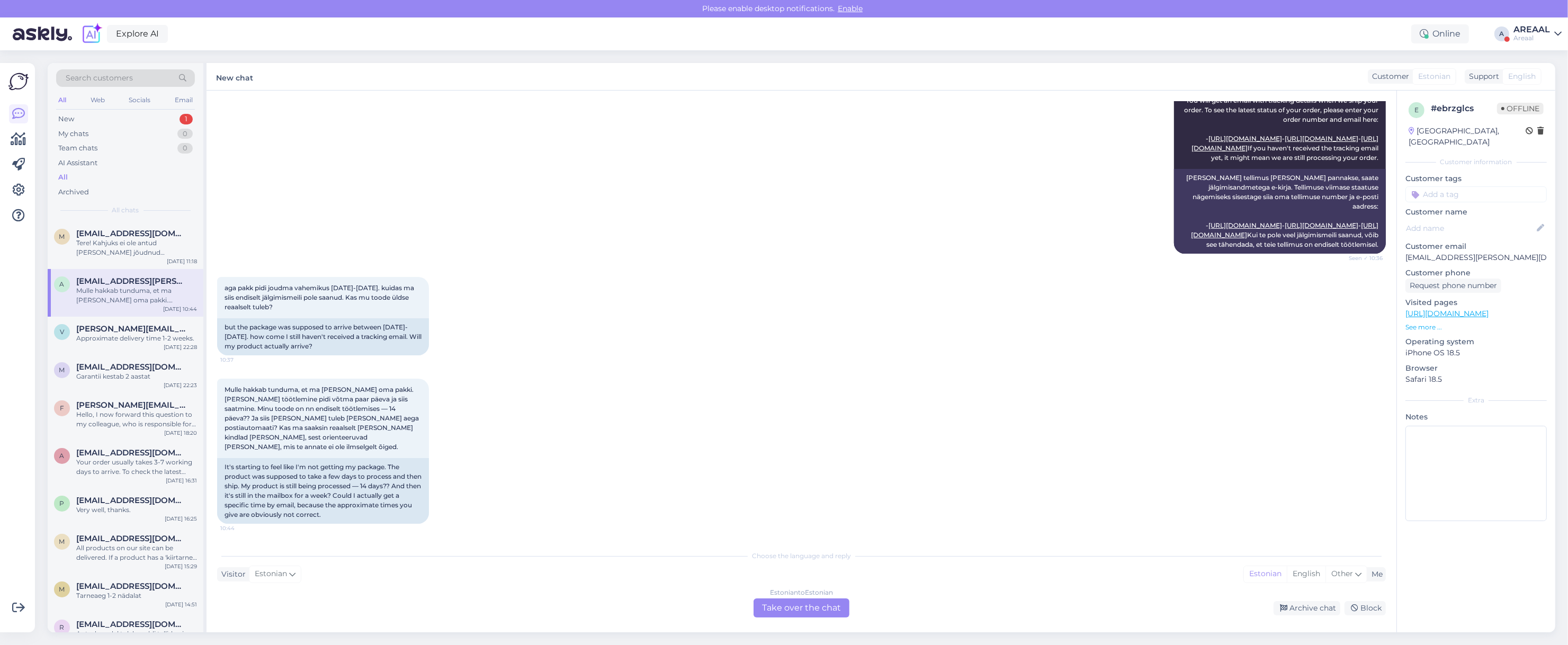
click at [804, 604] on div "Estonian to Estonian Take over the chat" at bounding box center [801, 607] width 96 height 19
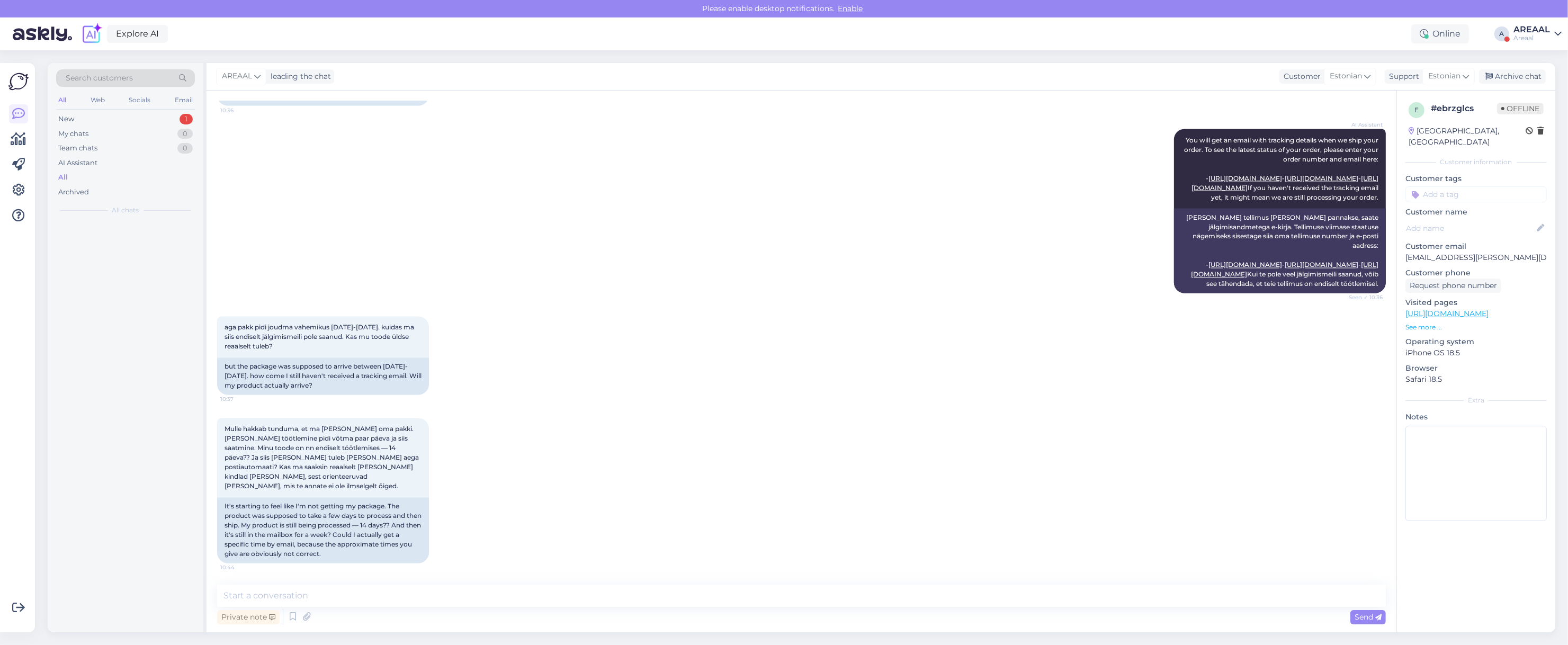
scroll to position [3146, 0]
click at [803, 602] on textarea at bounding box center [802, 595] width 1169 height 23
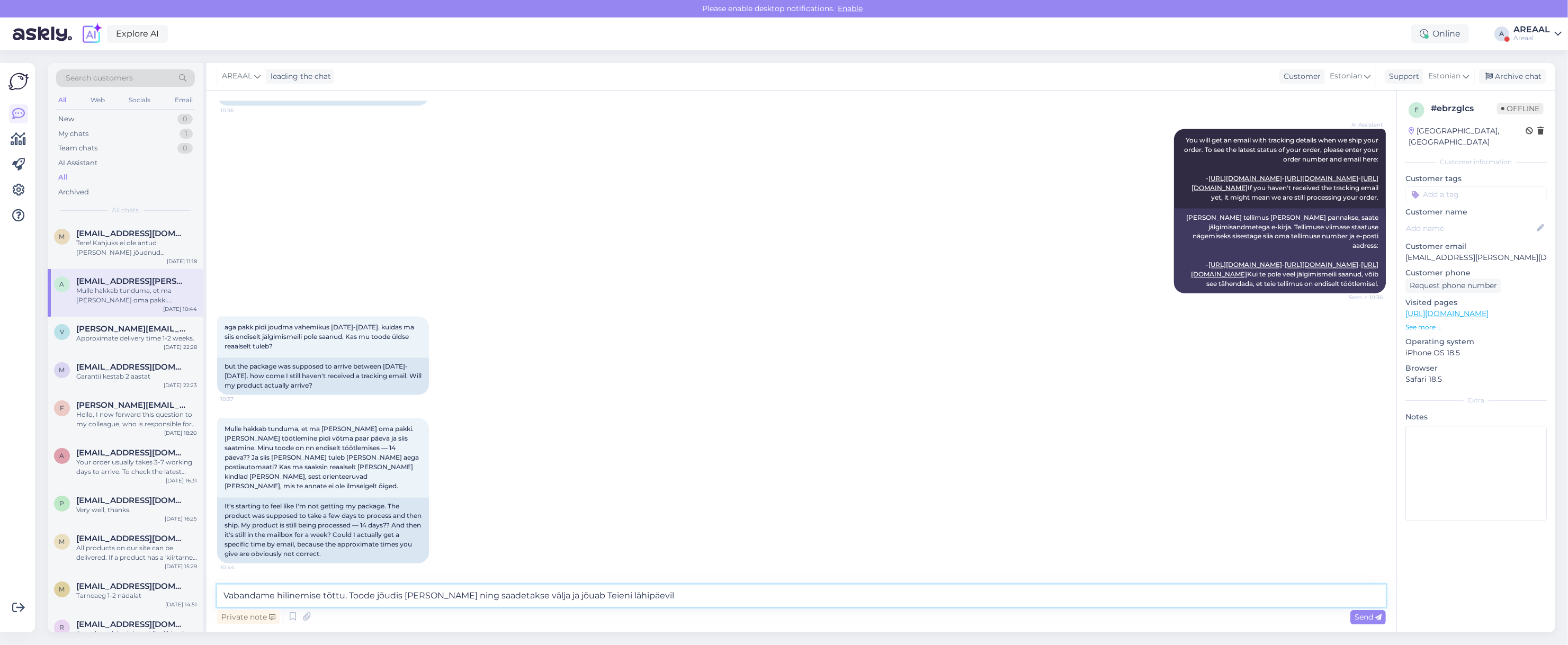
type textarea "Vabandame hilinemise tõttu. Toode jõudis täna lattu ning saadetakse välja ja jõ…"
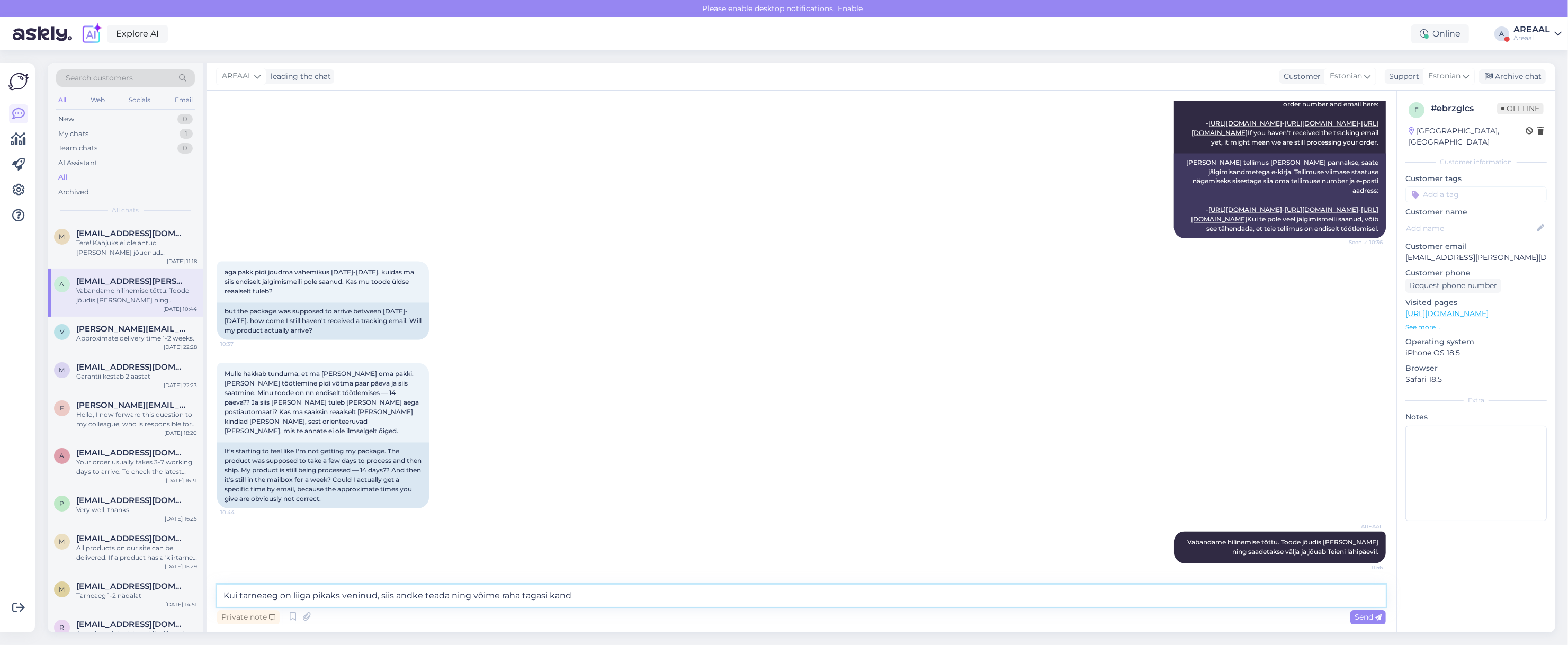
type textarea "Kui tarneaeg on liiga pikaks veninud, siis andke teada ning võime raha tagasi k…"
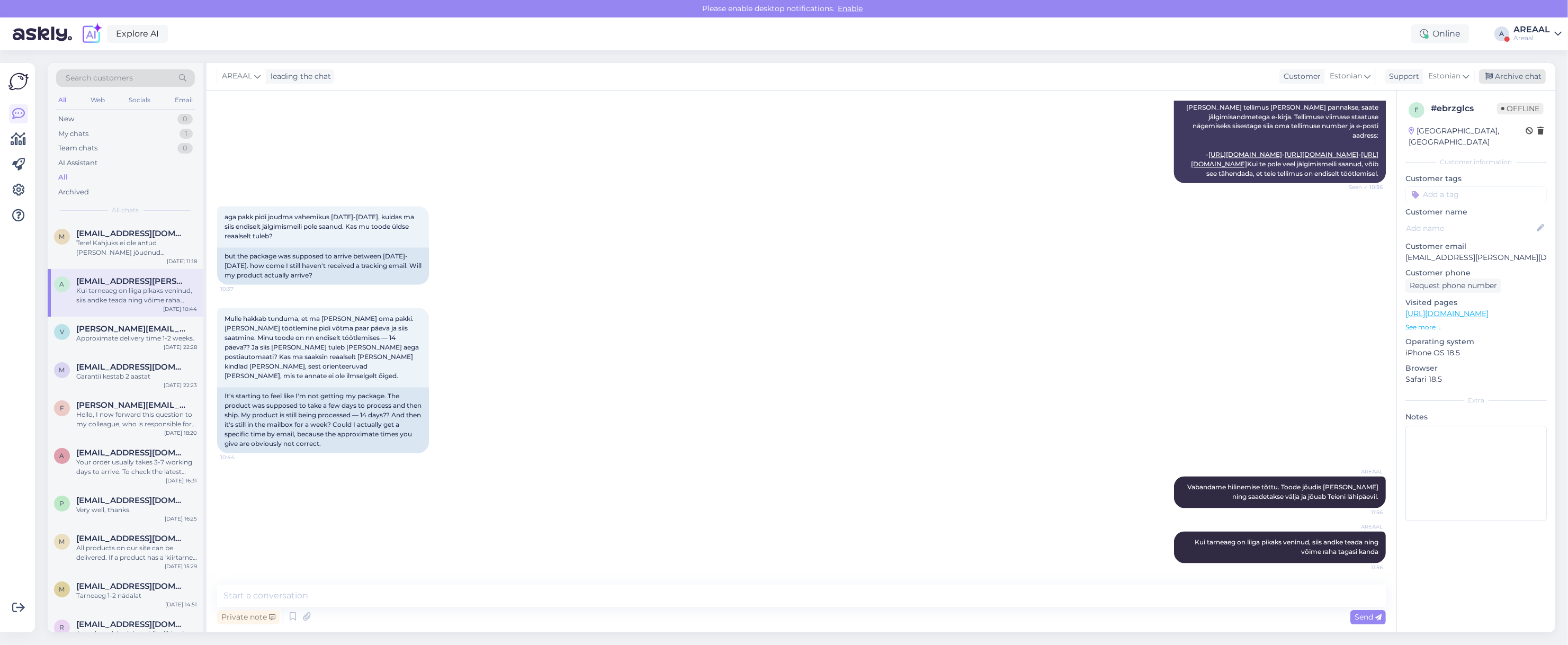
click at [1524, 72] on div "Archive chat" at bounding box center [1513, 76] width 67 height 14
click at [1535, 36] on div "Areaal" at bounding box center [1531, 38] width 37 height 9
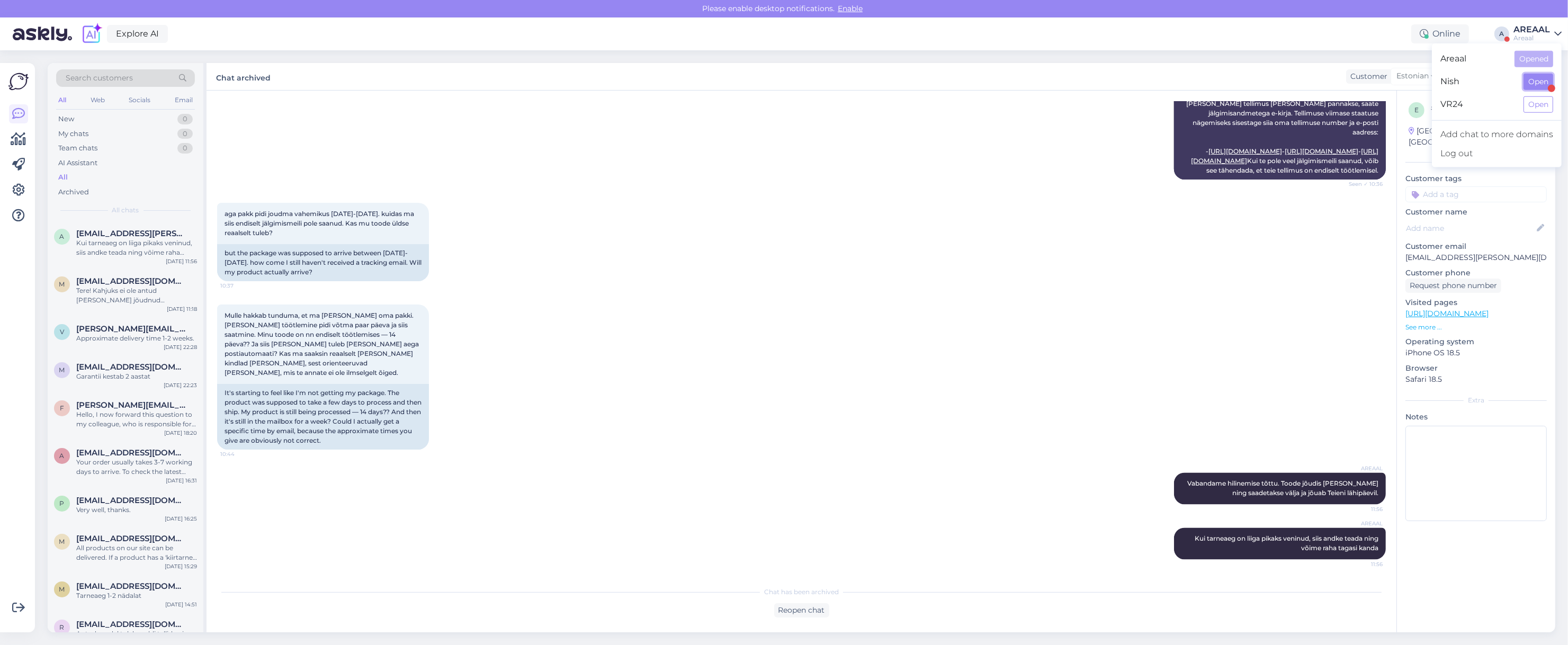
click at [1542, 80] on button "Open" at bounding box center [1538, 82] width 30 height 16
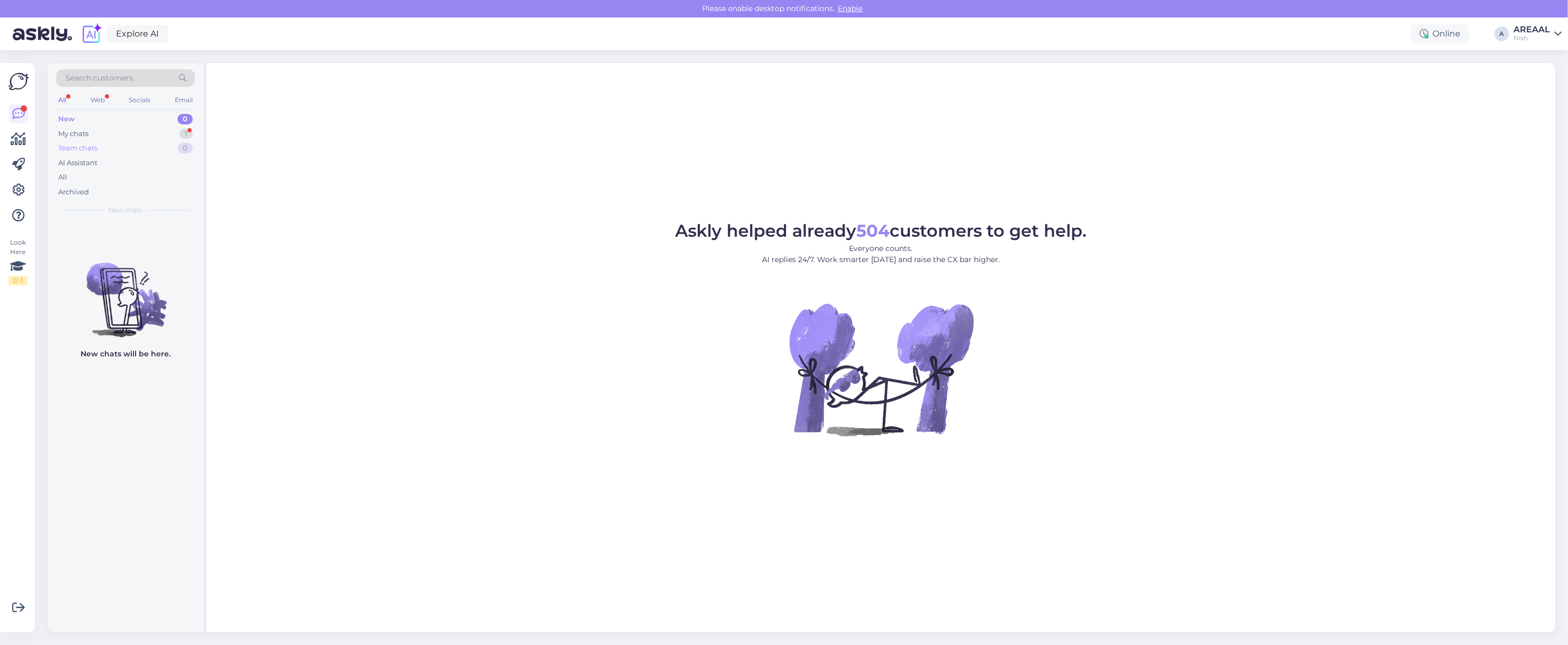
click at [171, 149] on div "Team chats 0" at bounding box center [125, 148] width 139 height 15
click at [173, 134] on div "My chats 1" at bounding box center [125, 134] width 139 height 15
click at [141, 235] on div "#aucuqufy 1" at bounding box center [136, 234] width 121 height 10
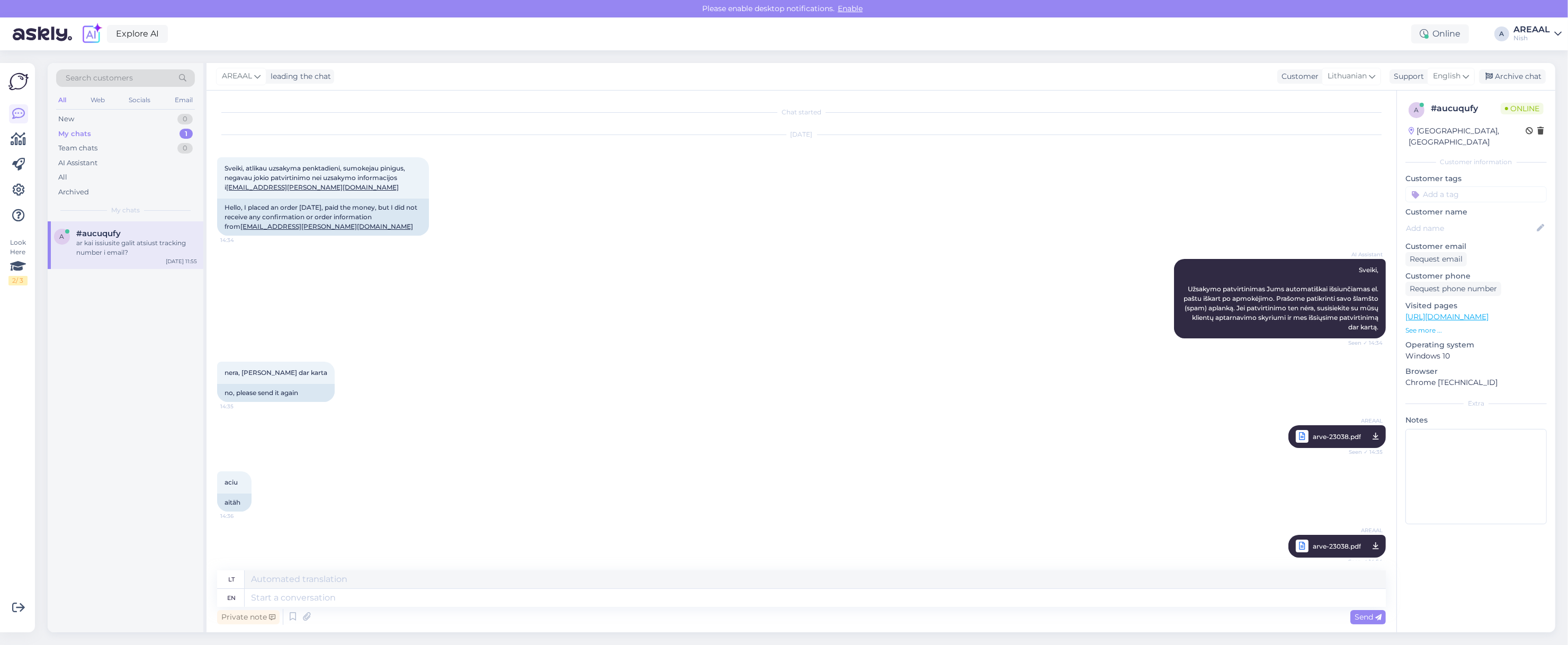
scroll to position [434, 0]
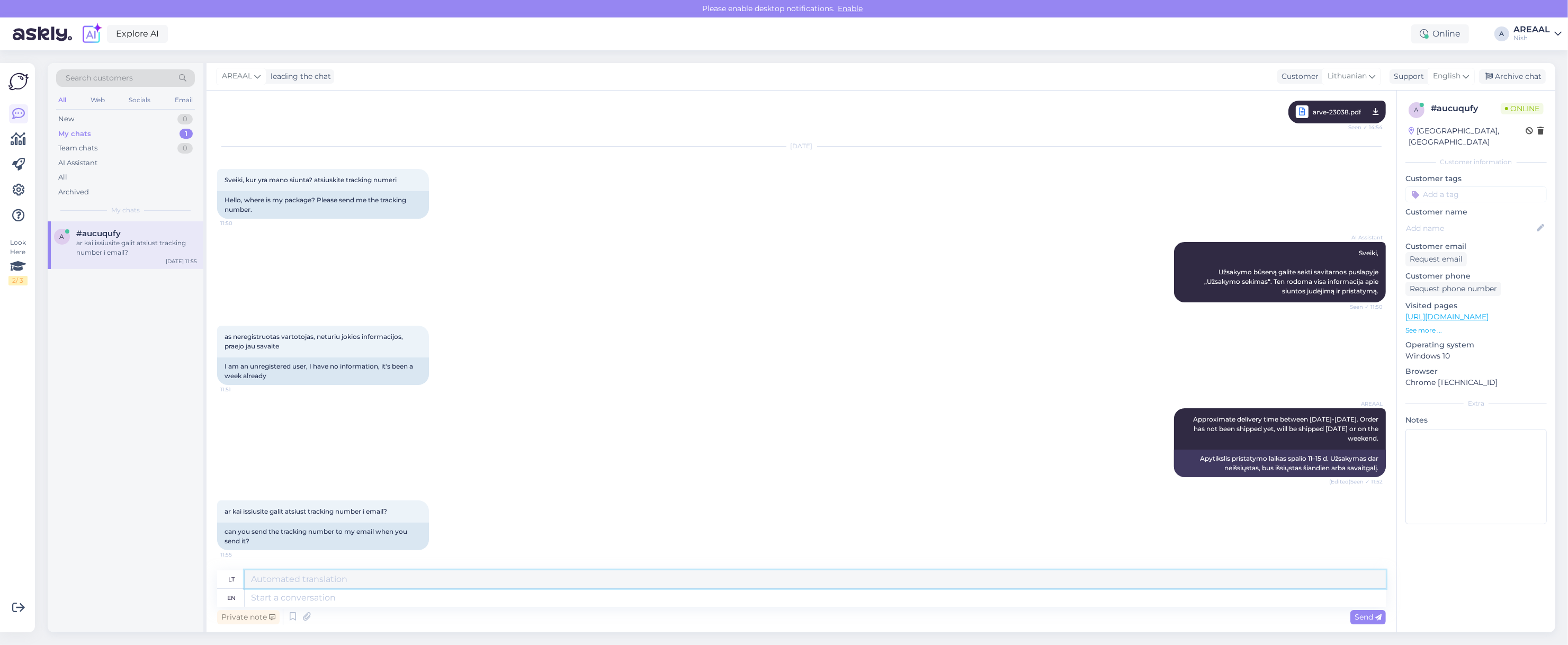
click at [450, 580] on textarea at bounding box center [815, 579] width 1141 height 18
type textarea "O"
type textarea "Yes, we w"
type textarea "Taip,"
type textarea "Yes, we will"
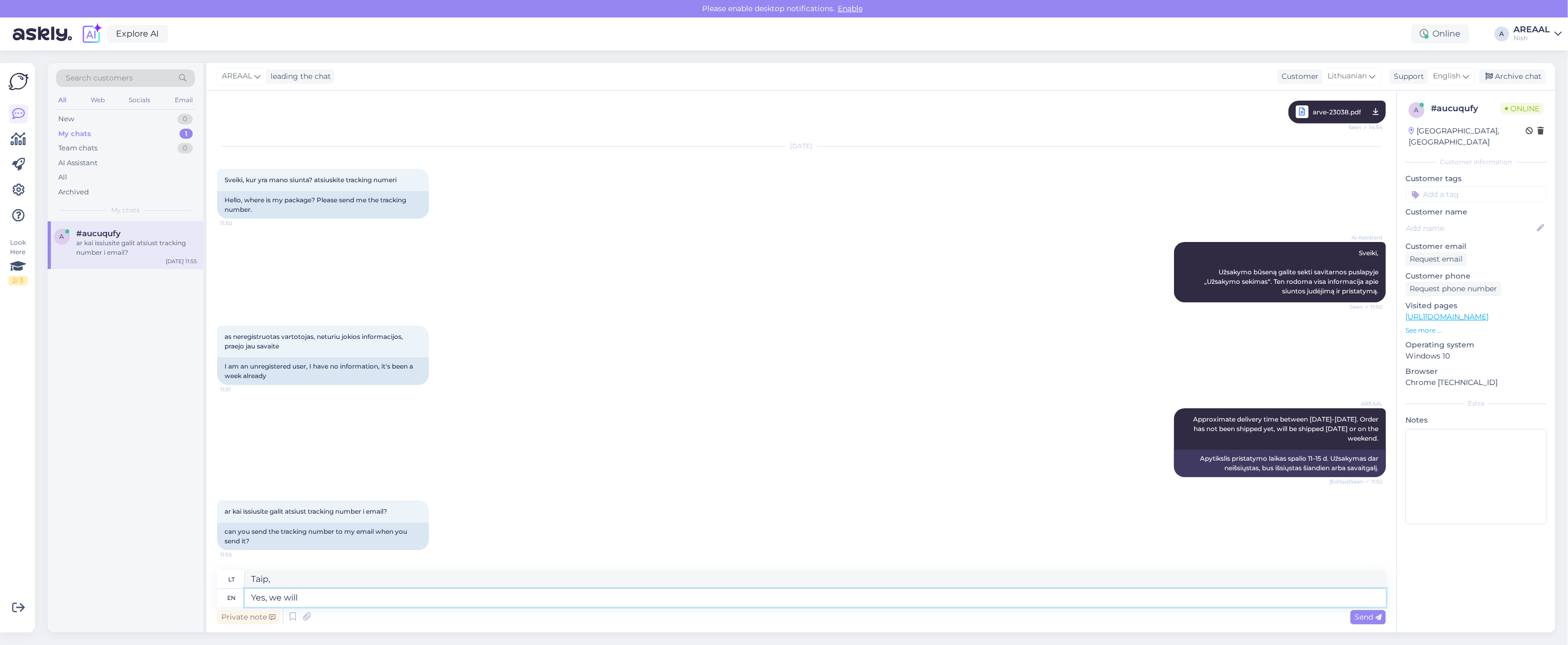
type textarea "Taip, mes"
type textarea "Yes, we will se"
type textarea "Taip, mes tai padarysime"
type textarea "Yes, we will send the"
type textarea "Taip, mes atsiųsime"
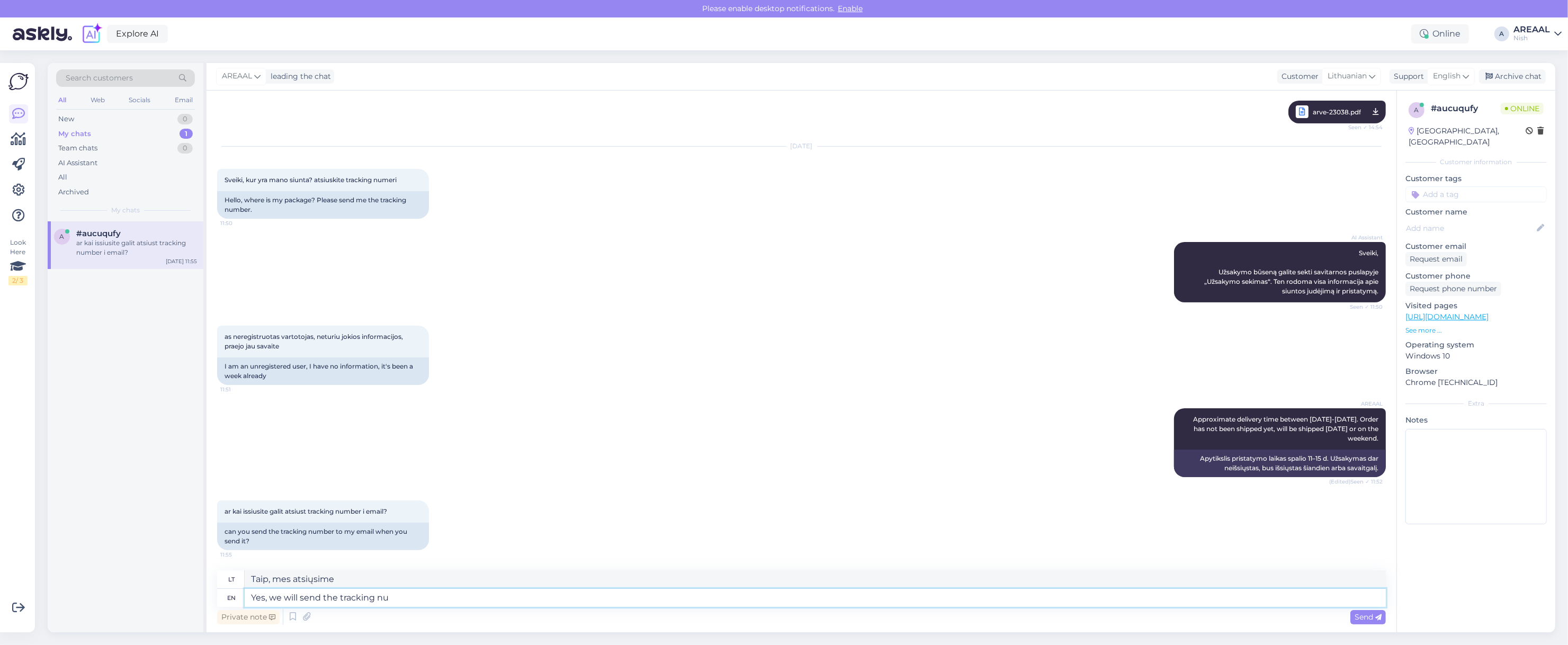
type textarea "Yes, we will send the tracking num"
type textarea "Taip, mes atsiųsime sekimo numerį"
type textarea "Yes, we will send the tracking number."
type textarea "Taip, atsiųsime sekimo numerį."
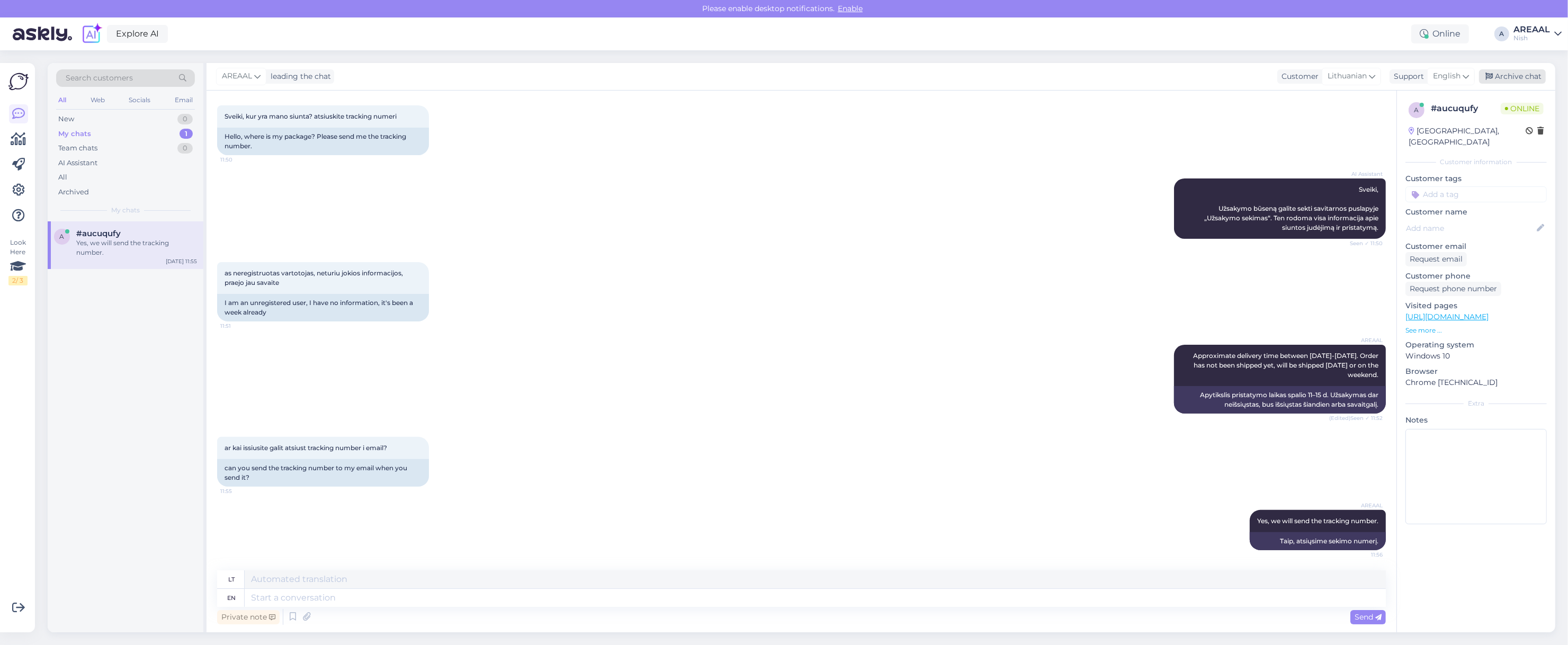
click at [1531, 81] on div "Archive chat" at bounding box center [1513, 76] width 67 height 14
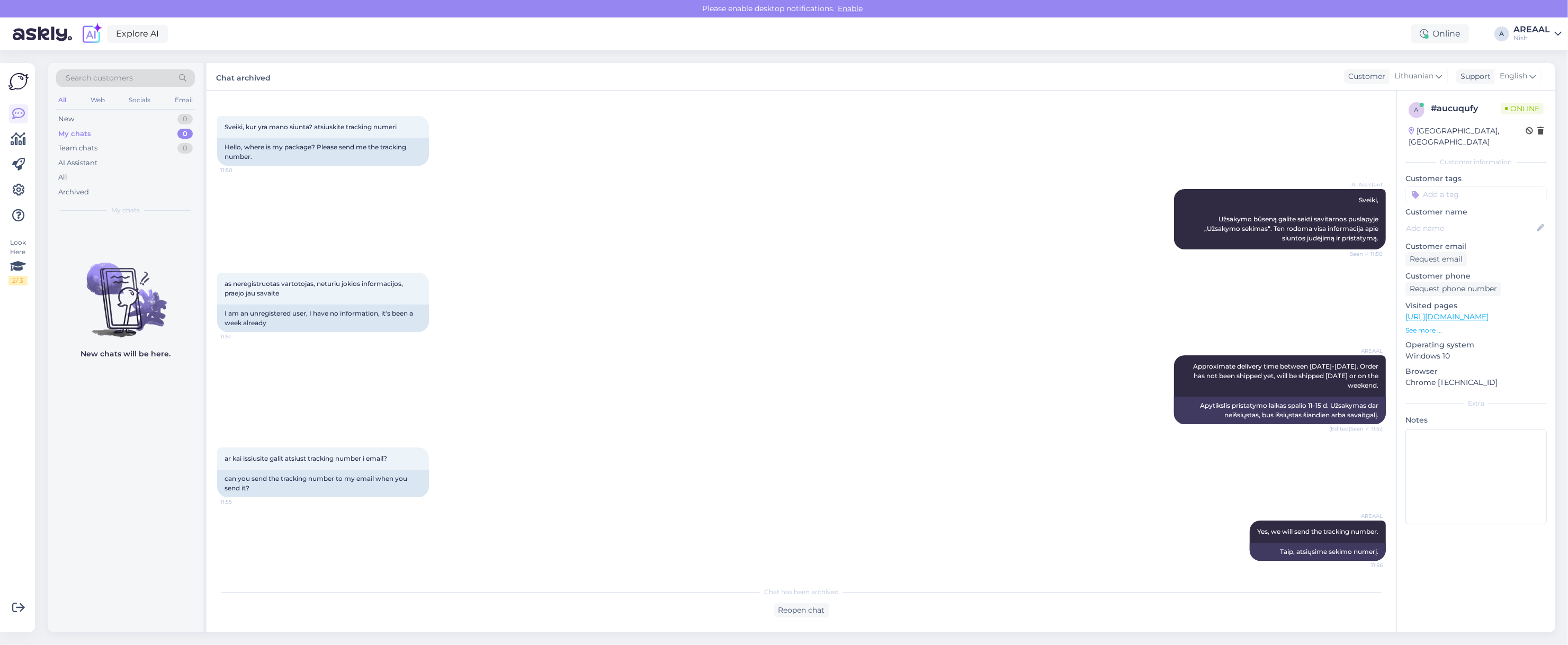
click at [1533, 41] on div "Nish" at bounding box center [1531, 38] width 37 height 9
click at [1536, 54] on button "Open" at bounding box center [1538, 59] width 30 height 16
